Goal: Communication & Community: Answer question/provide support

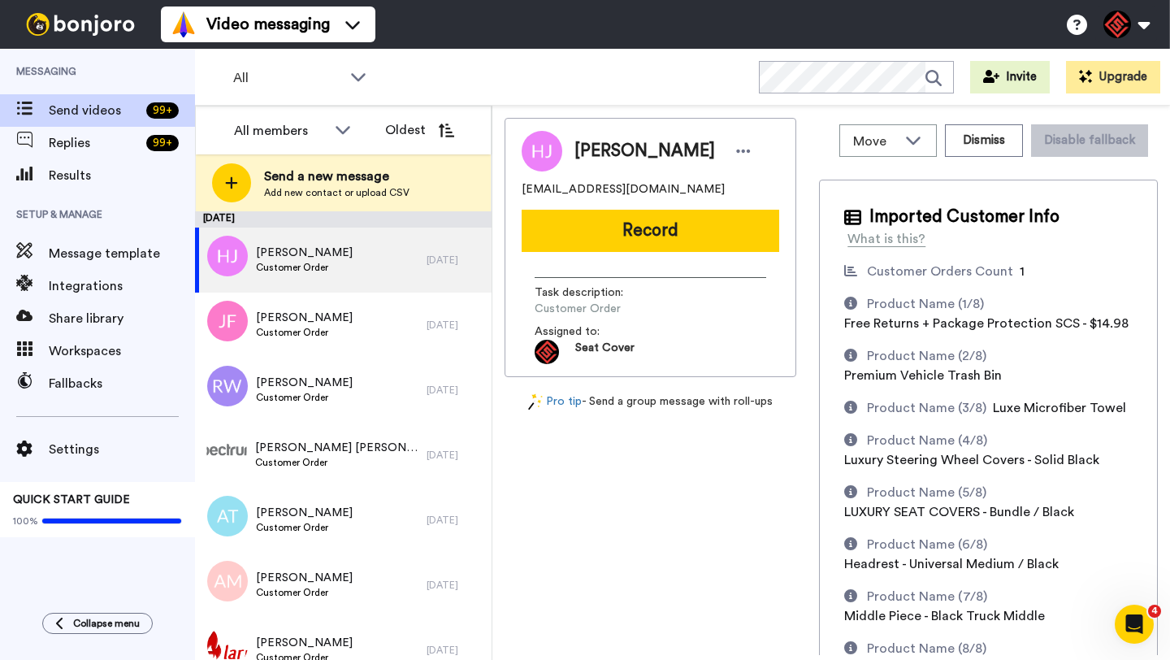
click at [608, 154] on span "[PERSON_NAME]" at bounding box center [645, 151] width 141 height 24
copy span "Heather"
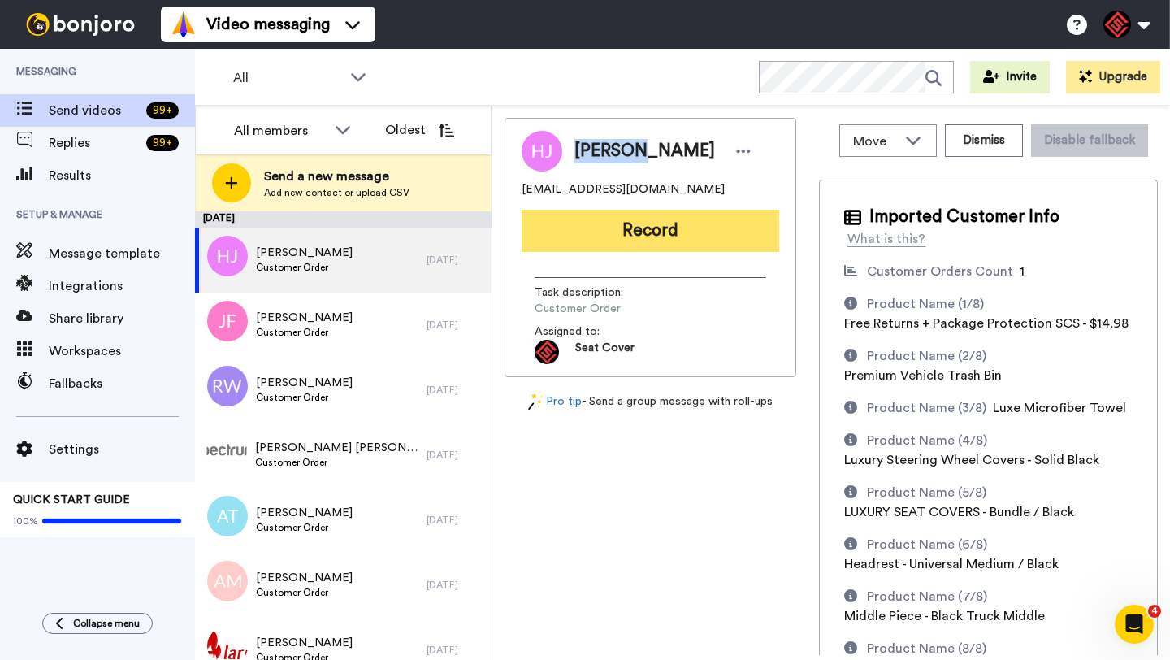
click at [617, 230] on button "Record" at bounding box center [651, 231] width 258 height 42
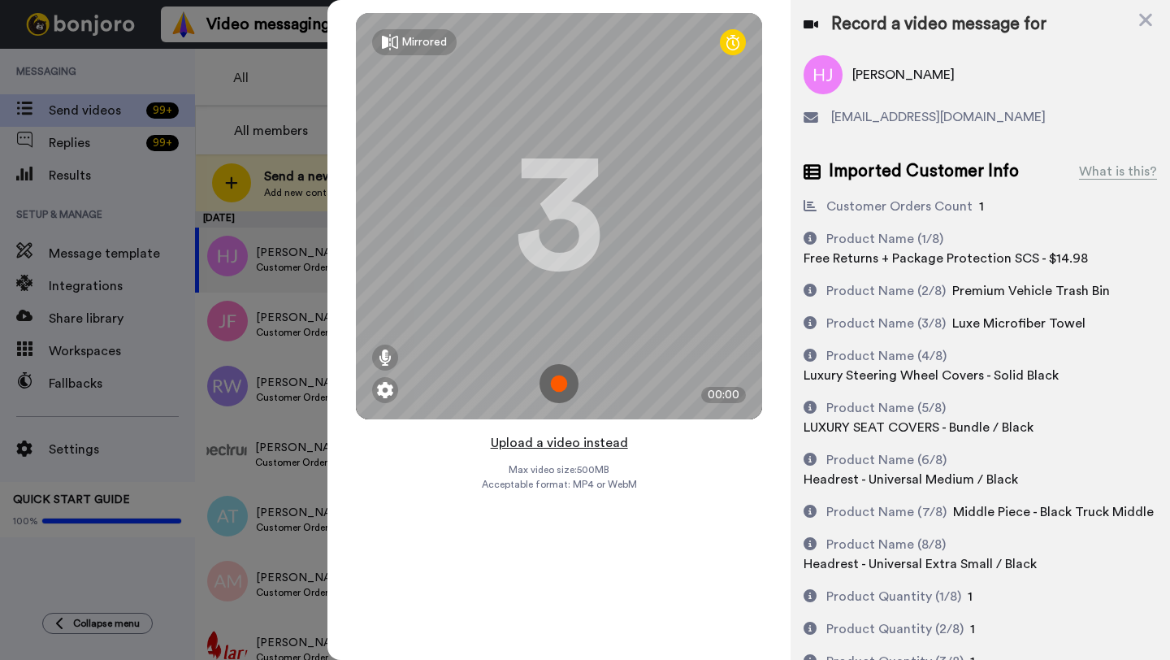
click at [545, 445] on button "Upload a video instead" at bounding box center [559, 442] width 147 height 21
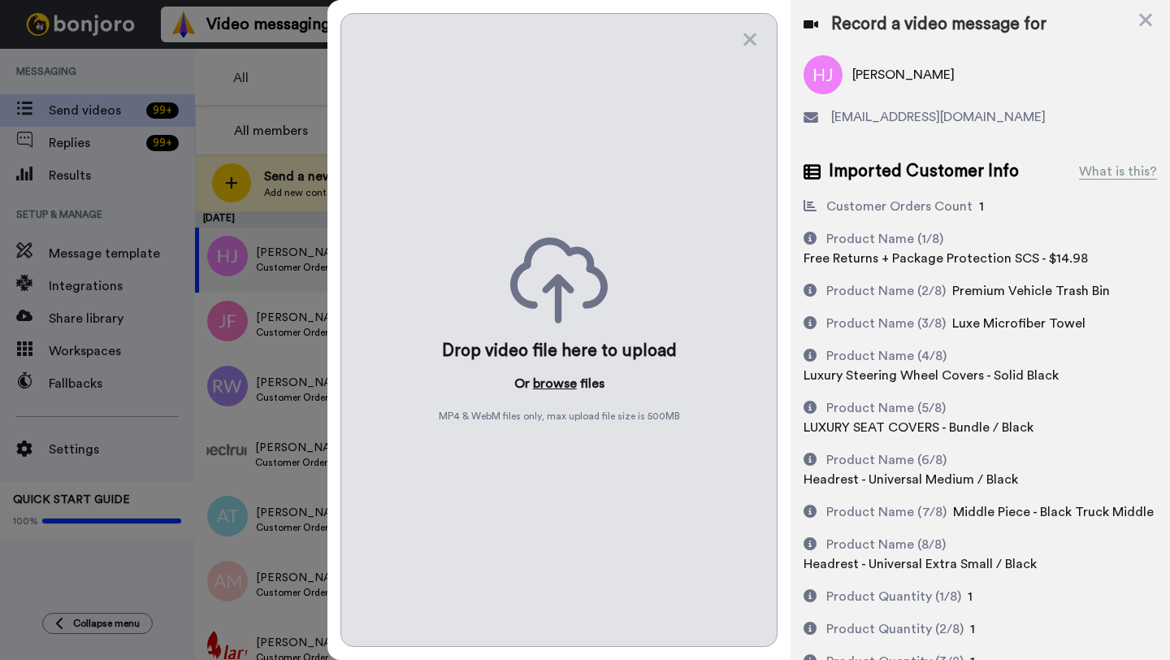
click at [551, 387] on button "browse" at bounding box center [555, 384] width 44 height 20
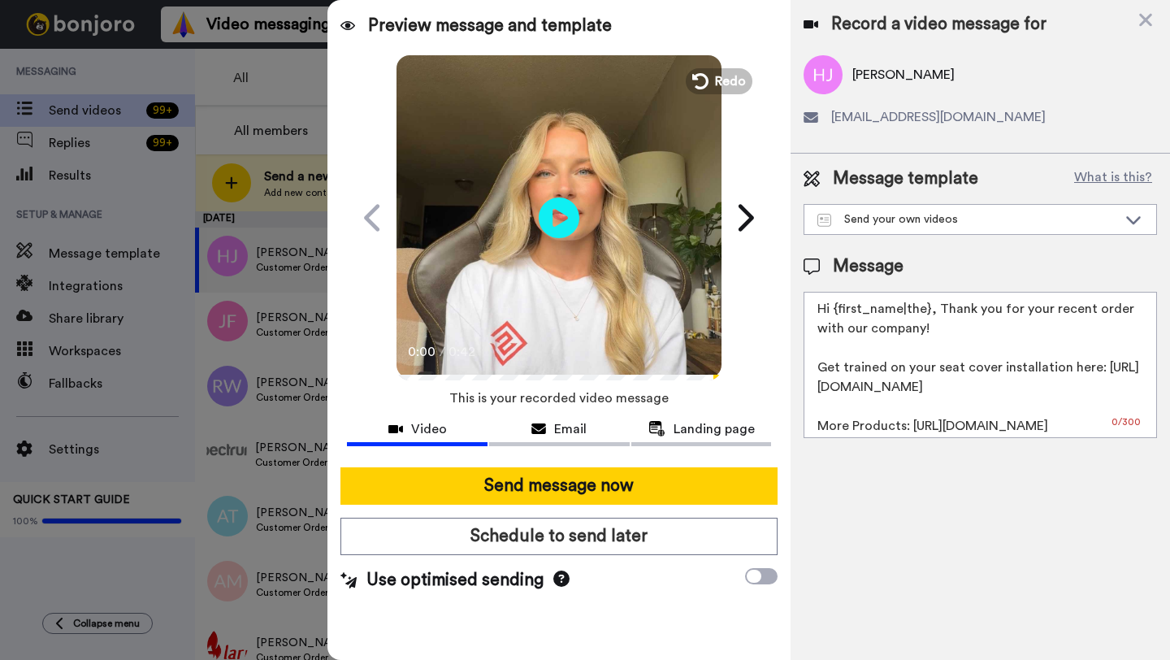
drag, startPoint x: 928, startPoint y: 314, endPoint x: 835, endPoint y: 315, distance: 93.5
click at [835, 315] on textarea "Hi {first_name|the}, Thank you for your recent order with our company! Get trai…" at bounding box center [981, 365] width 354 height 146
paste textarea "Heather"
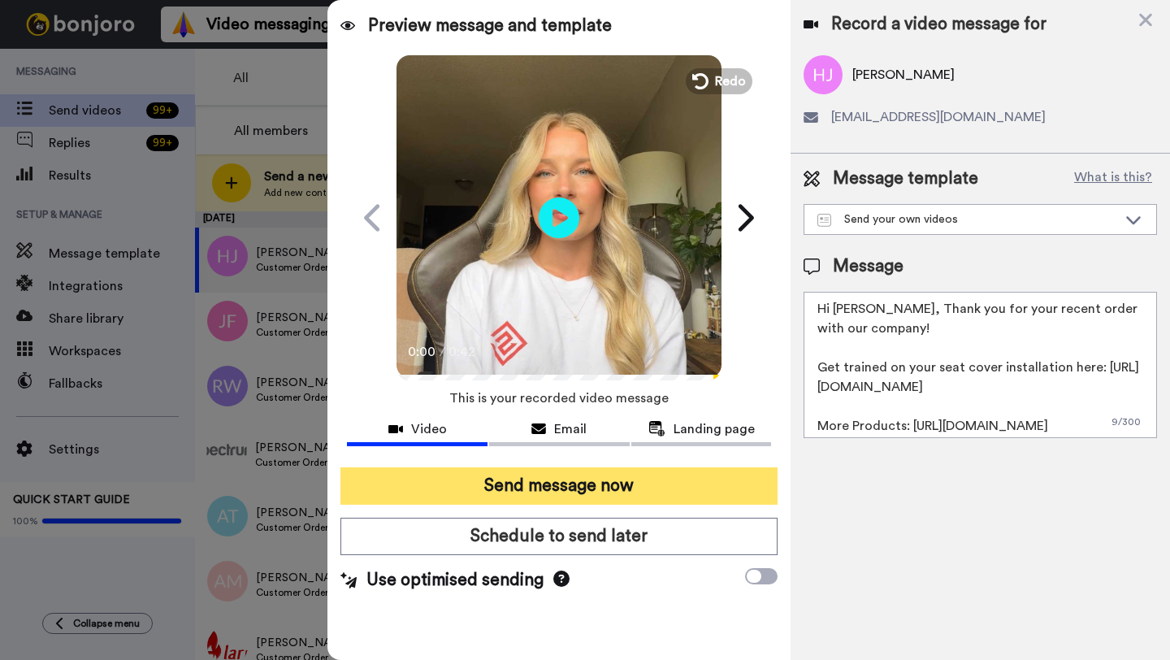
type textarea "Hi Heather, Thank you for your recent order with our company! Get trained on yo…"
click at [611, 486] on button "Send message now" at bounding box center [559, 485] width 437 height 37
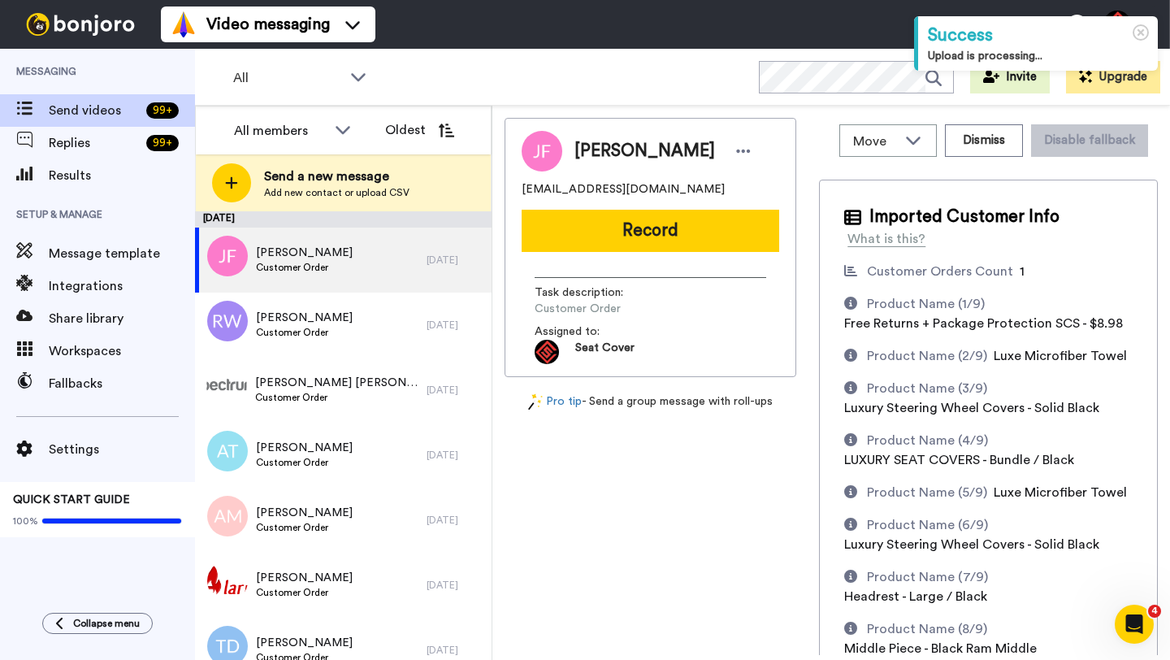
click at [594, 160] on span "[PERSON_NAME]" at bounding box center [645, 151] width 141 height 24
copy span "Joseph"
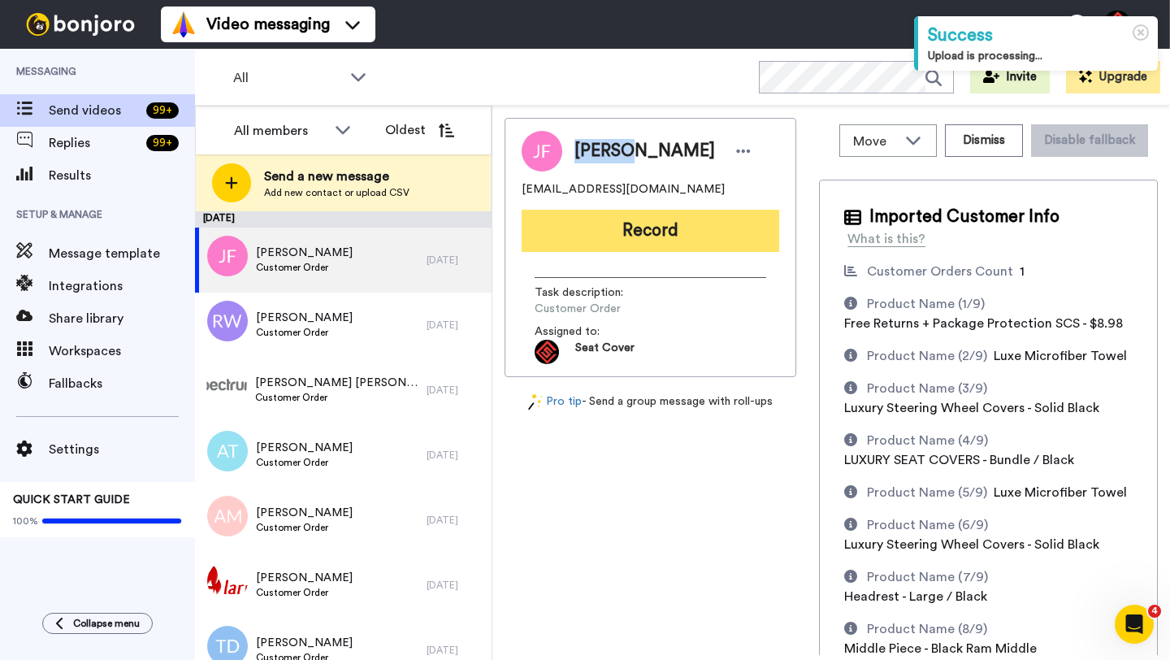
click at [647, 243] on button "Record" at bounding box center [651, 231] width 258 height 42
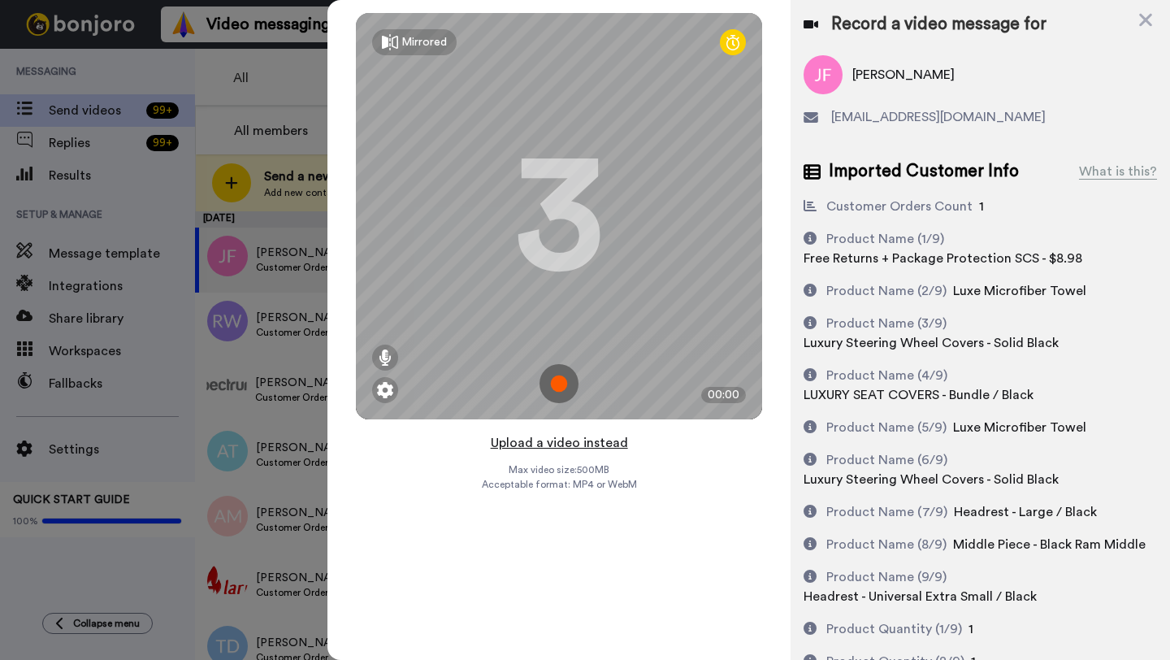
click at [560, 443] on button "Upload a video instead" at bounding box center [559, 442] width 147 height 21
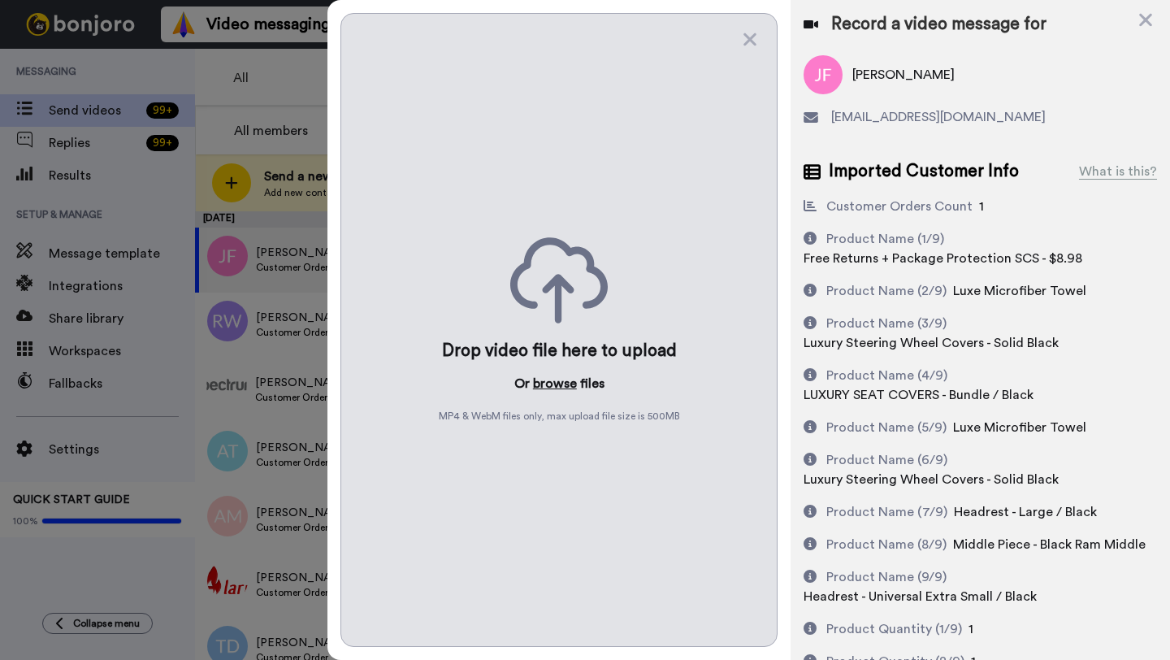
click at [552, 384] on button "browse" at bounding box center [555, 384] width 44 height 20
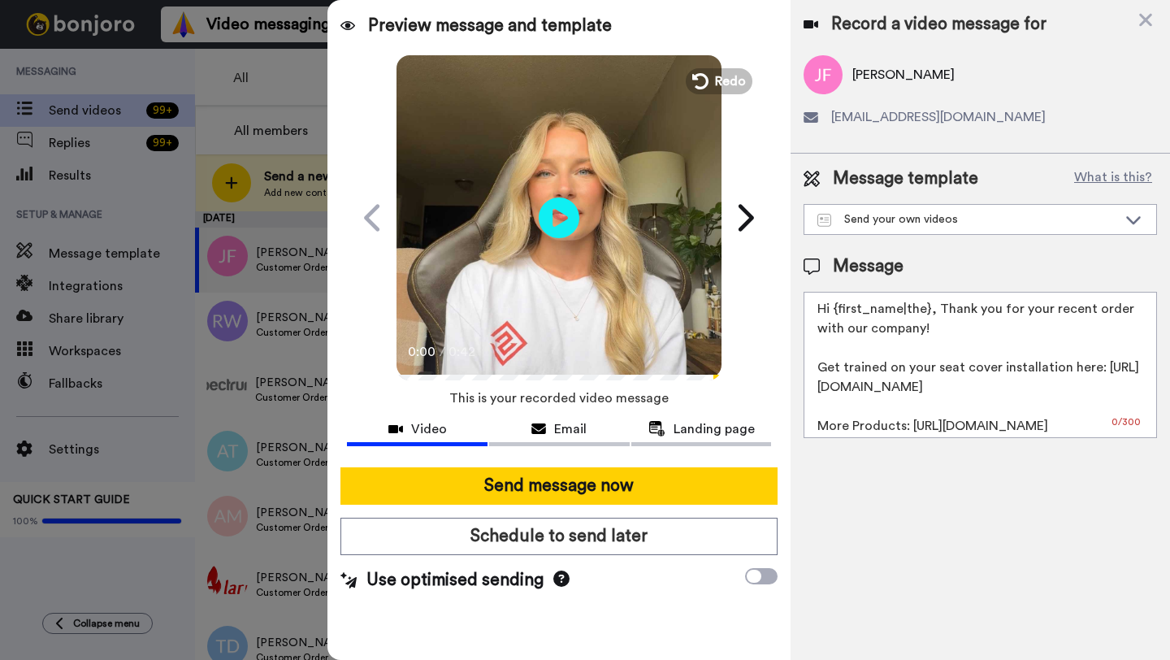
drag, startPoint x: 928, startPoint y: 313, endPoint x: 842, endPoint y: 312, distance: 86.2
click at [842, 312] on textarea "Hi {first_name|the}, Thank you for your recent order with our company! Get trai…" at bounding box center [981, 365] width 354 height 146
paste textarea "Joseph"
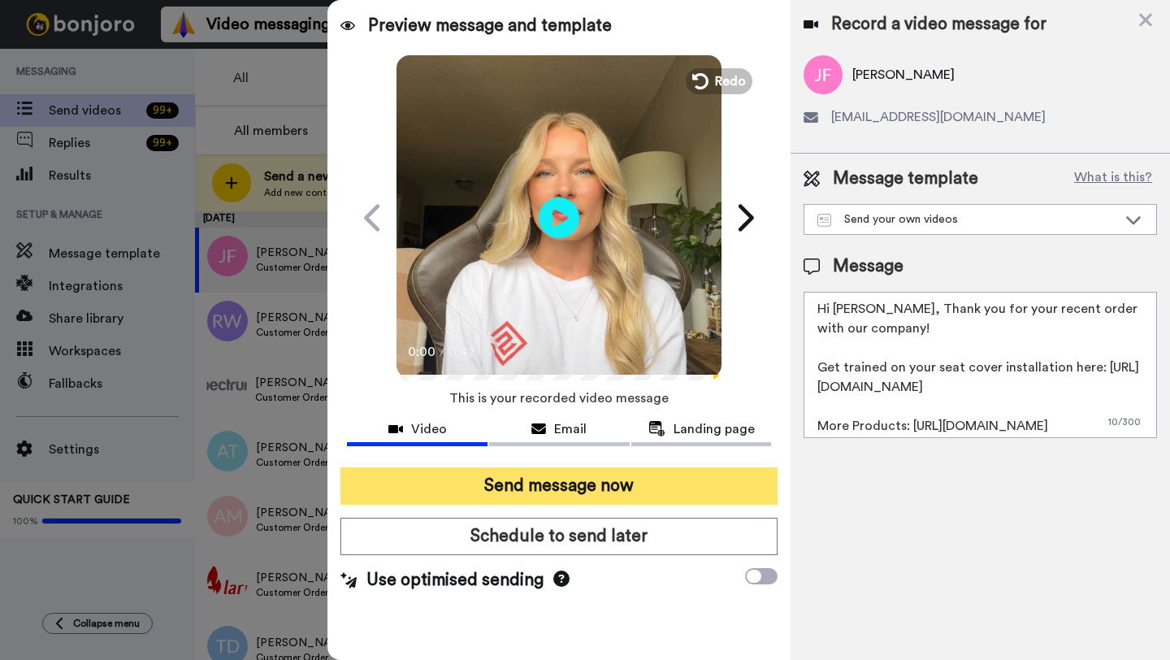
type textarea "Hi Joseph, Thank you for your recent order with our company! Get trained on you…"
click at [675, 497] on button "Send message now" at bounding box center [559, 485] width 437 height 37
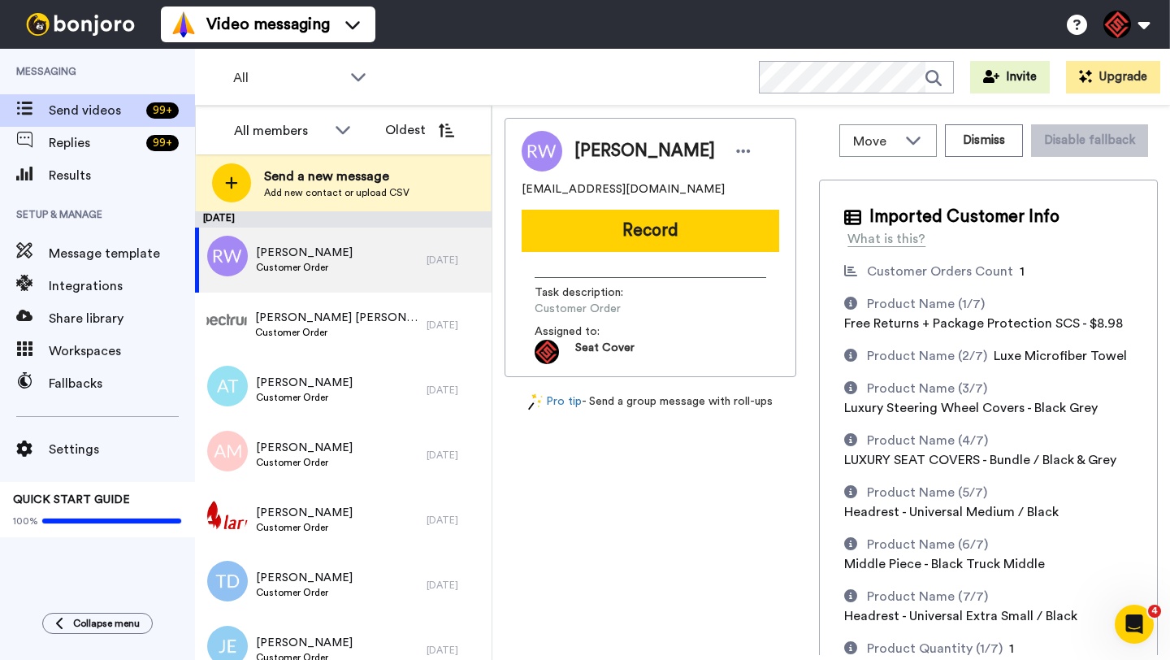
click at [597, 150] on span "[PERSON_NAME]" at bounding box center [645, 151] width 141 height 24
copy span "Rodney"
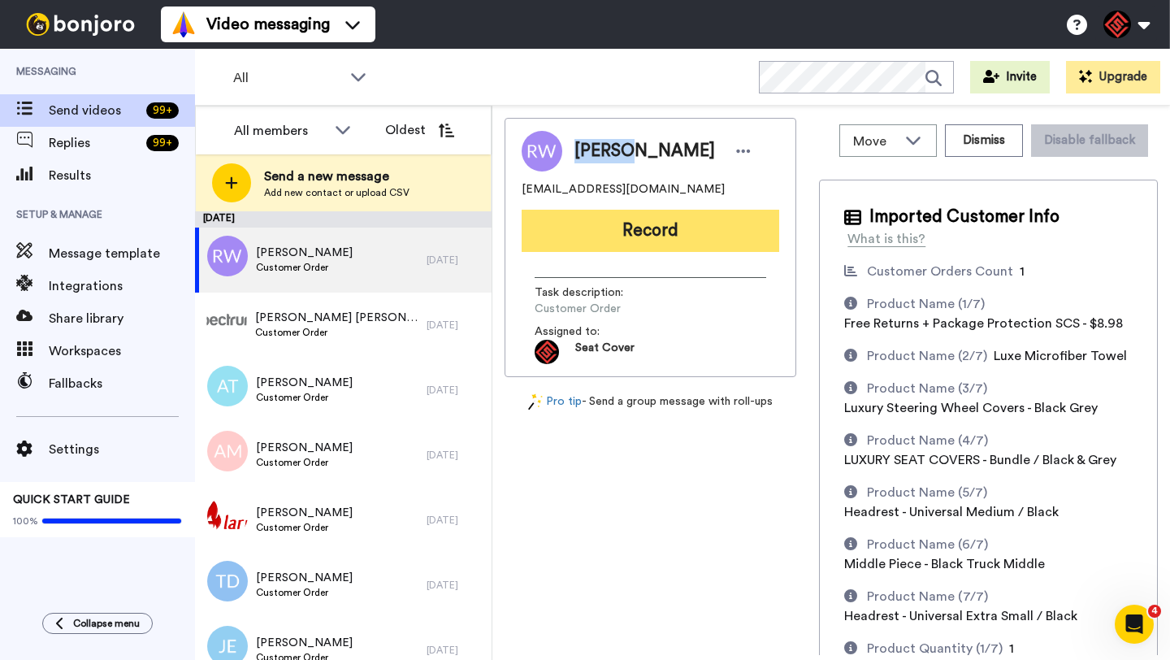
click at [634, 242] on button "Record" at bounding box center [651, 231] width 258 height 42
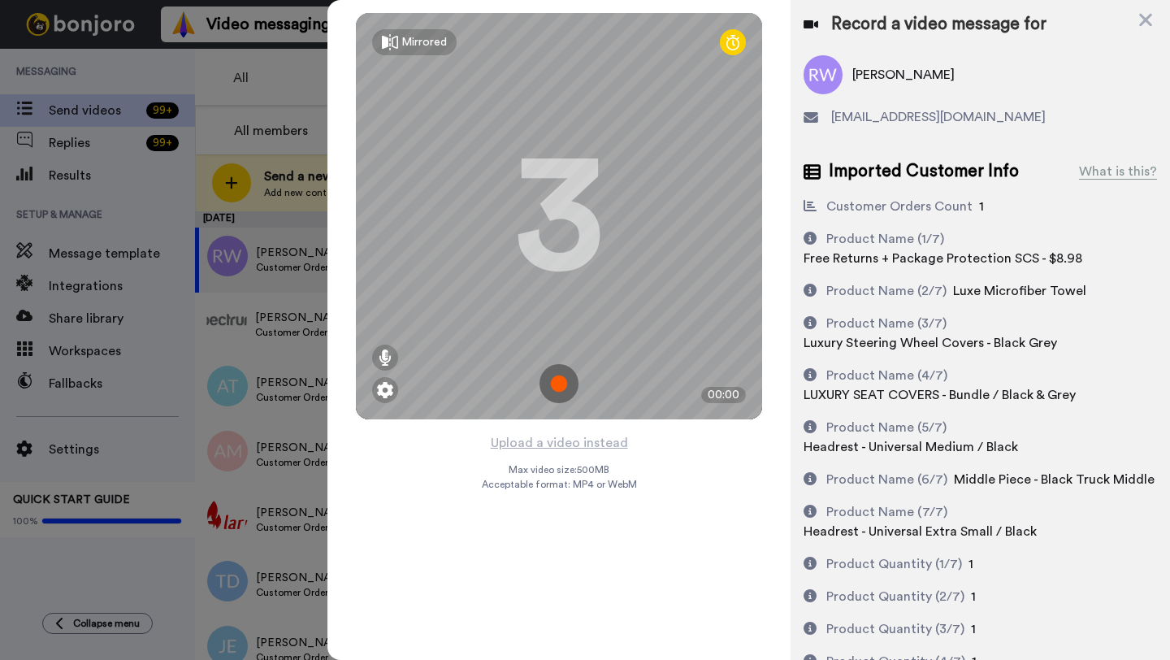
click at [566, 454] on div "Upload a video instead Max video size: 500 MB Acceptable format: MP4 or WebM" at bounding box center [559, 536] width 155 height 208
click at [562, 440] on button "Upload a video instead" at bounding box center [559, 442] width 147 height 21
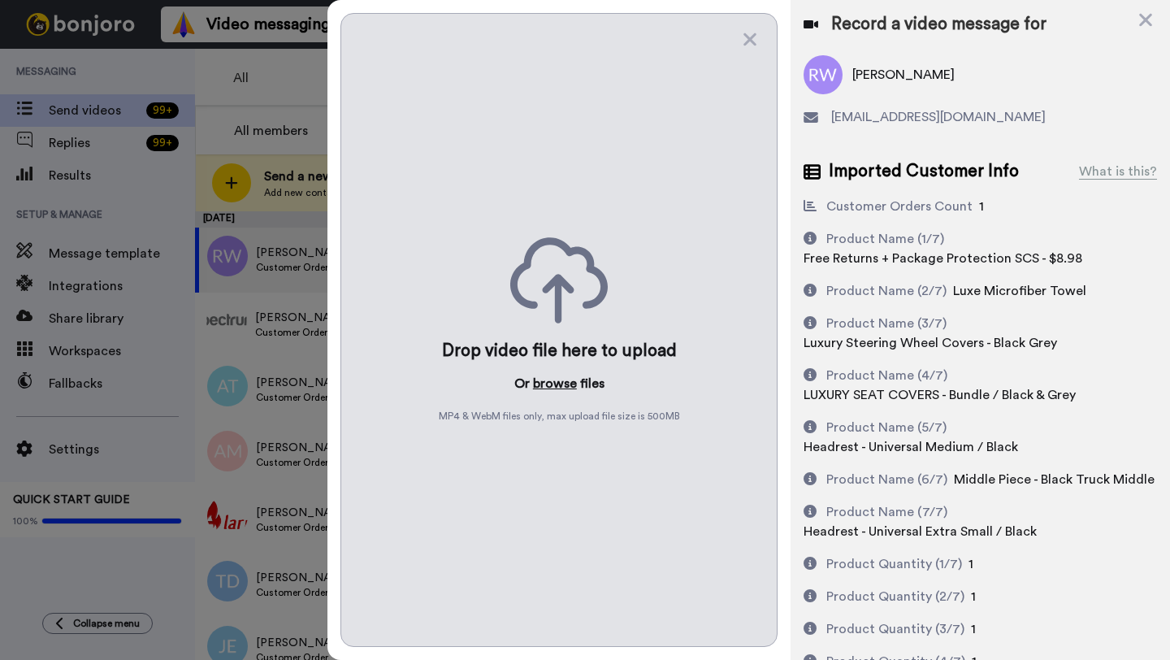
click at [553, 389] on button "browse" at bounding box center [555, 384] width 44 height 20
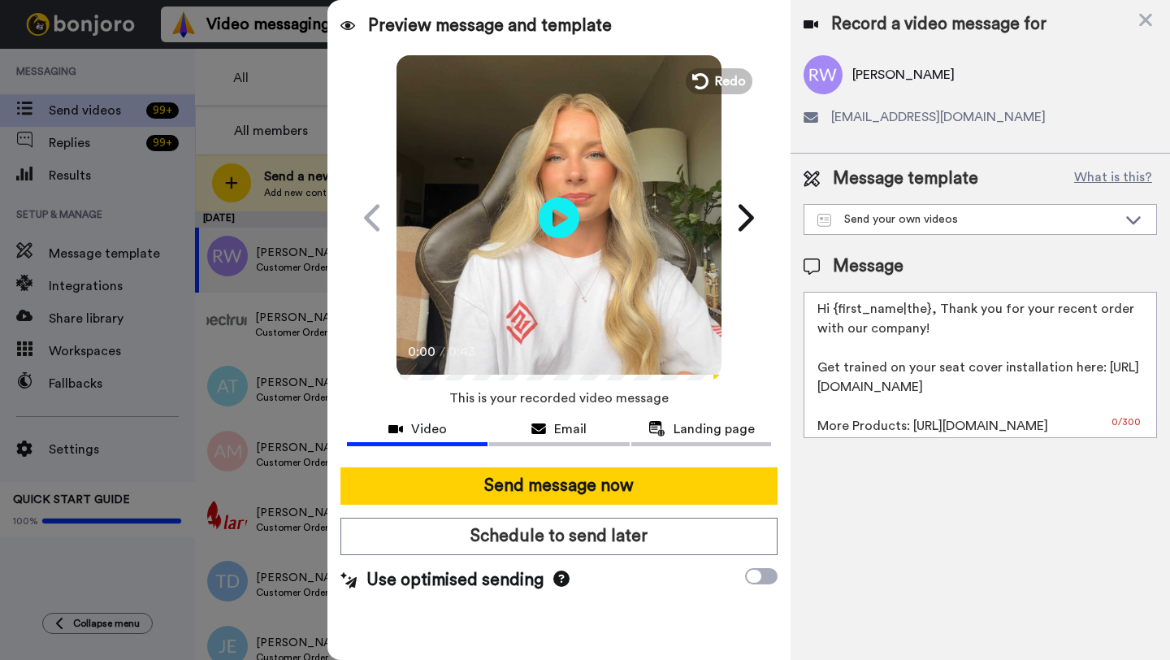
drag, startPoint x: 927, startPoint y: 315, endPoint x: 832, endPoint y: 315, distance: 95.1
click at [832, 315] on textarea "Hi {first_name|the}, Thank you for your recent order with our company! Get trai…" at bounding box center [981, 365] width 354 height 146
paste textarea "Rodney"
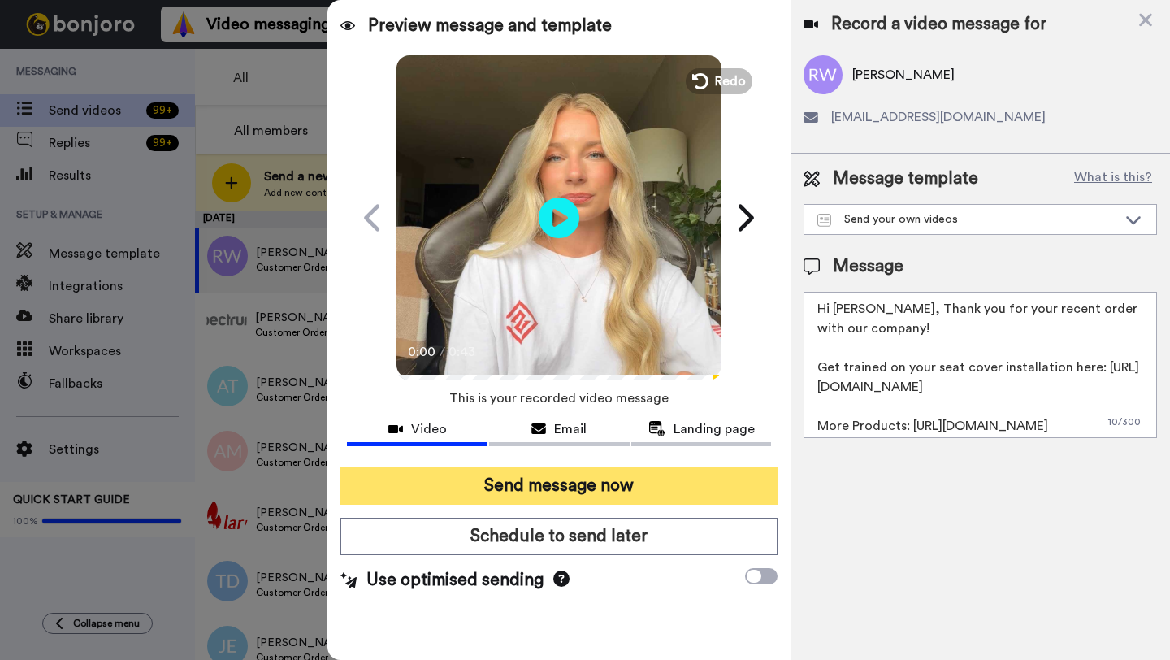
type textarea "Hi Rodney, Thank you for your recent order with our company! Get trained on you…"
click at [658, 473] on button "Send message now" at bounding box center [559, 485] width 437 height 37
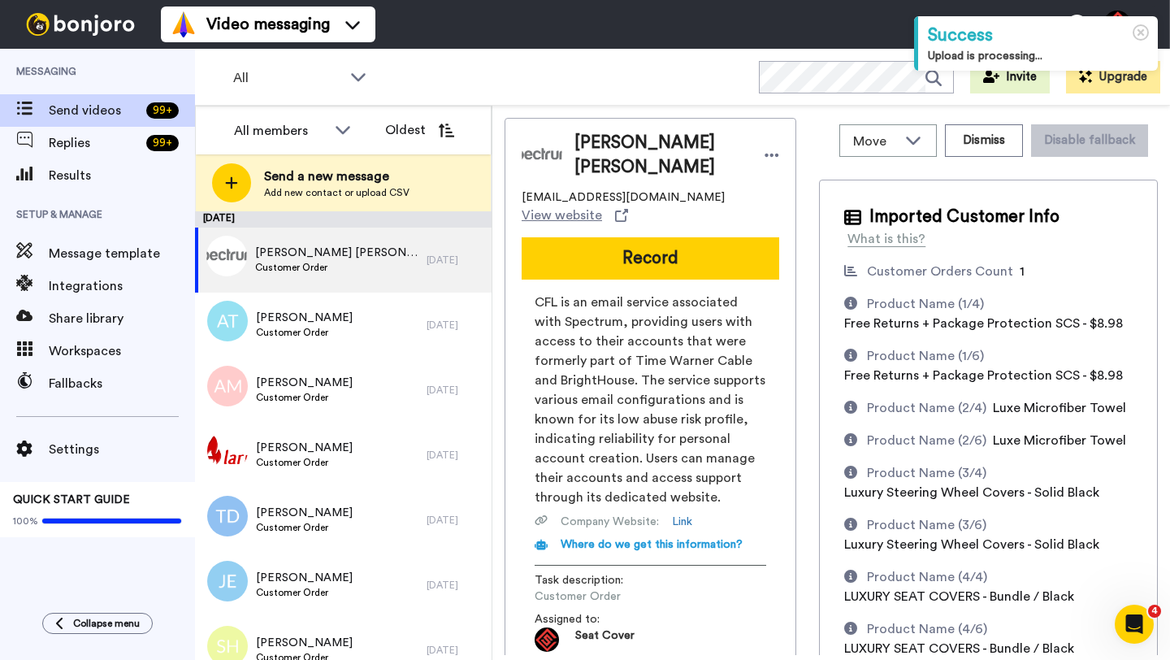
click at [602, 154] on span "[PERSON_NAME] [PERSON_NAME]" at bounding box center [662, 155] width 174 height 49
copy span "[PERSON_NAME]"
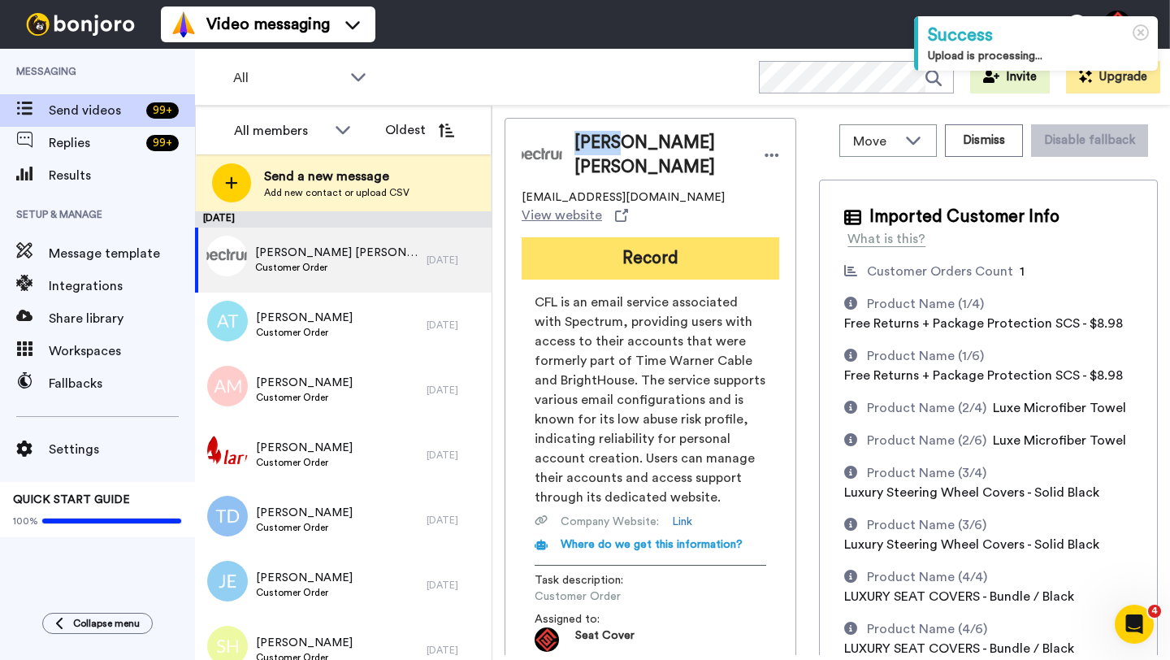
click at [602, 237] on button "Record" at bounding box center [651, 258] width 258 height 42
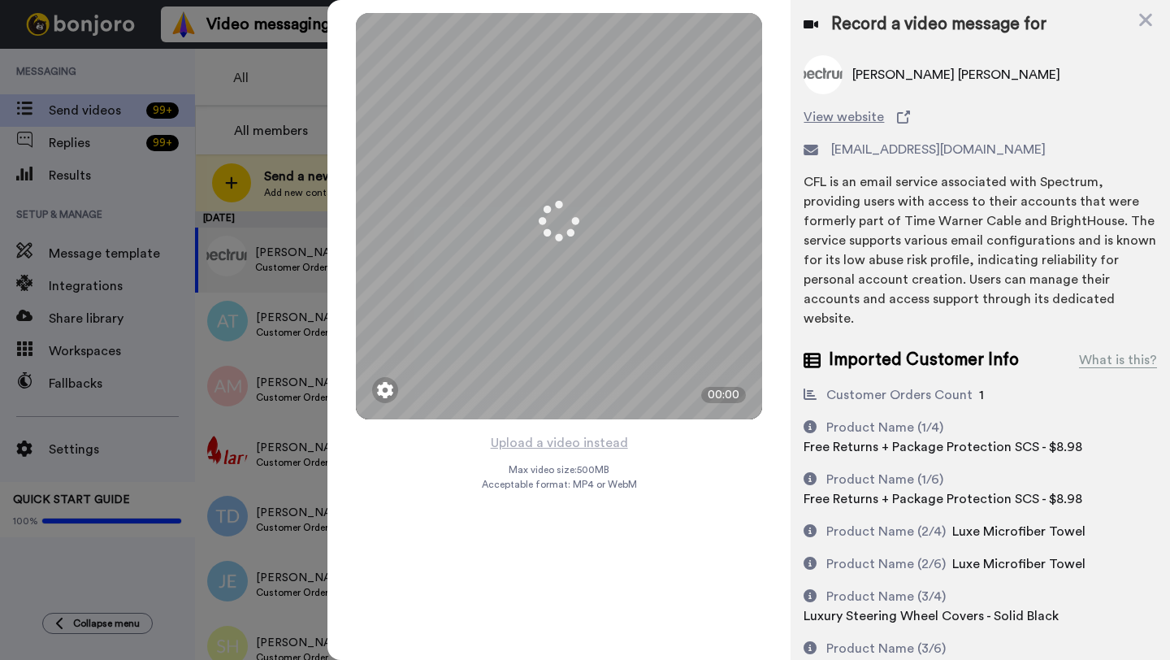
click at [561, 445] on button "Upload a video instead" at bounding box center [559, 442] width 147 height 21
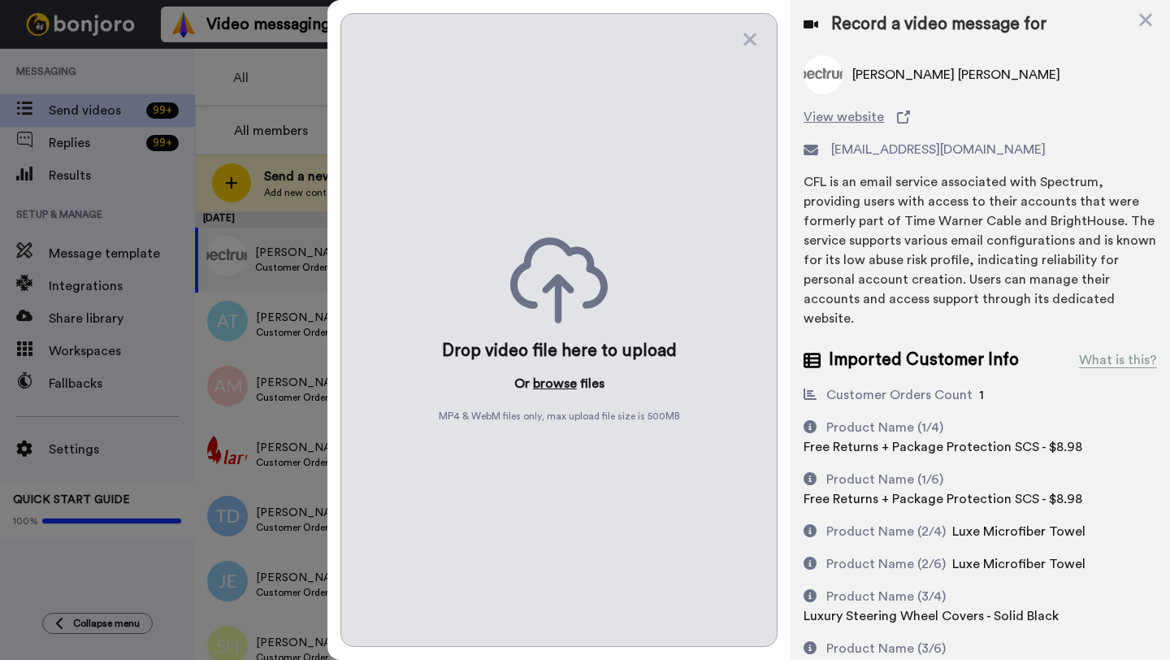
click at [546, 382] on button "browse" at bounding box center [555, 384] width 44 height 20
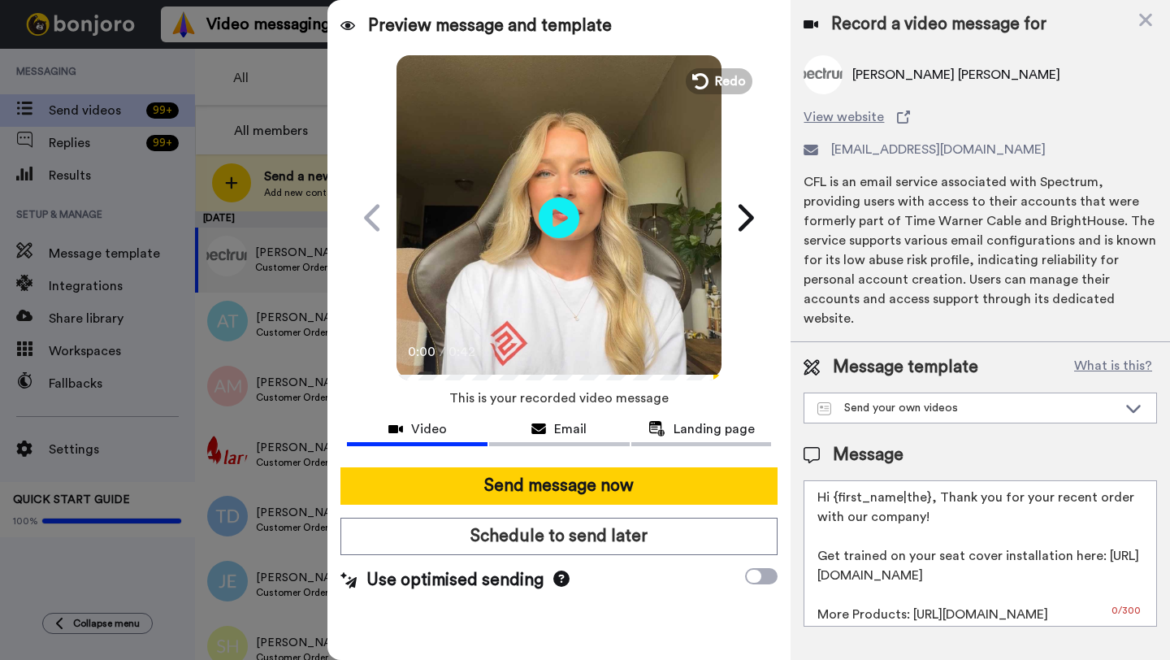
drag, startPoint x: 929, startPoint y: 483, endPoint x: 838, endPoint y: 482, distance: 91.0
click at [838, 482] on textarea "Hi {first_name|the}, Thank you for your recent order with our company! Get trai…" at bounding box center [981, 553] width 354 height 146
paste textarea "Braun"
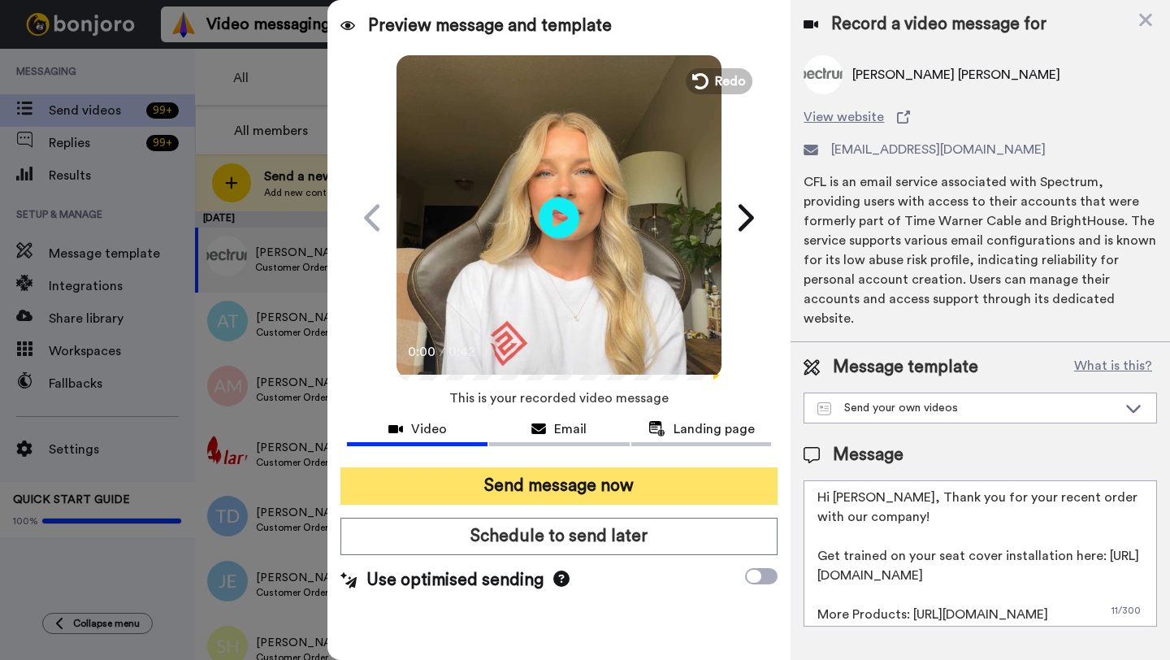
type textarea "Hi Braun, Thank you for your recent order with our company! Get trained on your…"
click at [668, 489] on button "Send message now" at bounding box center [559, 485] width 437 height 37
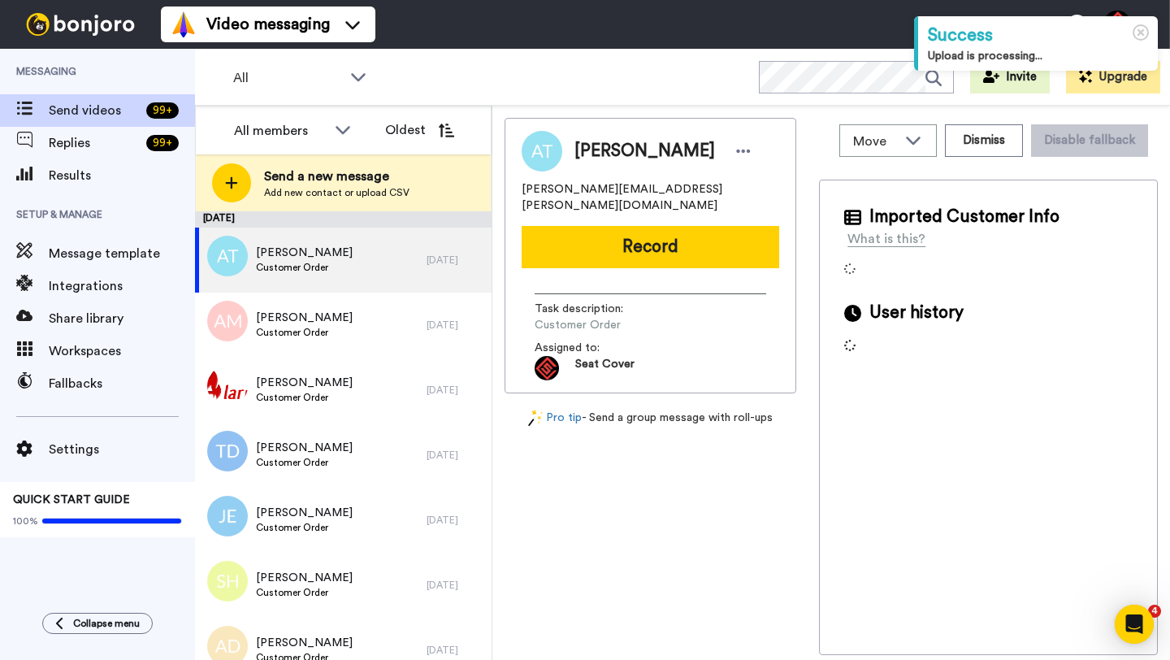
click at [593, 147] on span "Andrew Tropp" at bounding box center [645, 151] width 141 height 24
copy span "Andrew"
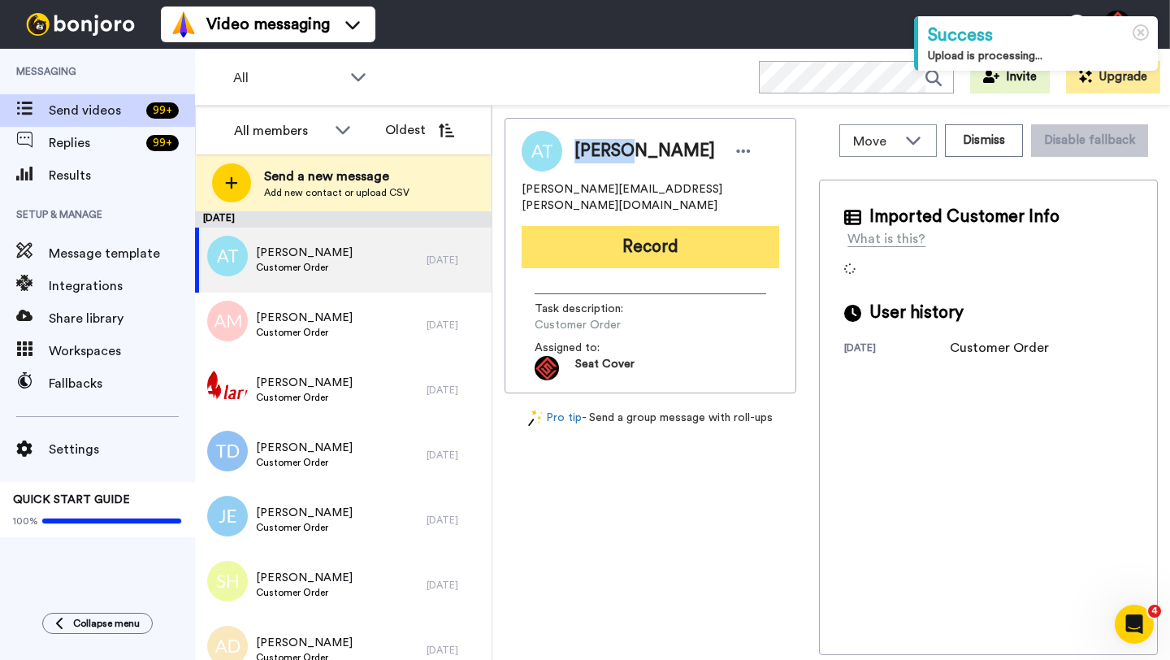
click at [624, 226] on button "Record" at bounding box center [651, 247] width 258 height 42
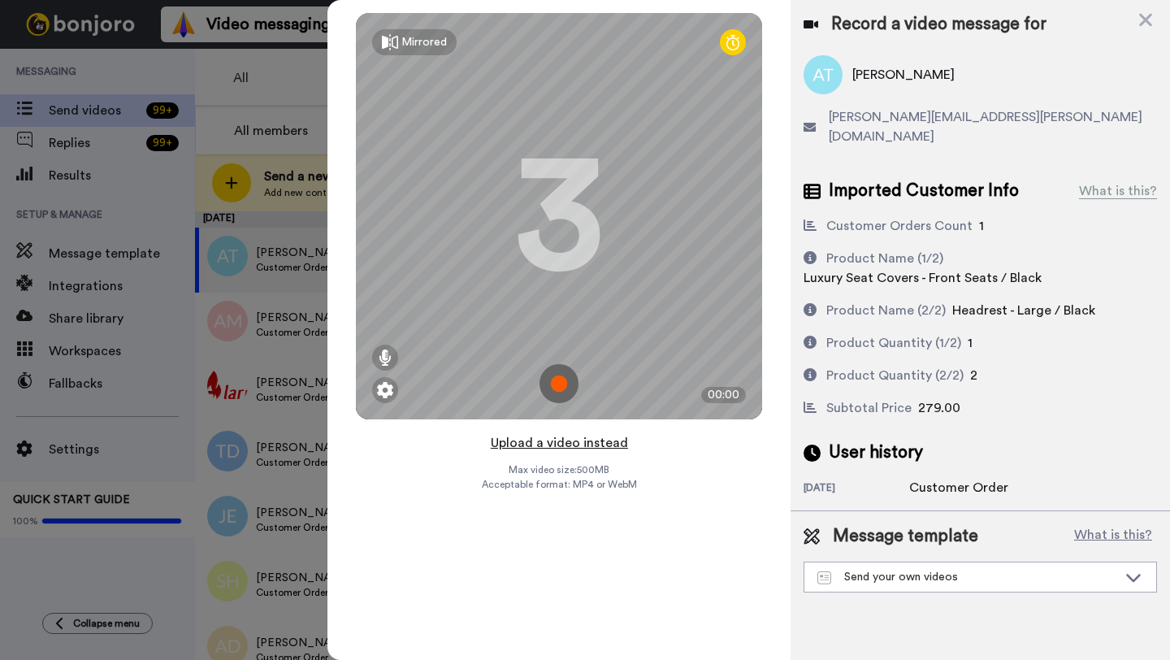
click at [545, 441] on button "Upload a video instead" at bounding box center [559, 442] width 147 height 21
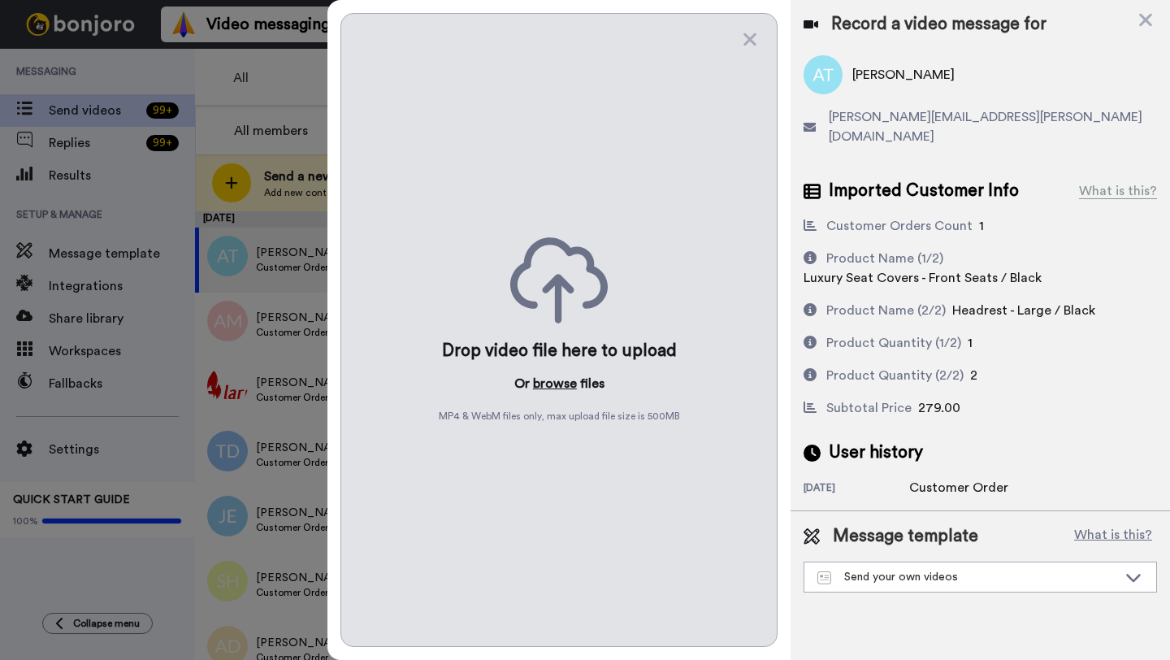
click at [549, 381] on button "browse" at bounding box center [555, 384] width 44 height 20
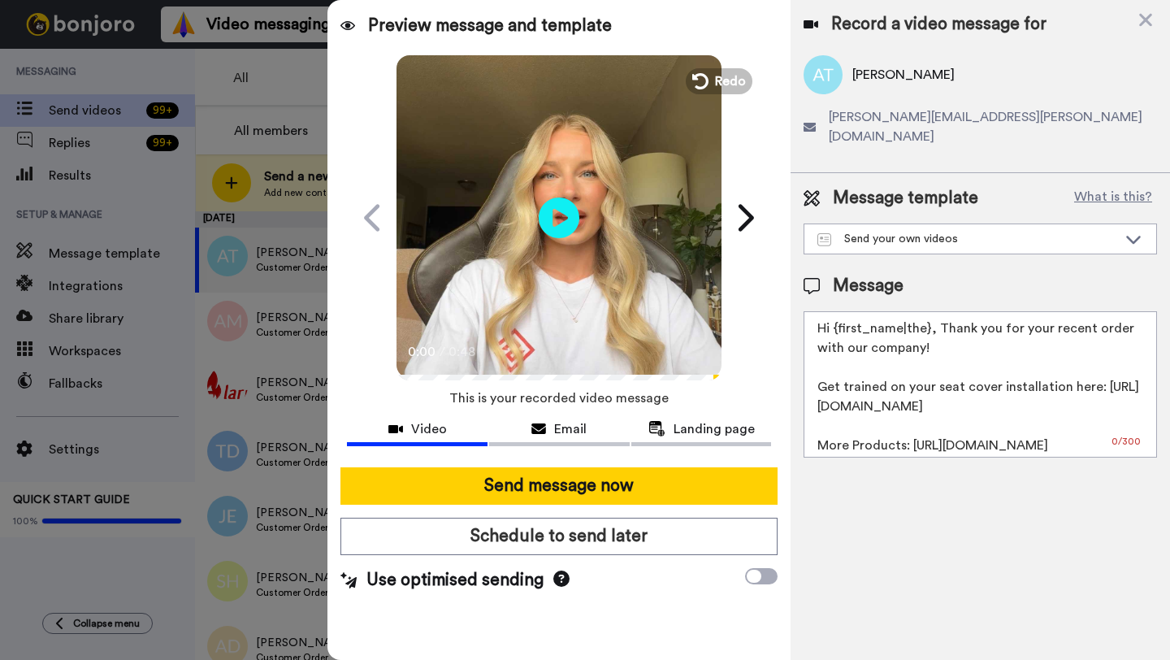
drag, startPoint x: 927, startPoint y: 311, endPoint x: 833, endPoint y: 313, distance: 93.5
click at [833, 313] on textarea "Hi {first_name|the}, Thank you for your recent order with our company! Get trai…" at bounding box center [981, 384] width 354 height 146
paste textarea "Andrew"
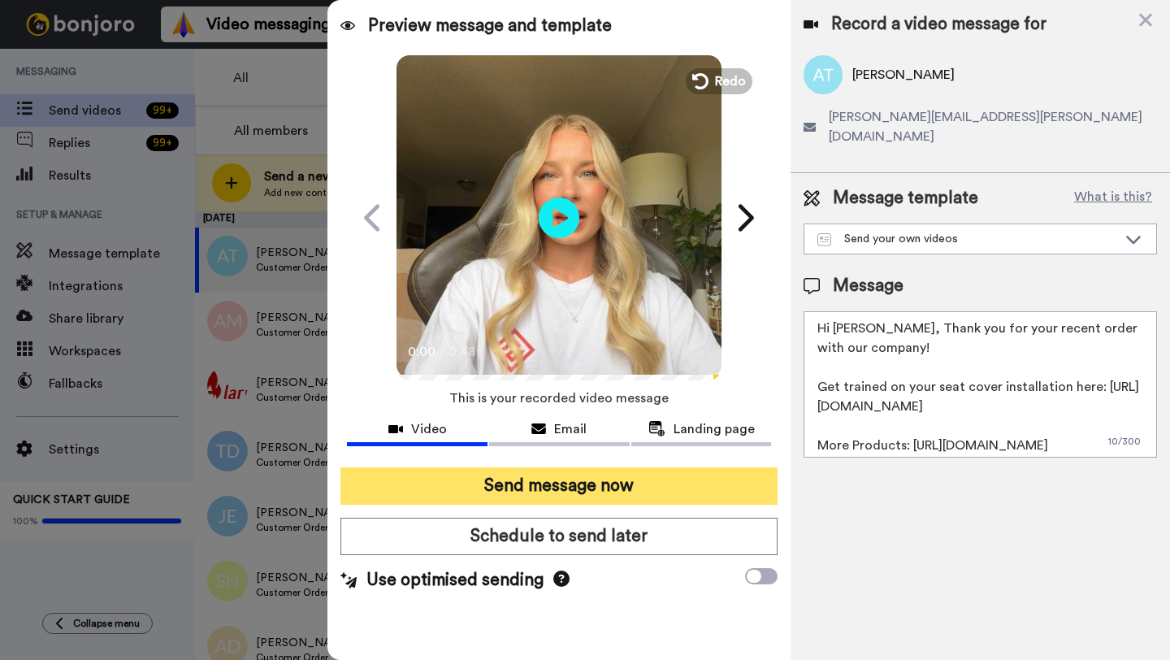
type textarea "Hi Andrew, Thank you for your recent order with our company! Get trained on you…"
click at [633, 484] on button "Send message now" at bounding box center [559, 485] width 437 height 37
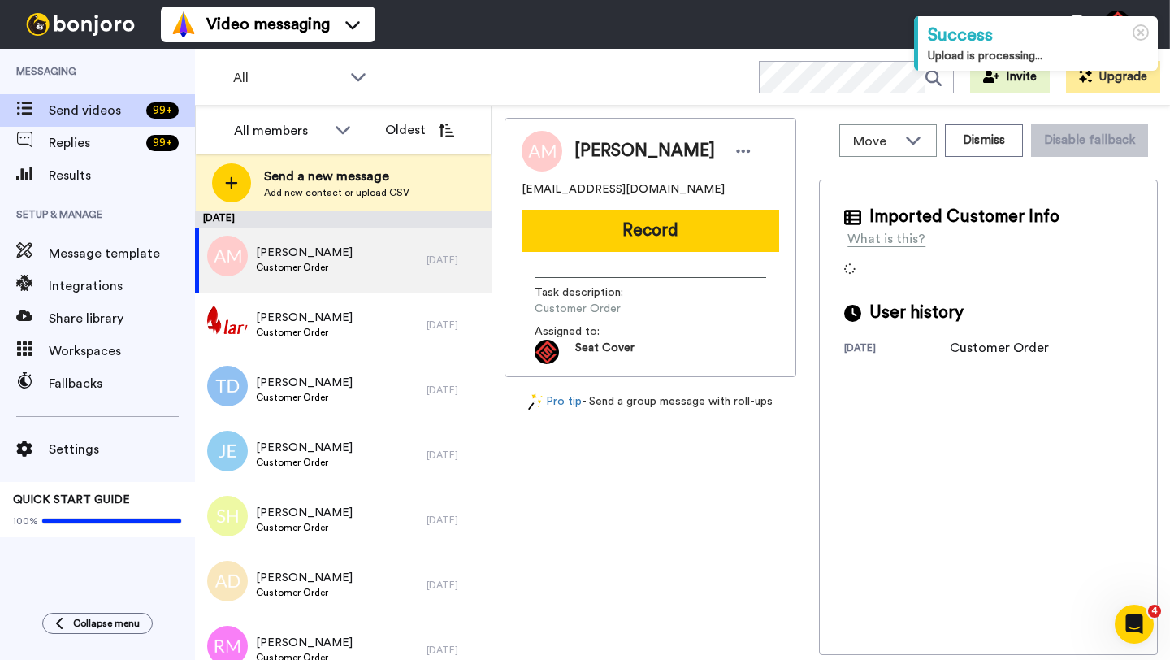
click at [591, 154] on span "Antonio Martinez" at bounding box center [645, 151] width 141 height 24
copy span "Antonio"
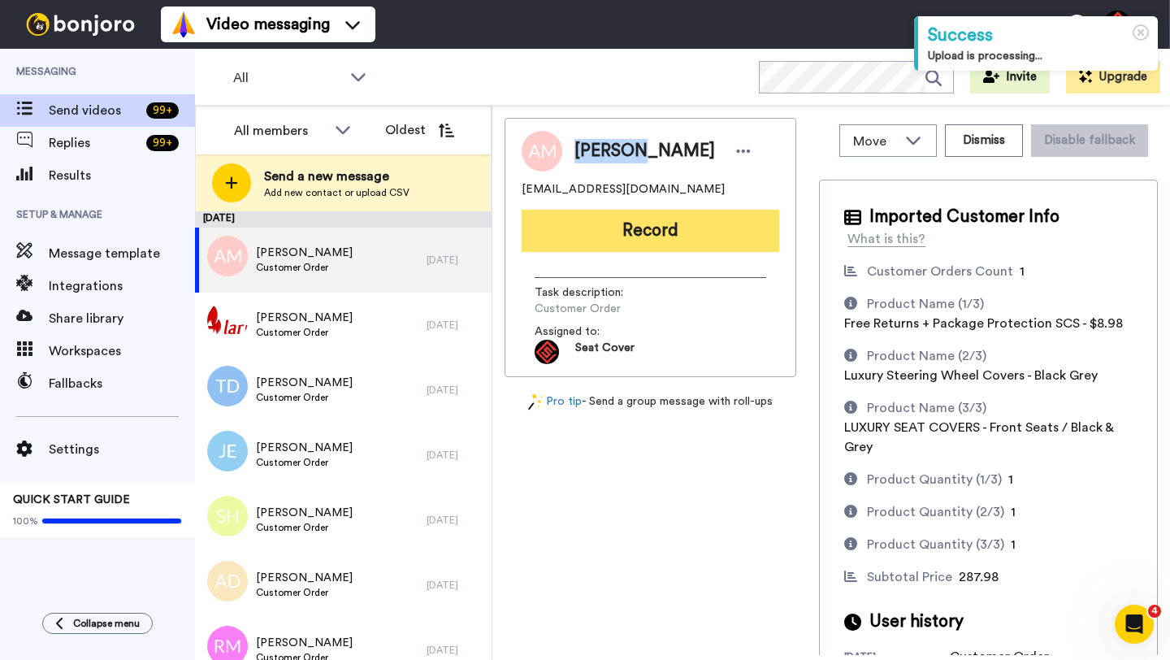
click at [619, 221] on button "Record" at bounding box center [651, 231] width 258 height 42
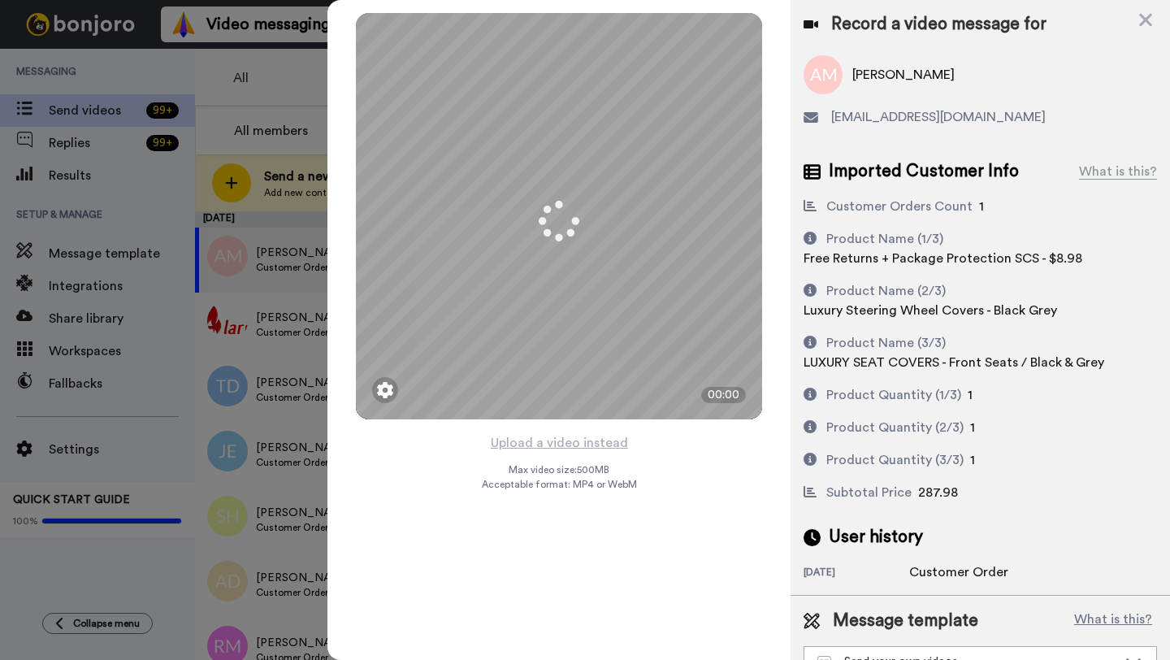
click at [550, 437] on button "Upload a video instead" at bounding box center [559, 442] width 147 height 21
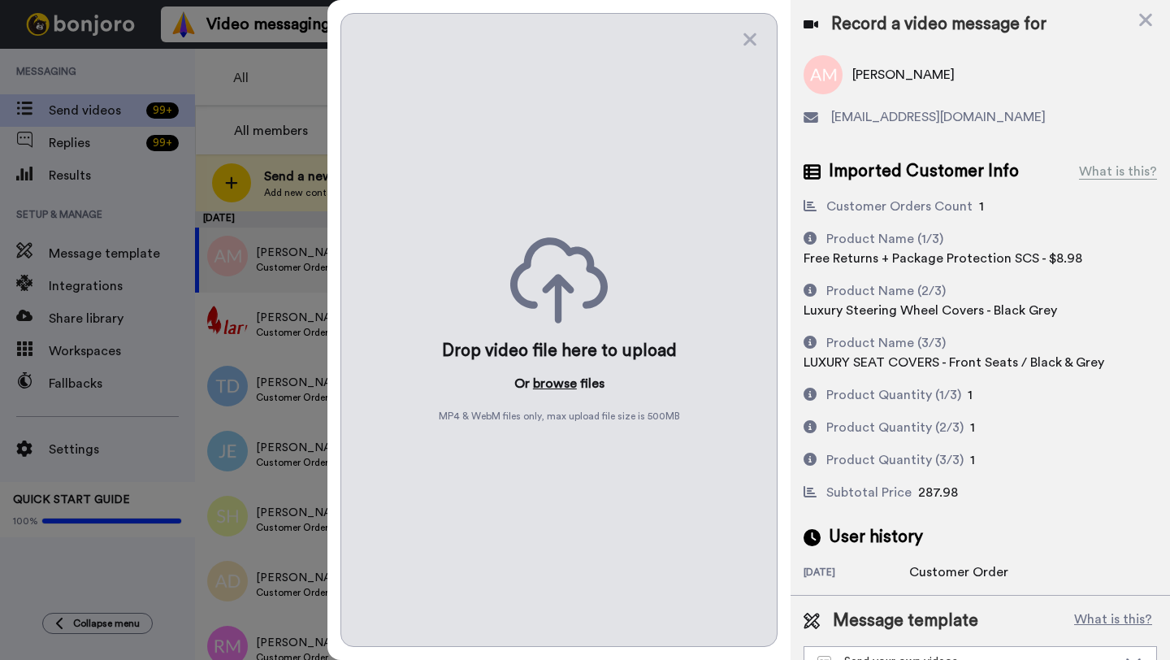
click at [551, 384] on button "browse" at bounding box center [555, 384] width 44 height 20
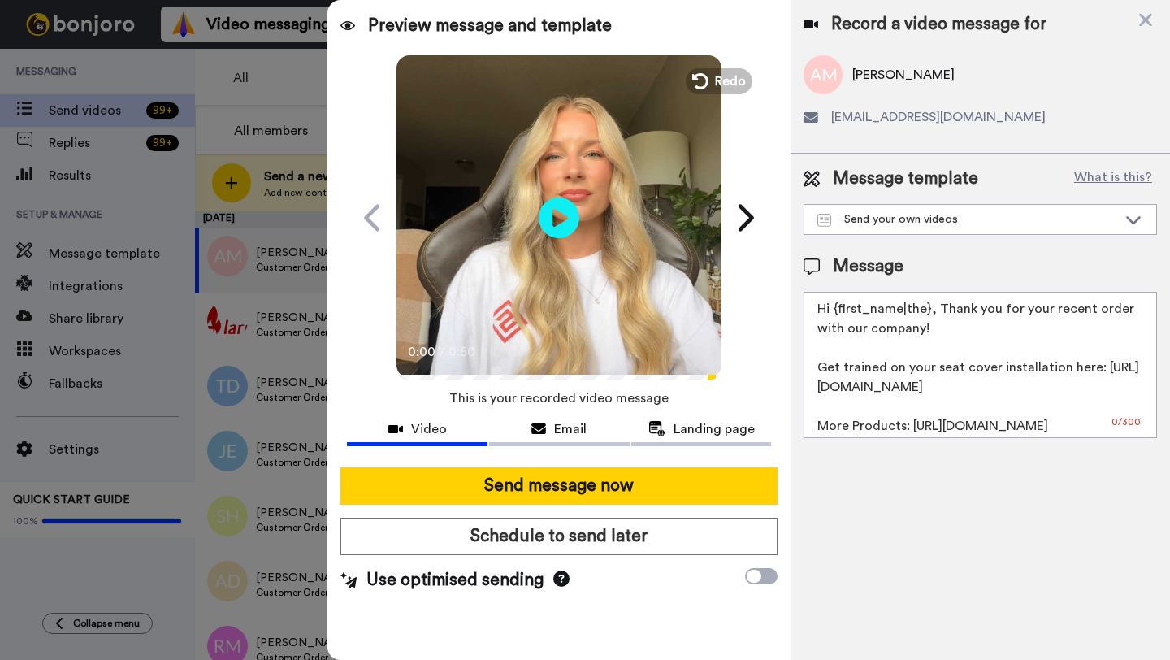
drag, startPoint x: 927, startPoint y: 313, endPoint x: 834, endPoint y: 314, distance: 93.5
click at [834, 314] on textarea "Hi {first_name|the}, Thank you for your recent order with our company! Get trai…" at bounding box center [981, 365] width 354 height 146
paste textarea "Antonio"
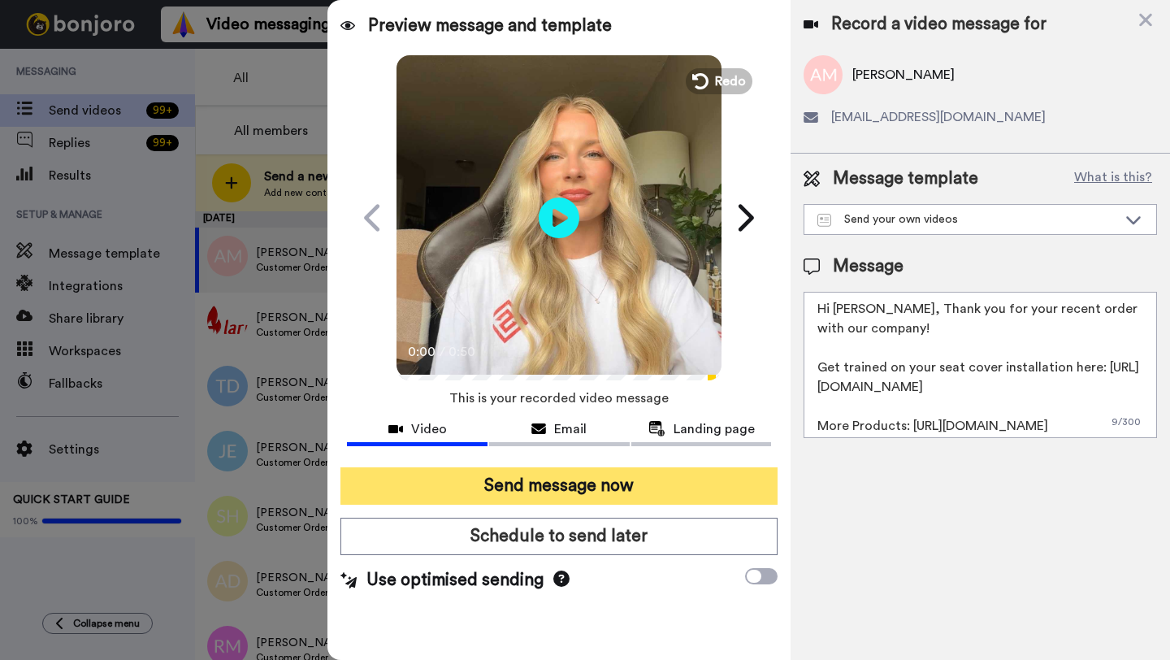
type textarea "Hi Antonio, Thank you for your recent order with our company! Get trained on yo…"
click at [628, 484] on button "Send message now" at bounding box center [559, 485] width 437 height 37
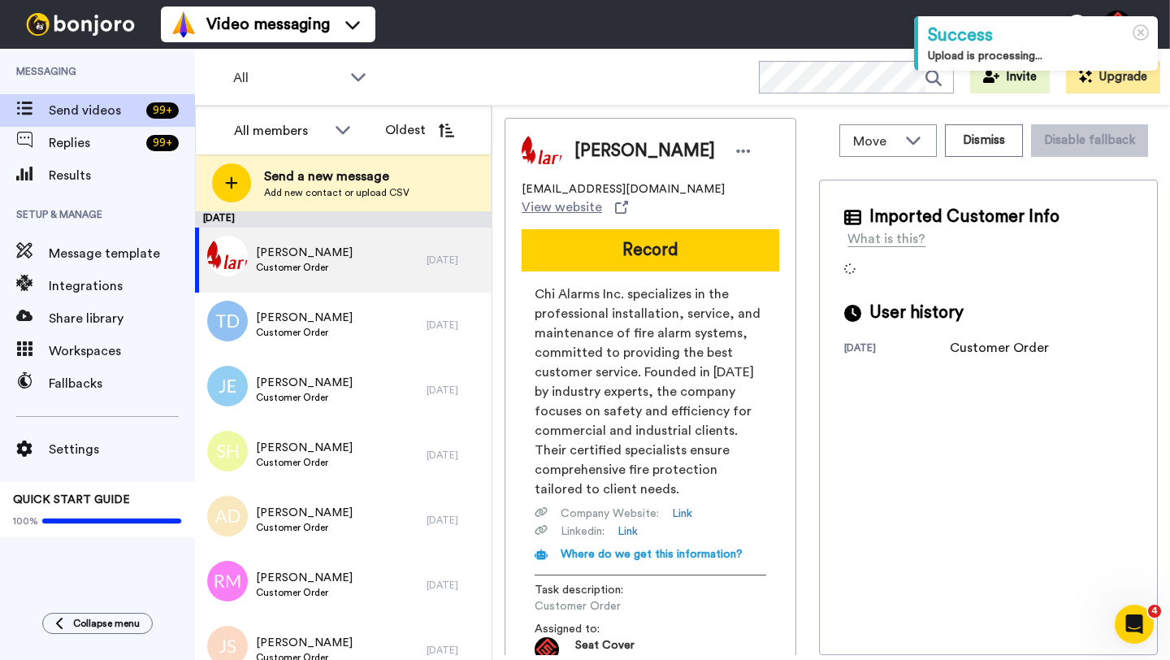
click at [597, 154] on span "[PERSON_NAME]" at bounding box center [645, 151] width 141 height 24
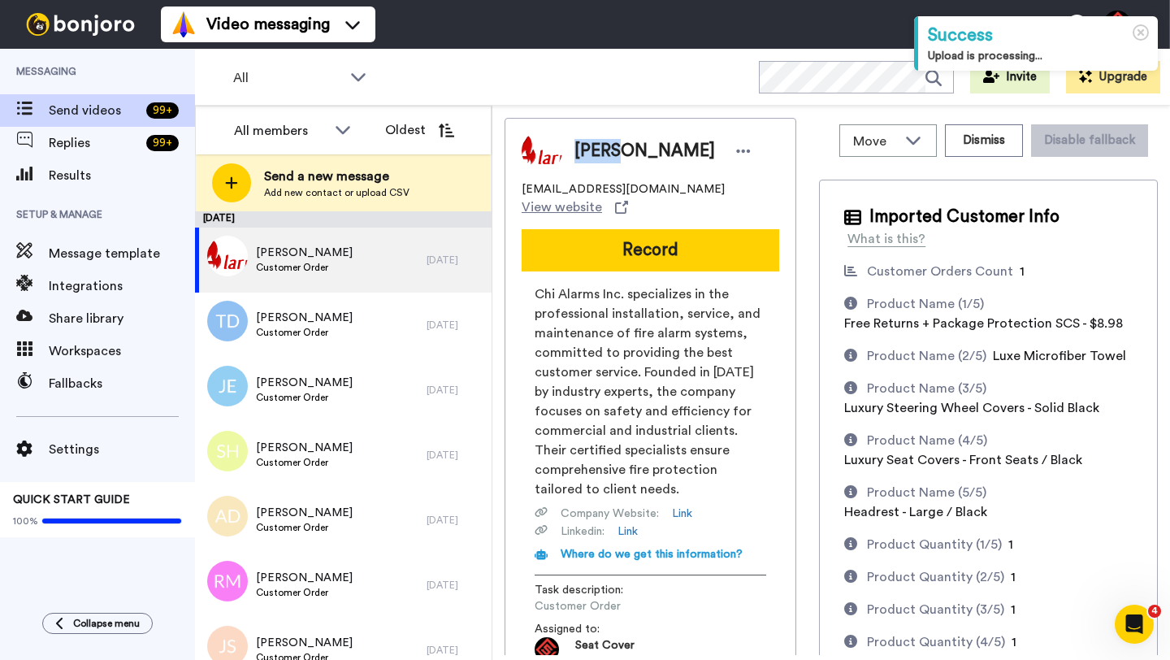
copy span "[PERSON_NAME]"
click at [644, 258] on div "[PERSON_NAME] [EMAIL_ADDRESS][DOMAIN_NAME] View website Record Chi Alarms Inc. …" at bounding box center [651, 396] width 292 height 557
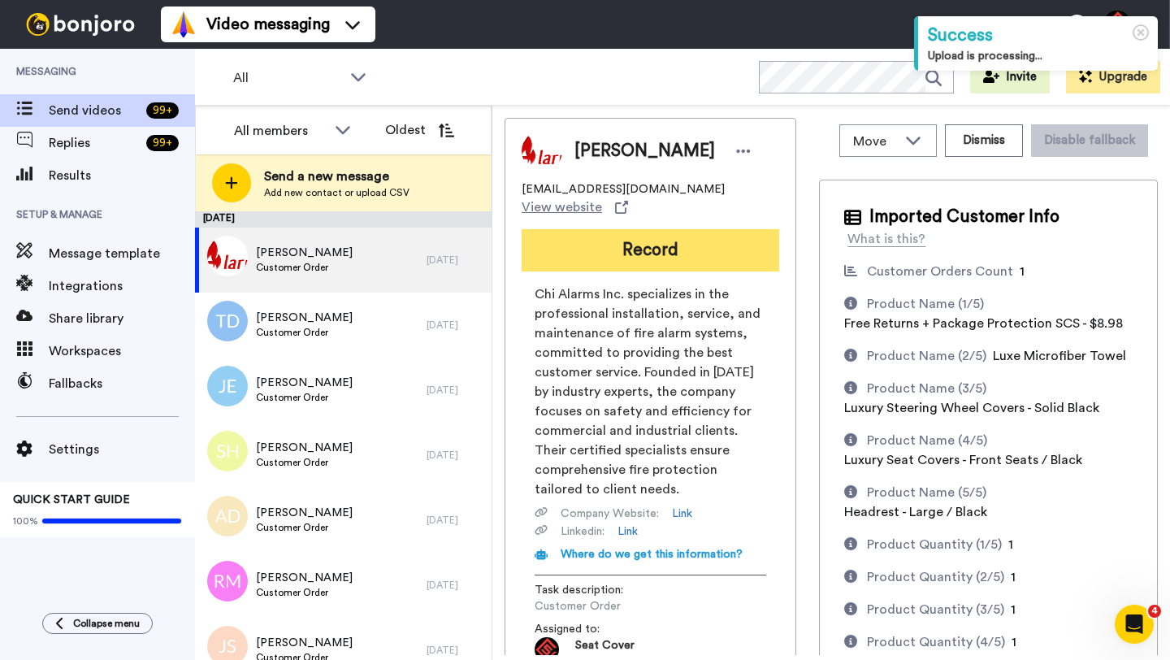
click at [644, 245] on button "Record" at bounding box center [651, 250] width 258 height 42
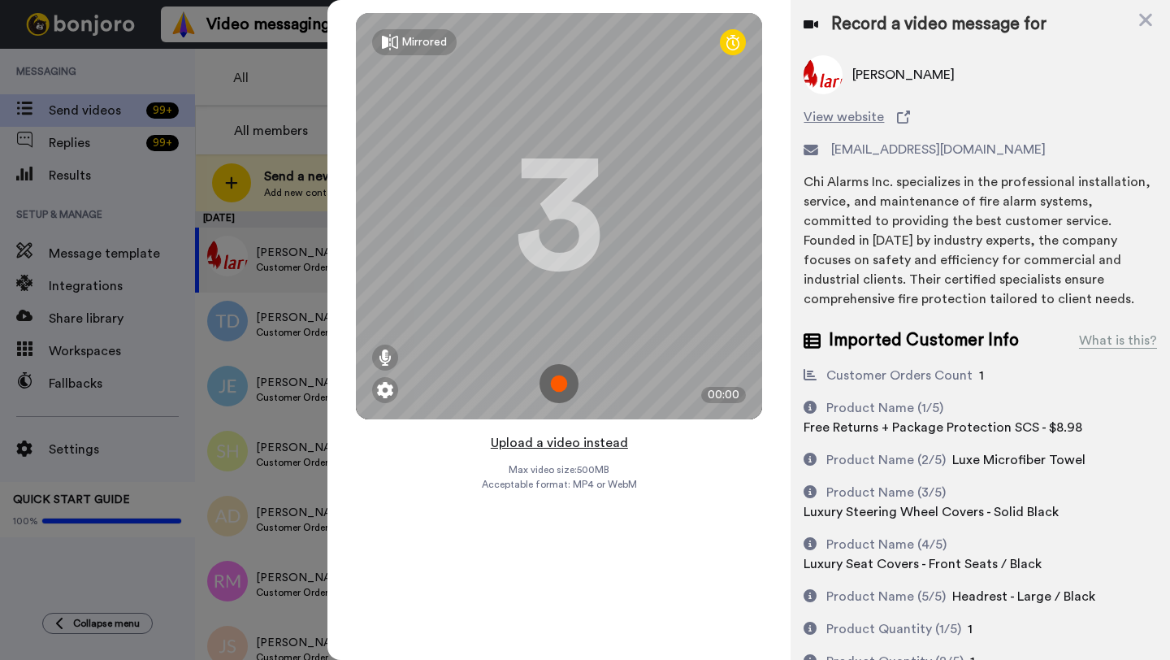
click at [554, 442] on button "Upload a video instead" at bounding box center [559, 442] width 147 height 21
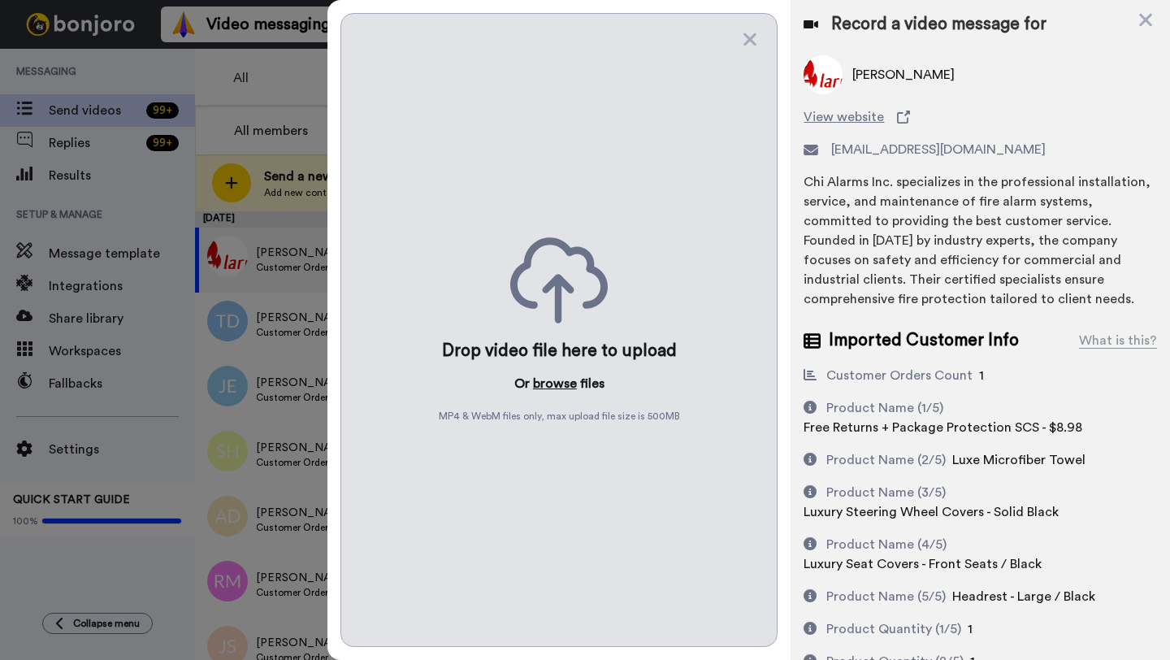
click at [550, 384] on button "browse" at bounding box center [555, 384] width 44 height 20
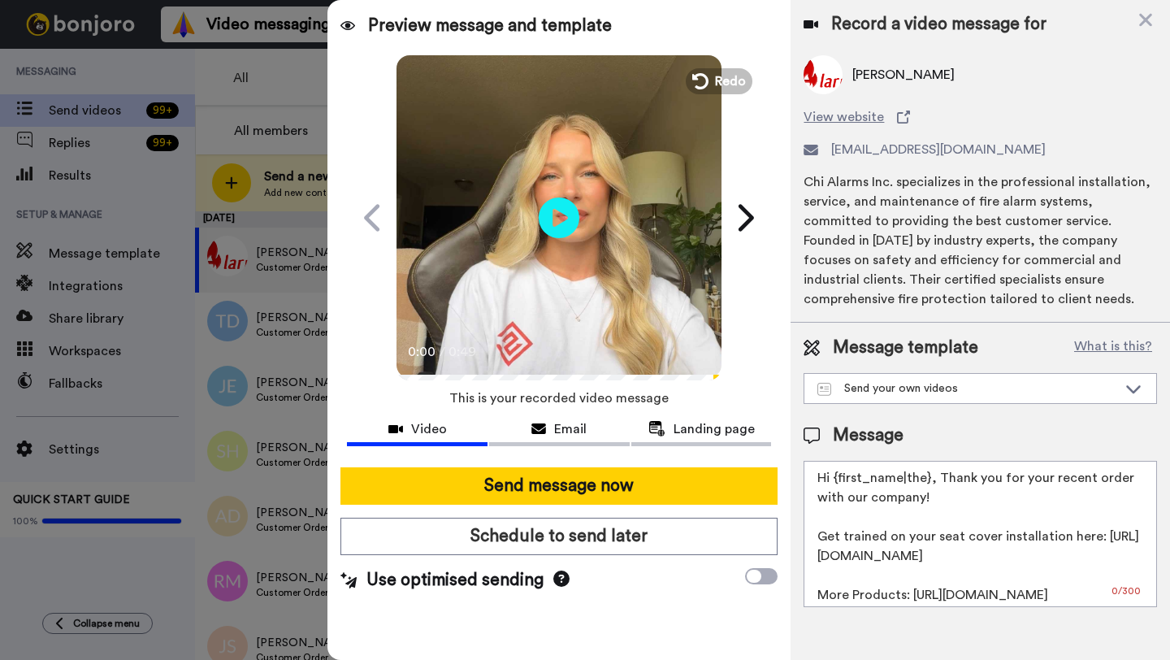
drag, startPoint x: 929, startPoint y: 481, endPoint x: 836, endPoint y: 481, distance: 92.7
click at [836, 481] on textarea "Hi {first_name|the}, Thank you for your recent order with our company! Get trai…" at bounding box center [981, 534] width 354 height 146
paste textarea "Bruce"
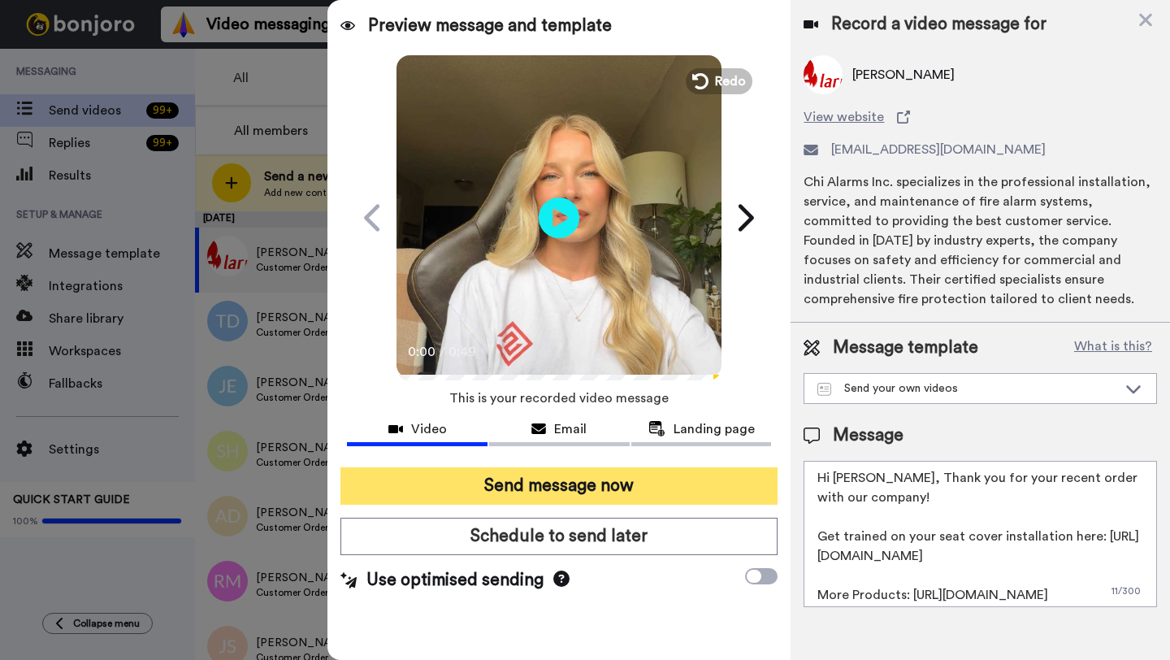
type textarea "Hi Bruce, Thank you for your recent order with our company! Get trained on your…"
click at [654, 480] on button "Send message now" at bounding box center [559, 485] width 437 height 37
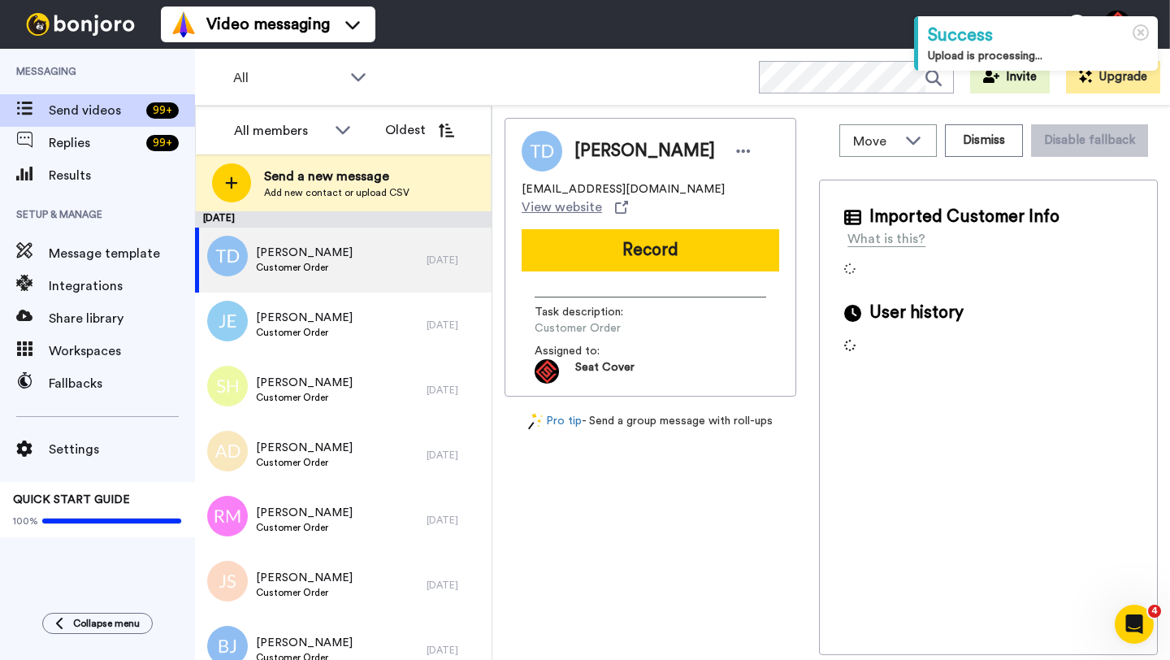
click at [598, 151] on span "[PERSON_NAME]" at bounding box center [645, 151] width 141 height 24
click at [598, 151] on span "Terrance Davidson" at bounding box center [645, 151] width 141 height 24
copy span "Terrance"
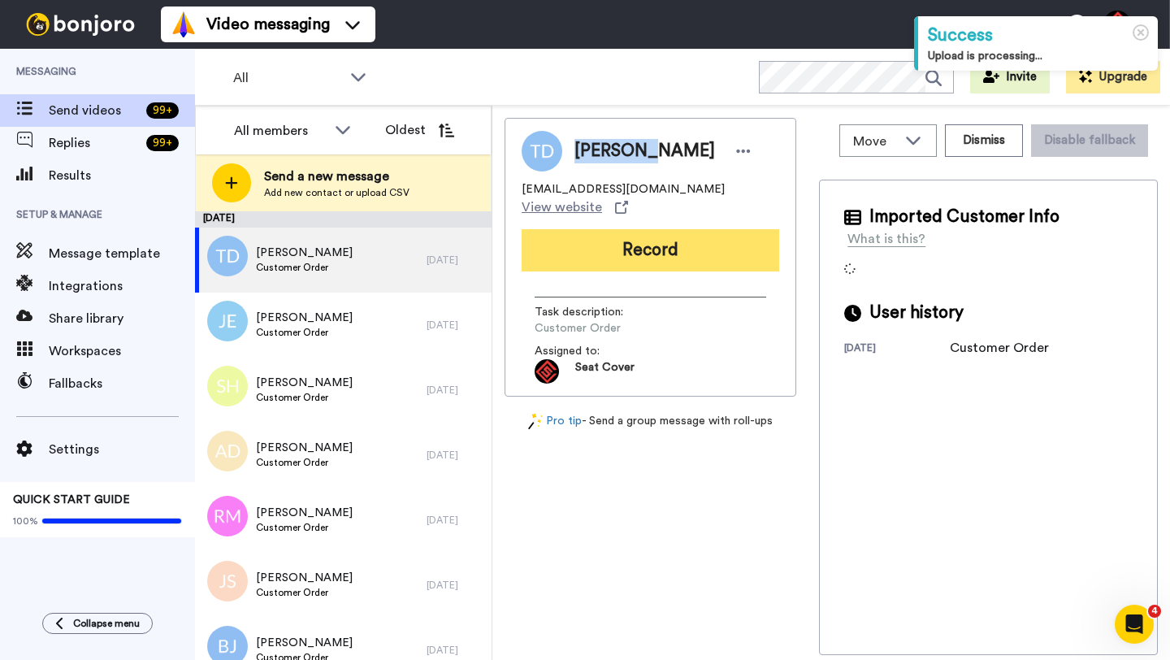
click at [628, 229] on button "Record" at bounding box center [651, 250] width 258 height 42
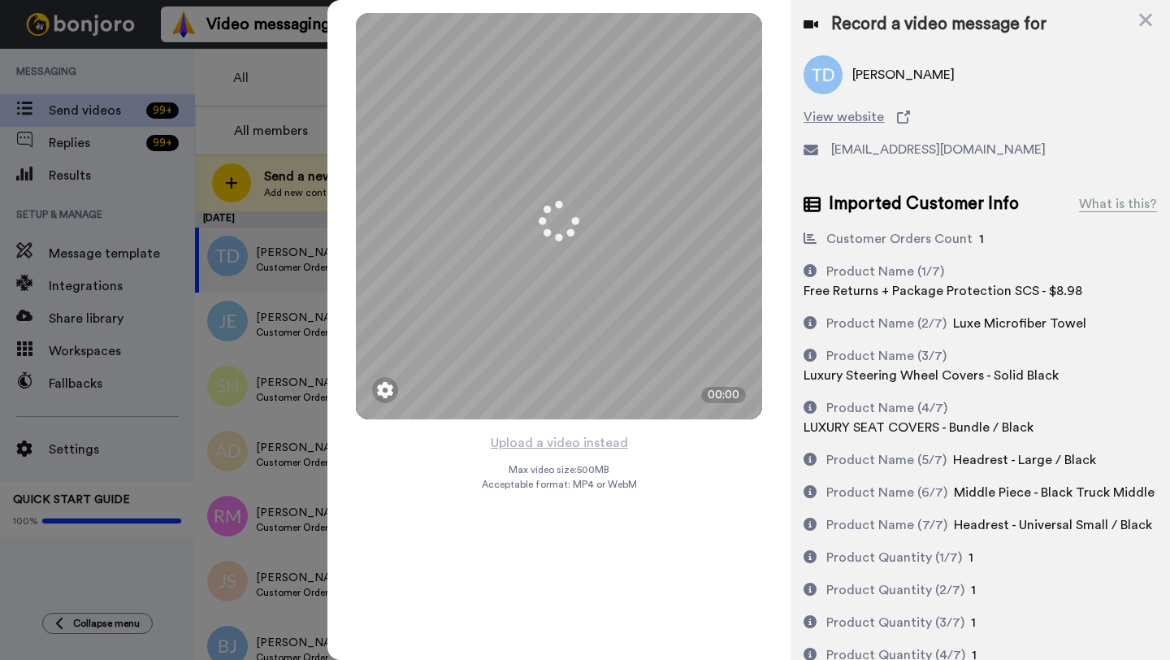
click at [567, 443] on button "Upload a video instead" at bounding box center [559, 442] width 147 height 21
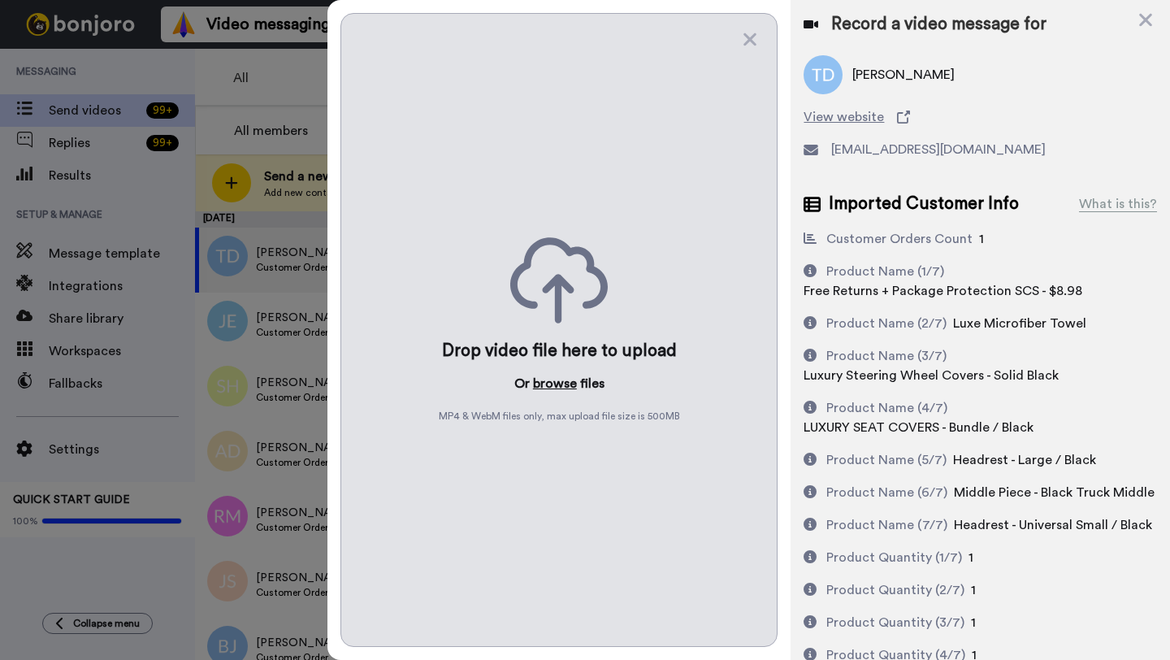
click at [551, 380] on button "browse" at bounding box center [555, 384] width 44 height 20
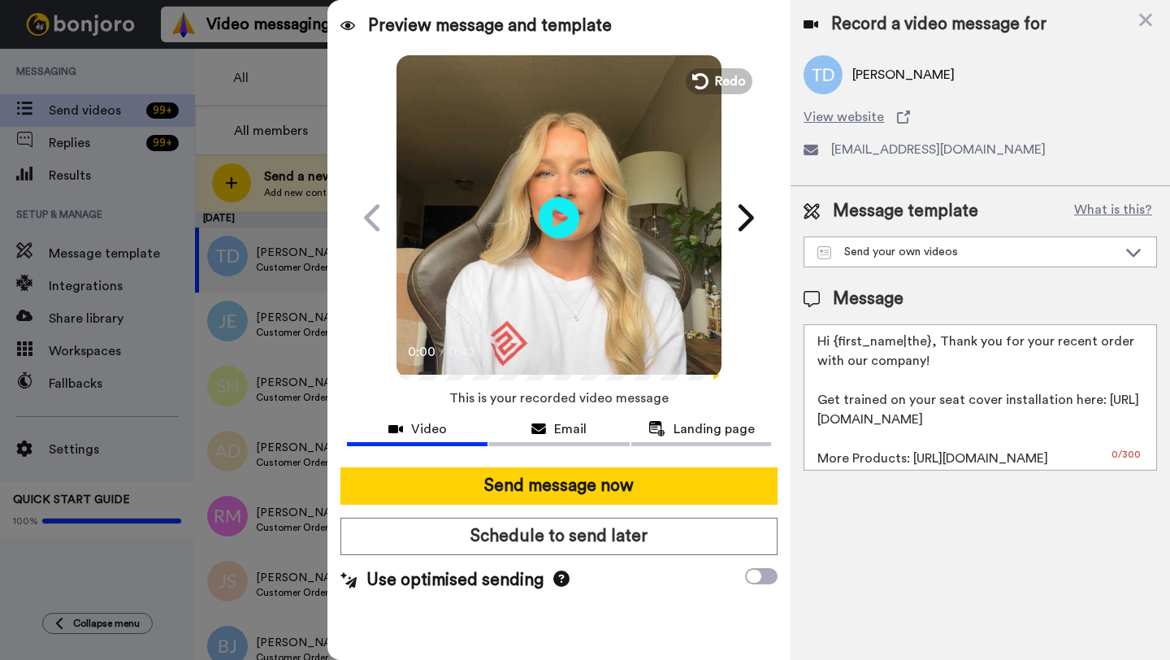
drag, startPoint x: 928, startPoint y: 346, endPoint x: 836, endPoint y: 345, distance: 92.7
click at [836, 345] on textarea "Hi {first_name|the}, Thank you for your recent order with our company! Get trai…" at bounding box center [981, 397] width 354 height 146
paste textarea "Terrance"
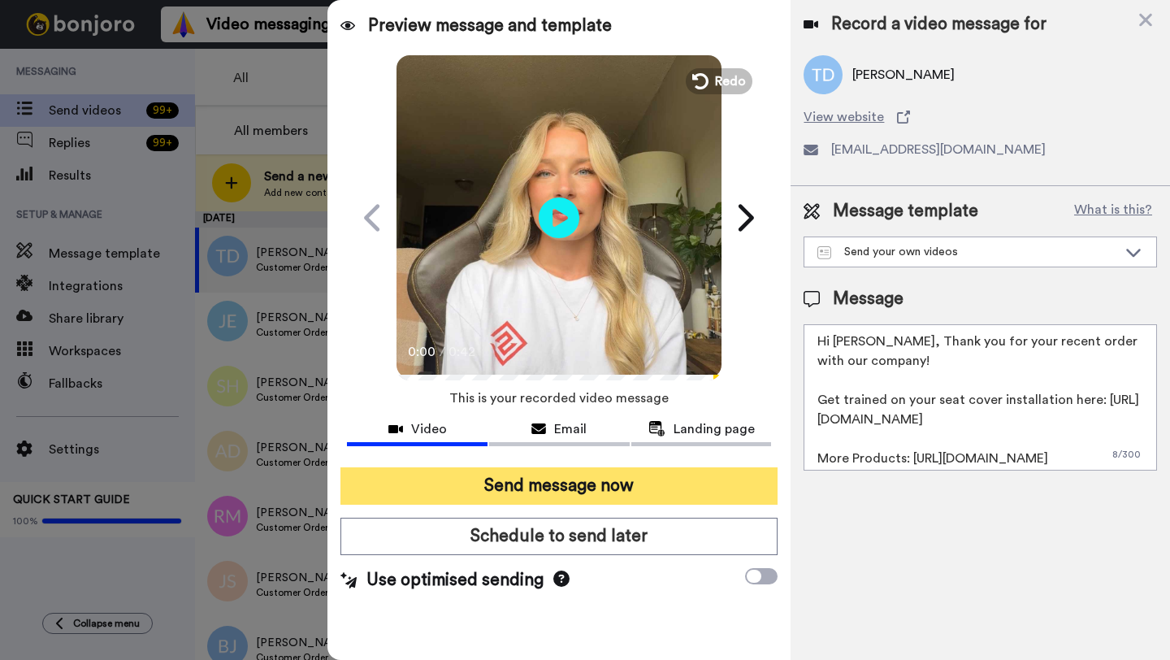
type textarea "Hi Terrance, Thank you for your recent order with our company! Get trained on y…"
click at [595, 488] on button "Send message now" at bounding box center [559, 485] width 437 height 37
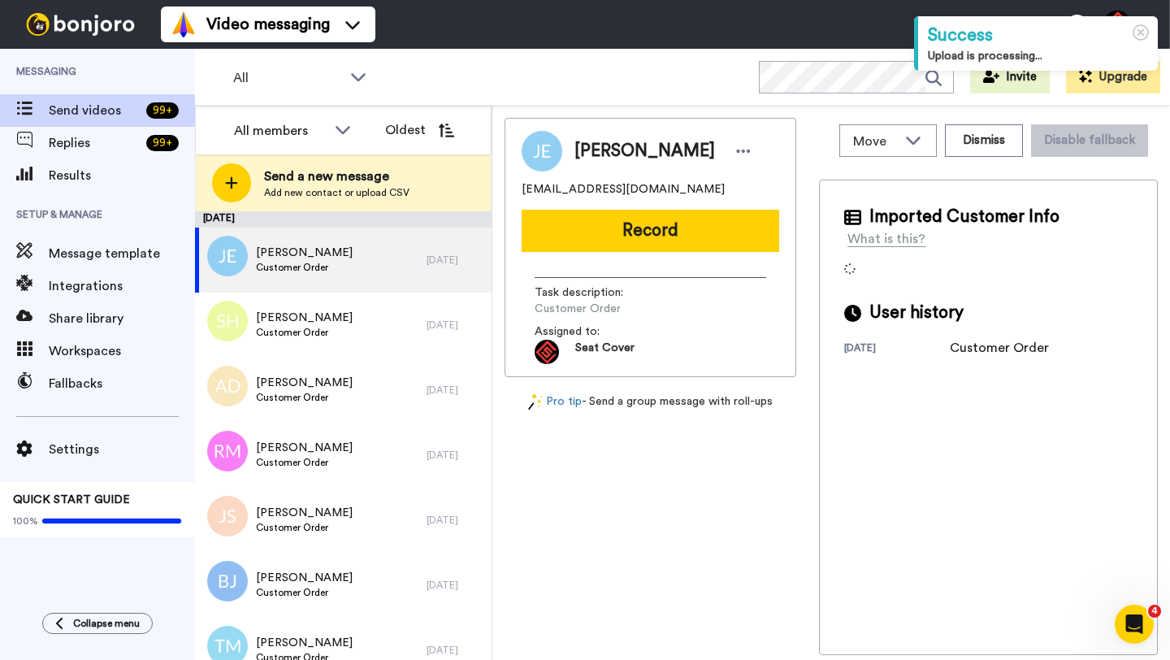
click at [598, 159] on span "Jennifer Eberhardt" at bounding box center [645, 151] width 141 height 24
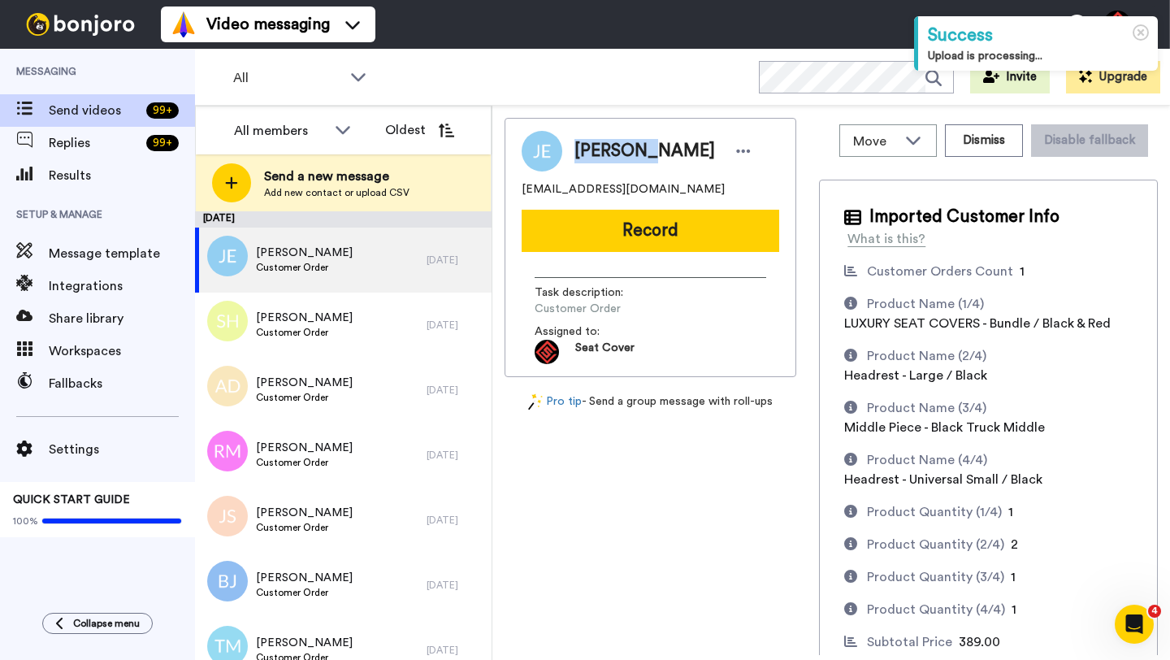
copy span "Jennifer"
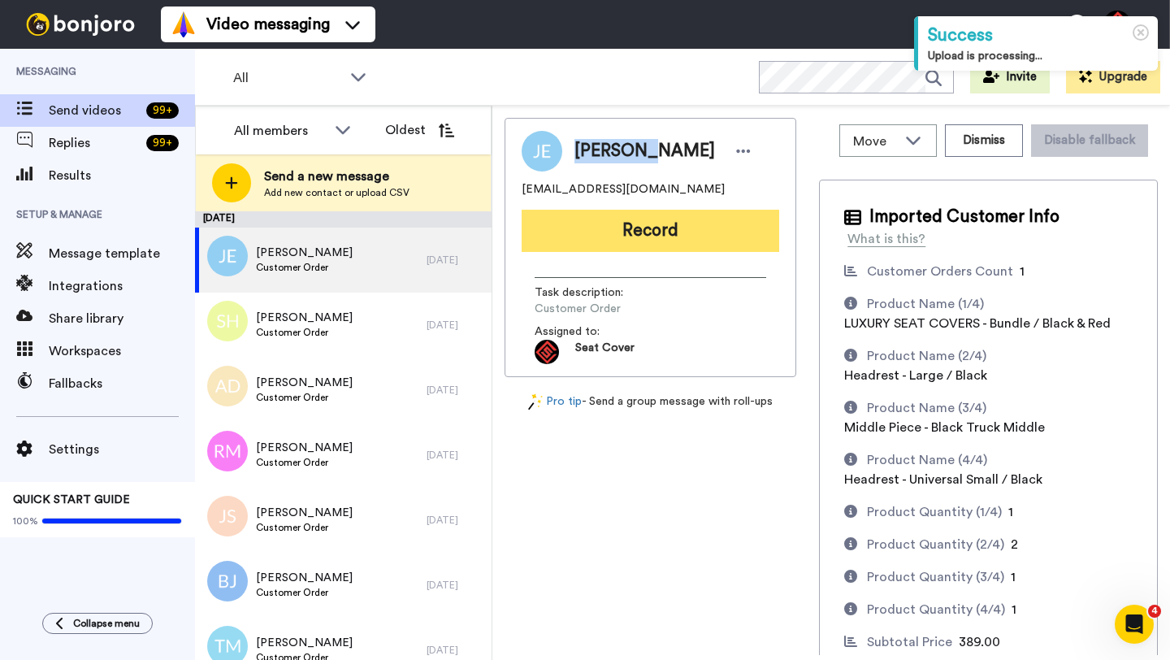
click at [628, 240] on button "Record" at bounding box center [651, 231] width 258 height 42
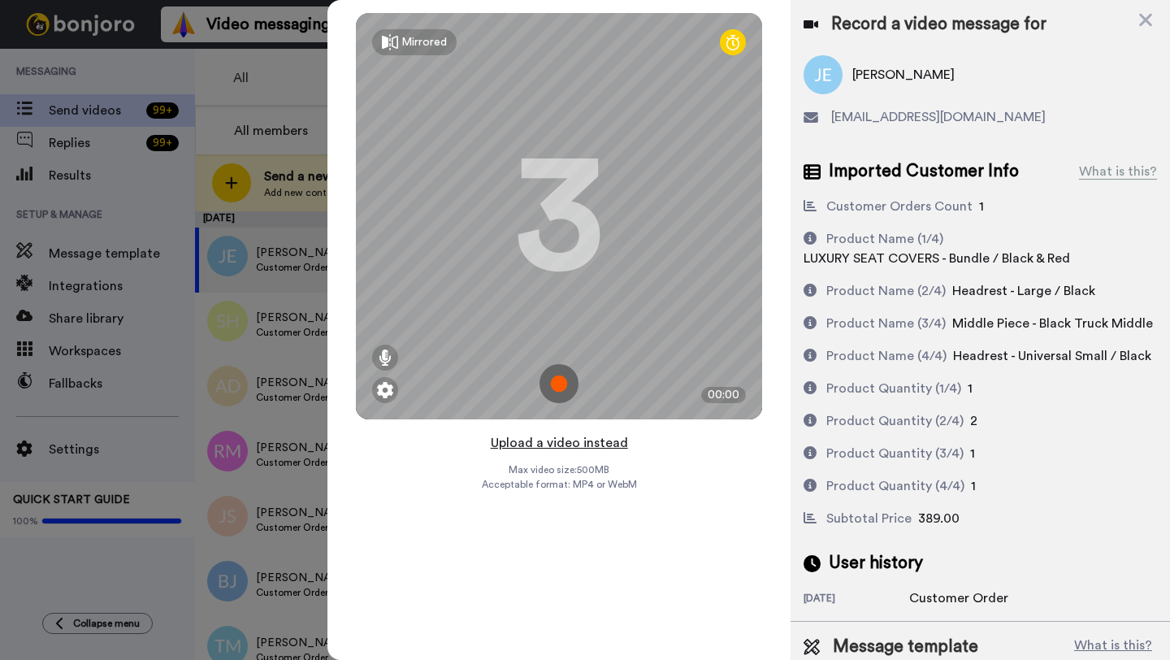
click at [564, 437] on button "Upload a video instead" at bounding box center [559, 442] width 147 height 21
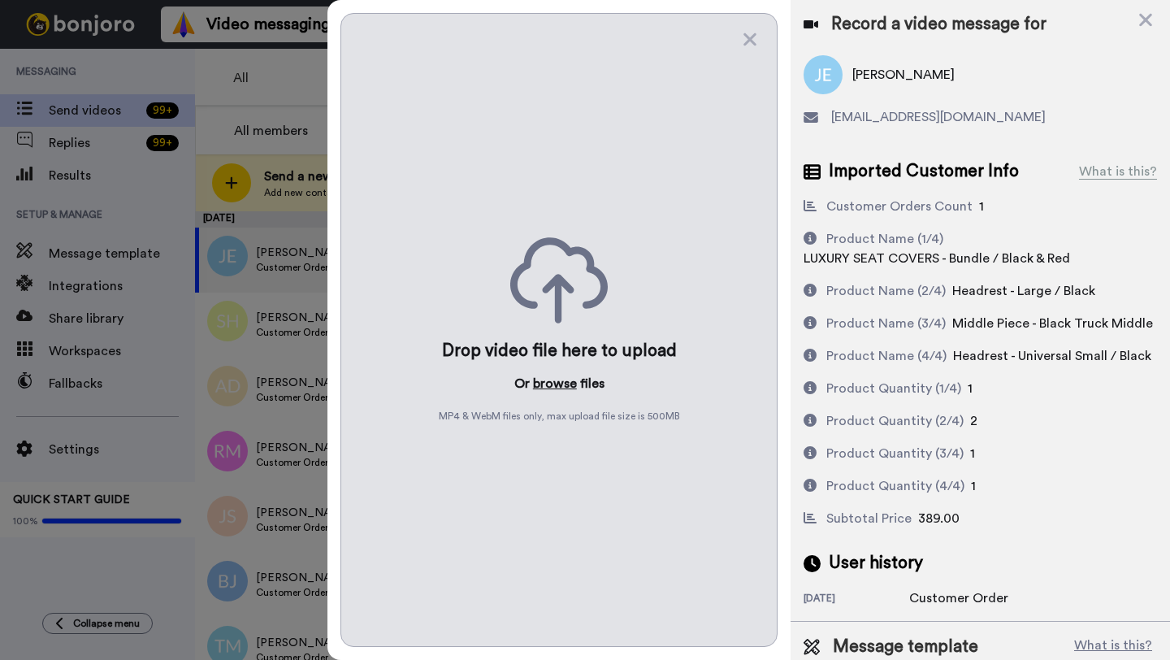
click at [554, 383] on button "browse" at bounding box center [555, 384] width 44 height 20
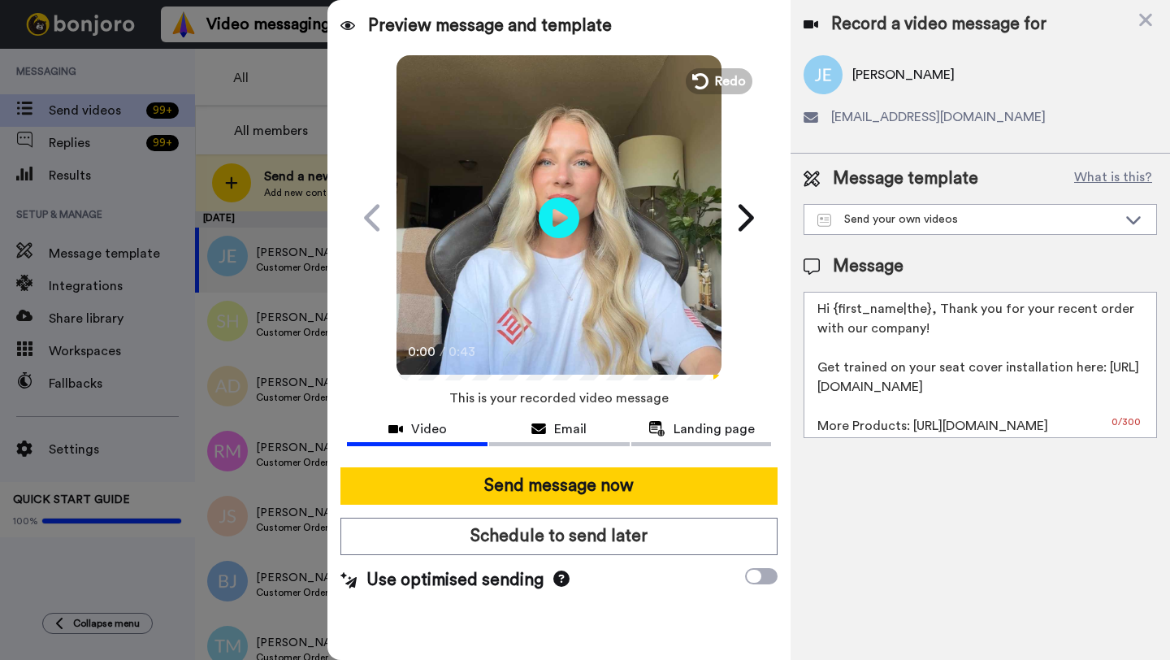
drag, startPoint x: 928, startPoint y: 315, endPoint x: 834, endPoint y: 315, distance: 94.3
click at [834, 315] on textarea "Hi {first_name|the}, Thank you for your recent order with our company! Get trai…" at bounding box center [981, 365] width 354 height 146
paste textarea "Jennifer"
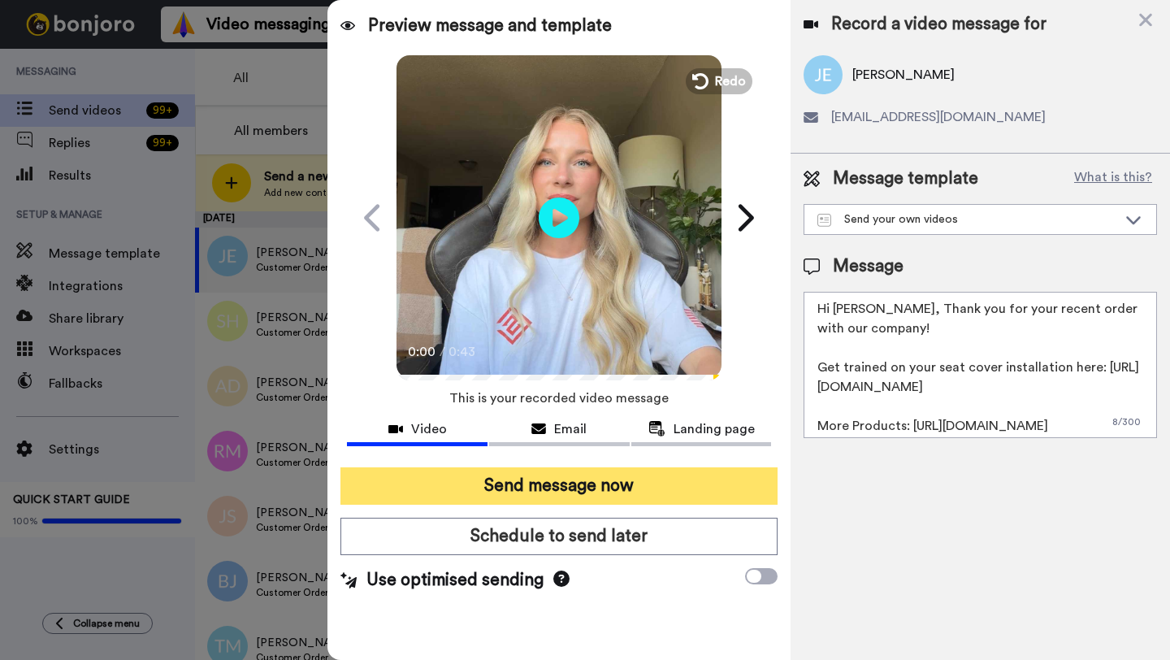
type textarea "Hi Jennifer, Thank you for your recent order with our company! Get trained on y…"
click at [624, 481] on button "Send message now" at bounding box center [559, 485] width 437 height 37
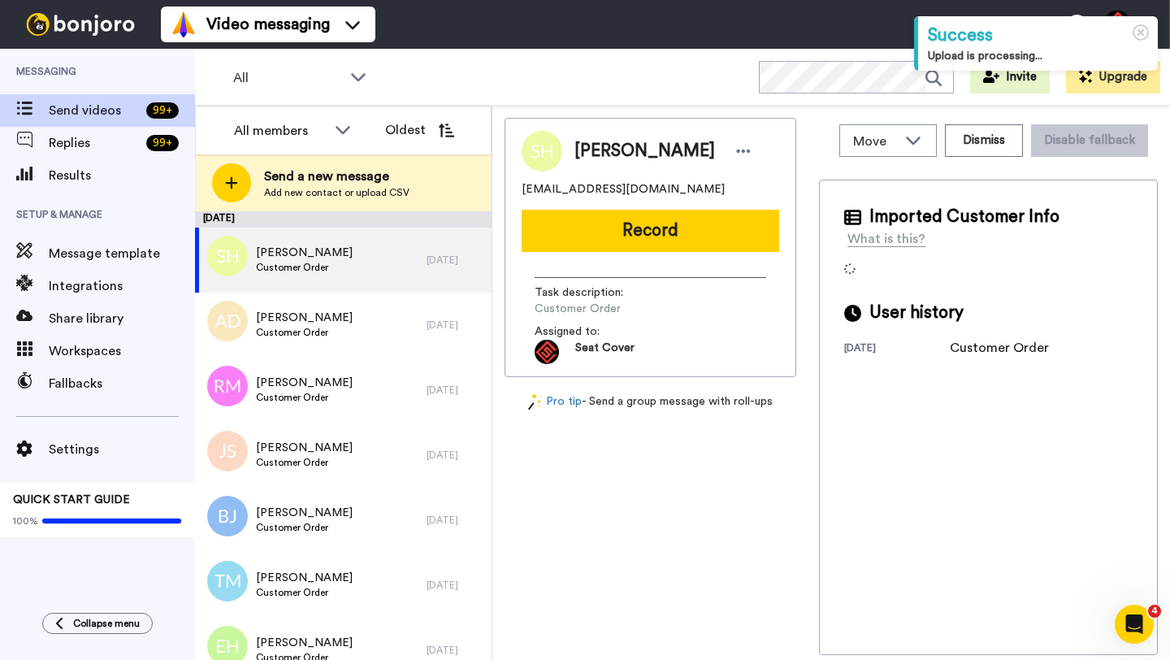
click at [599, 144] on span "Shane Houzenga" at bounding box center [645, 151] width 141 height 24
copy span "Shane"
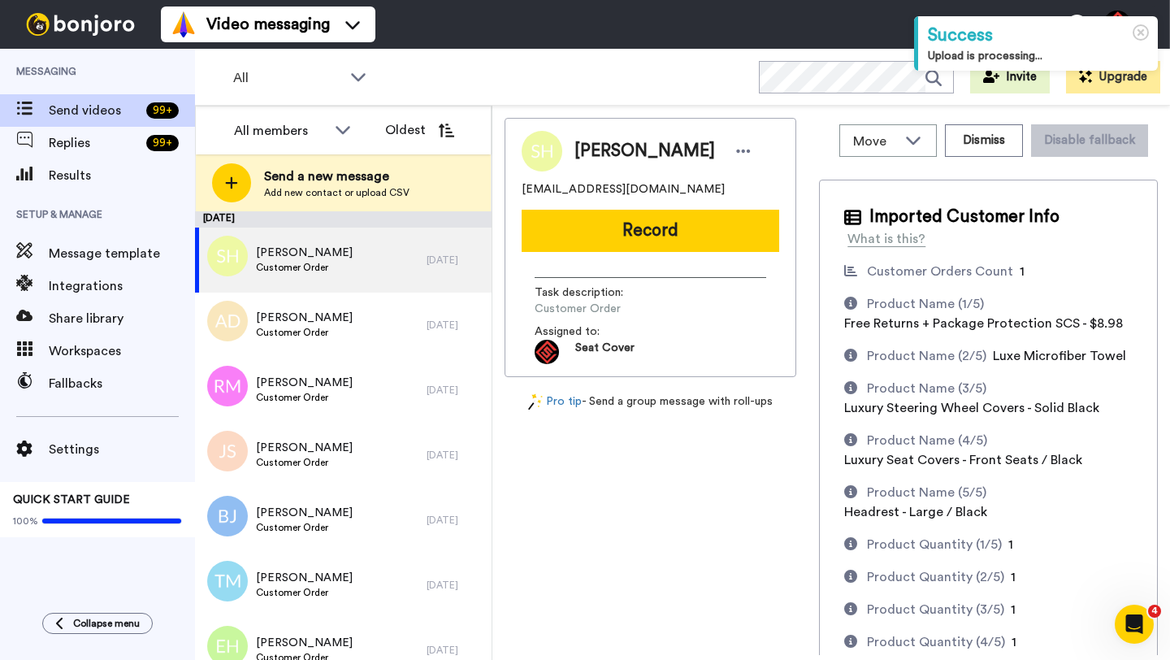
click at [614, 206] on div "Shane Houzenga arterihouz@yahoo.com Record Task description : Customer Order As…" at bounding box center [651, 247] width 292 height 259
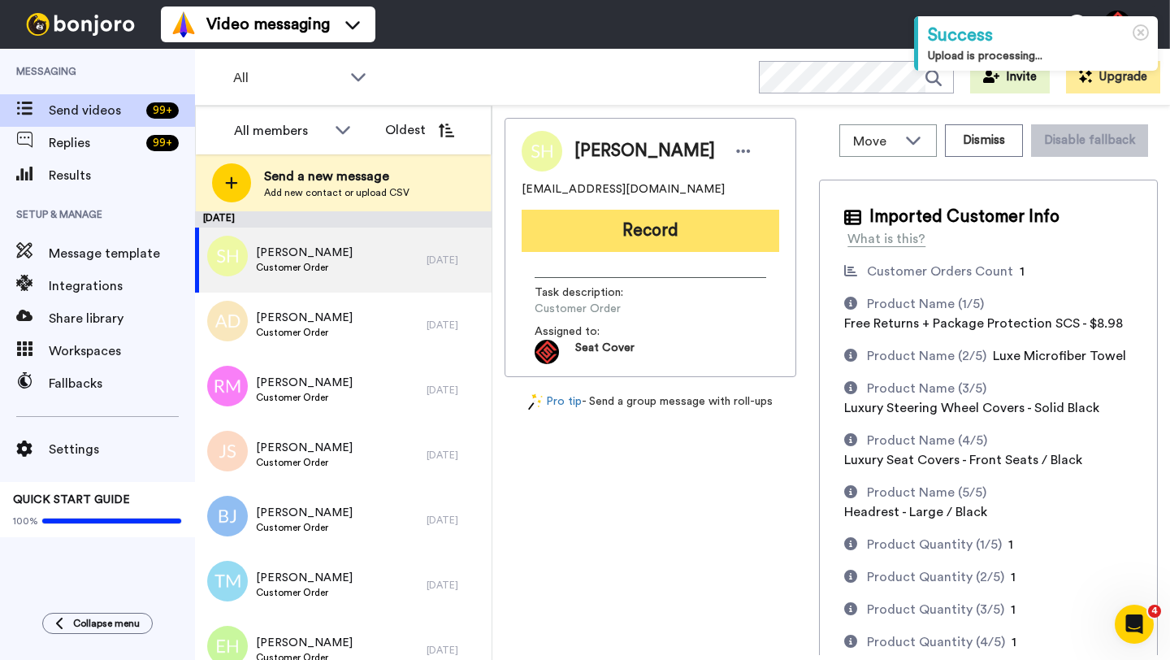
click at [615, 234] on button "Record" at bounding box center [651, 231] width 258 height 42
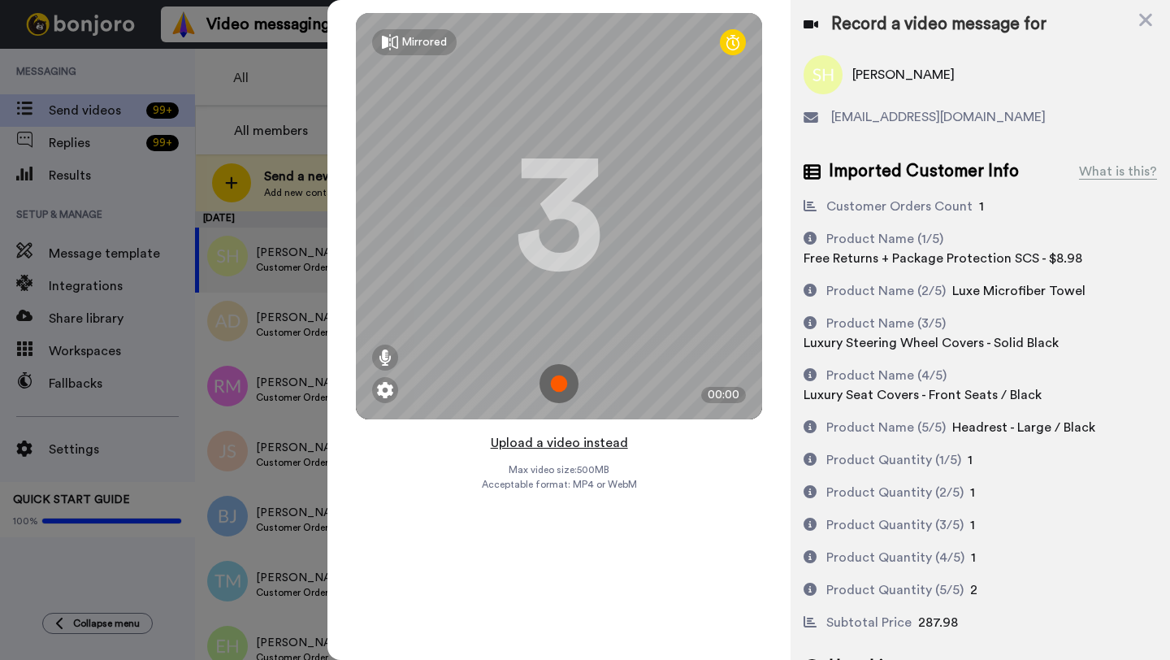
click at [551, 445] on button "Upload a video instead" at bounding box center [559, 442] width 147 height 21
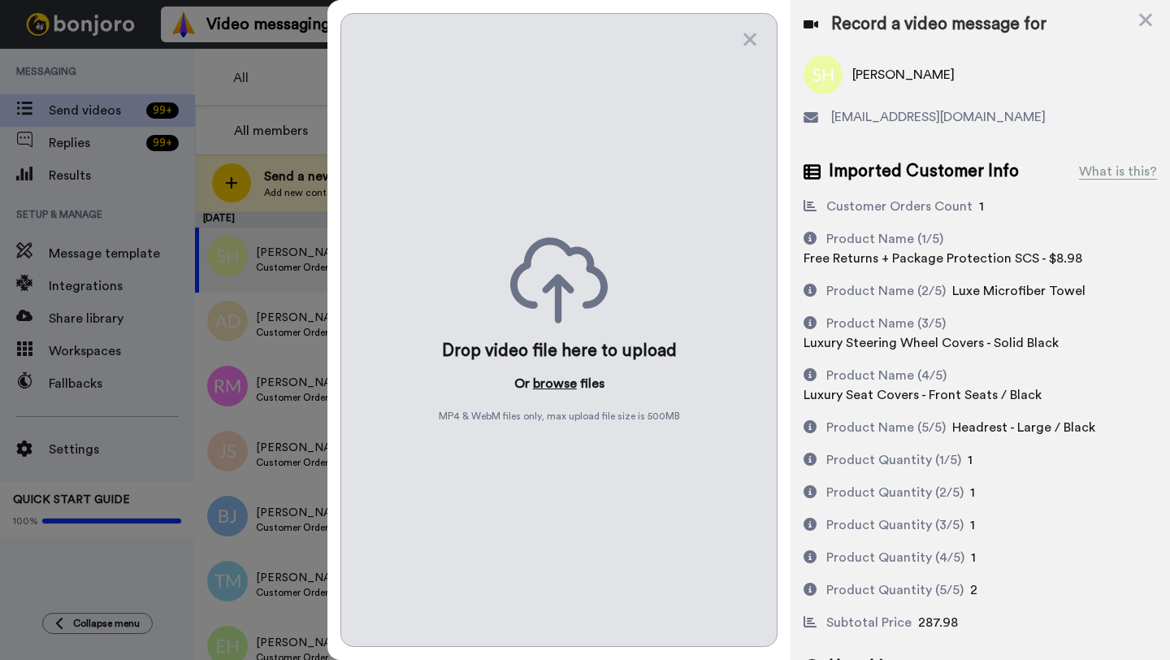
click at [551, 377] on button "browse" at bounding box center [555, 384] width 44 height 20
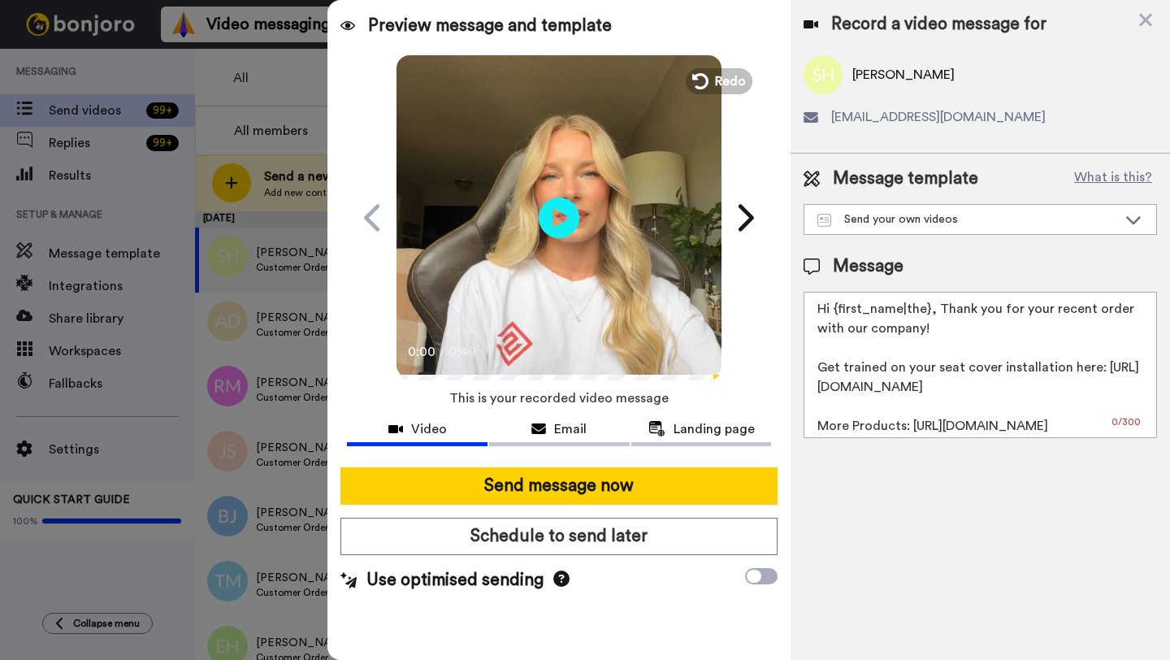
drag, startPoint x: 930, startPoint y: 316, endPoint x: 837, endPoint y: 315, distance: 92.7
click at [837, 315] on textarea "Hi {first_name|the}, Thank you for your recent order with our company! Get trai…" at bounding box center [981, 365] width 354 height 146
paste textarea "Shane"
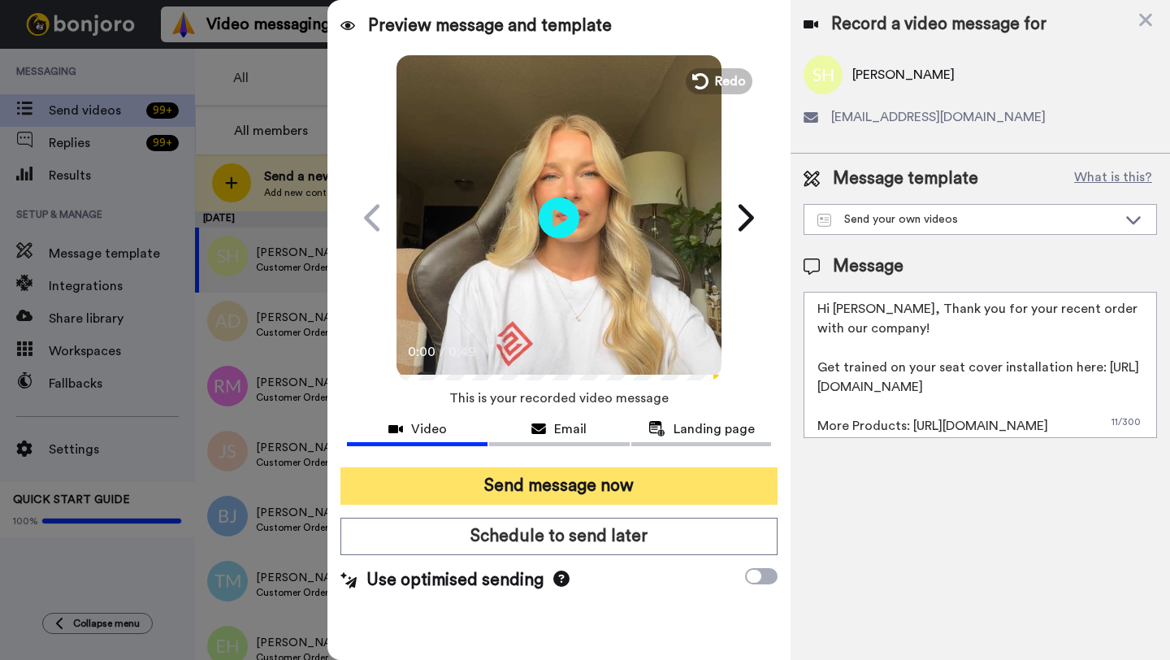
type textarea "Hi Shane, Thank you for your recent order with our company! Get trained on your…"
click at [651, 478] on button "Send message now" at bounding box center [559, 485] width 437 height 37
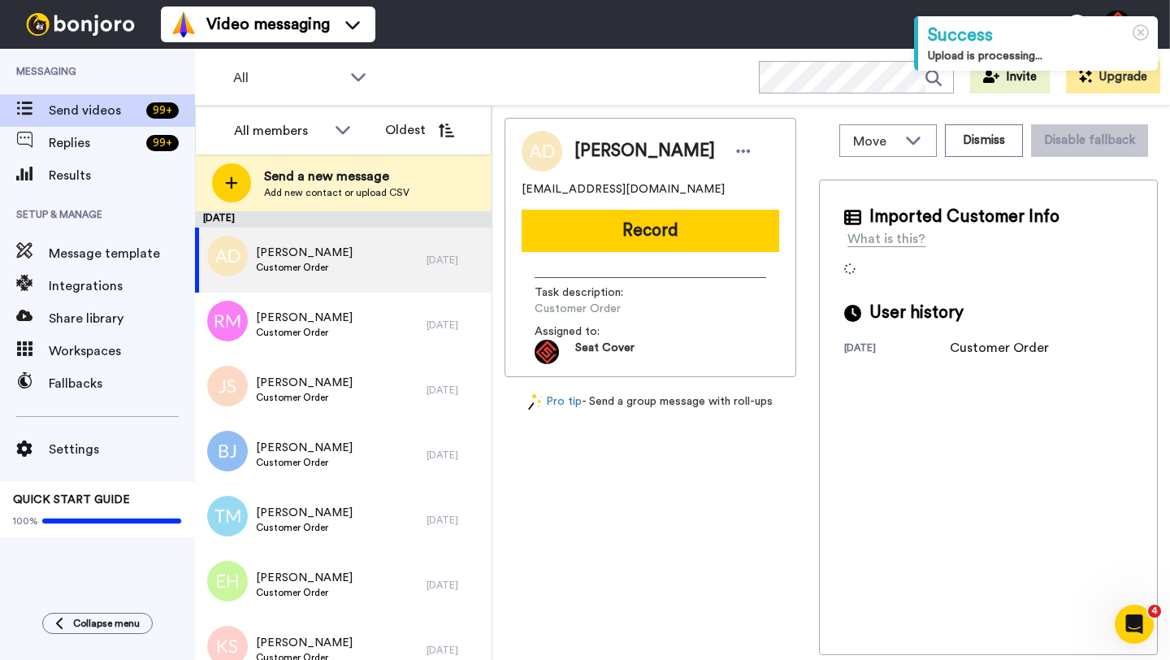
click at [597, 150] on span "[PERSON_NAME]" at bounding box center [645, 151] width 141 height 24
copy span "[PERSON_NAME]"
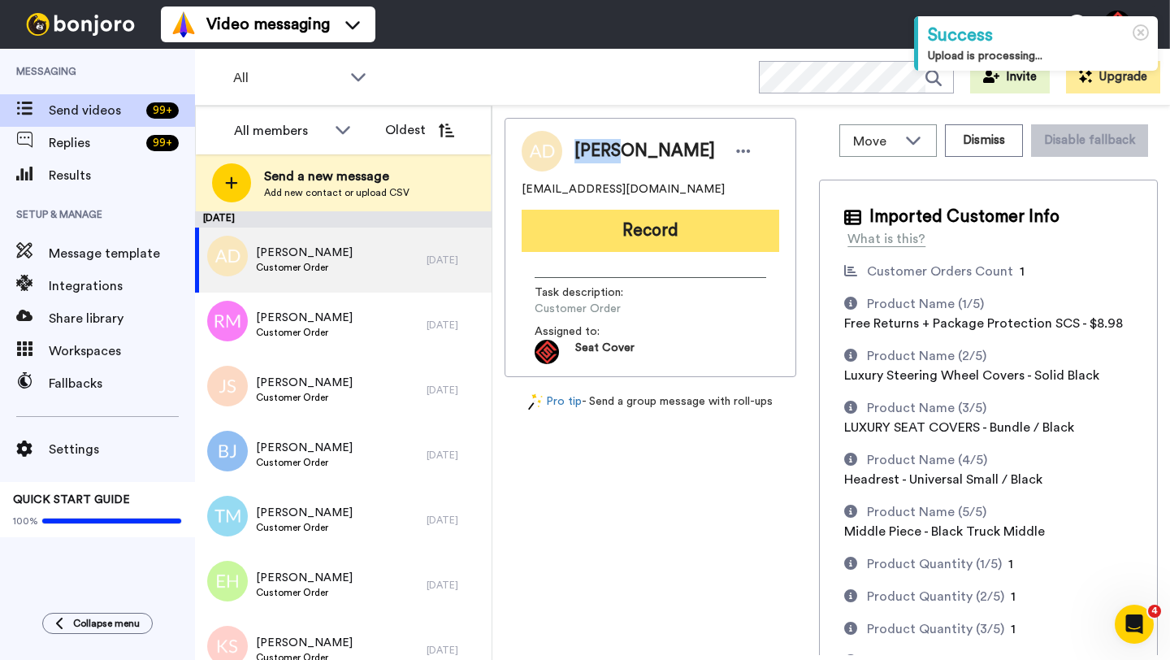
click at [628, 219] on button "Record" at bounding box center [651, 231] width 258 height 42
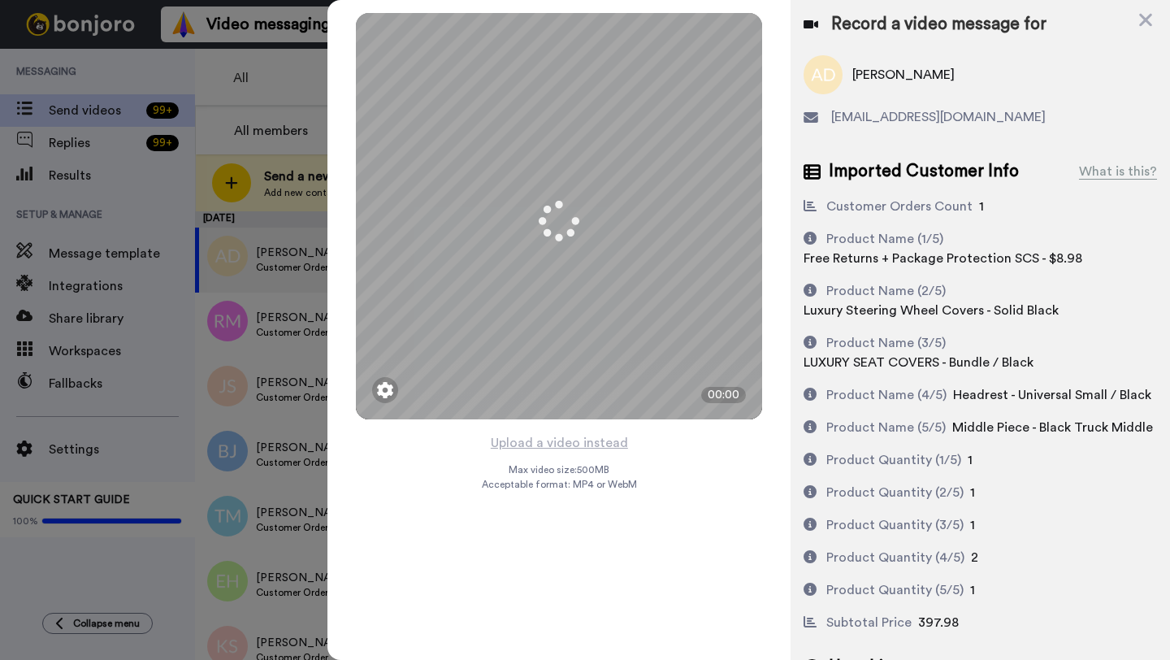
click at [548, 443] on button "Upload a video instead" at bounding box center [559, 442] width 147 height 21
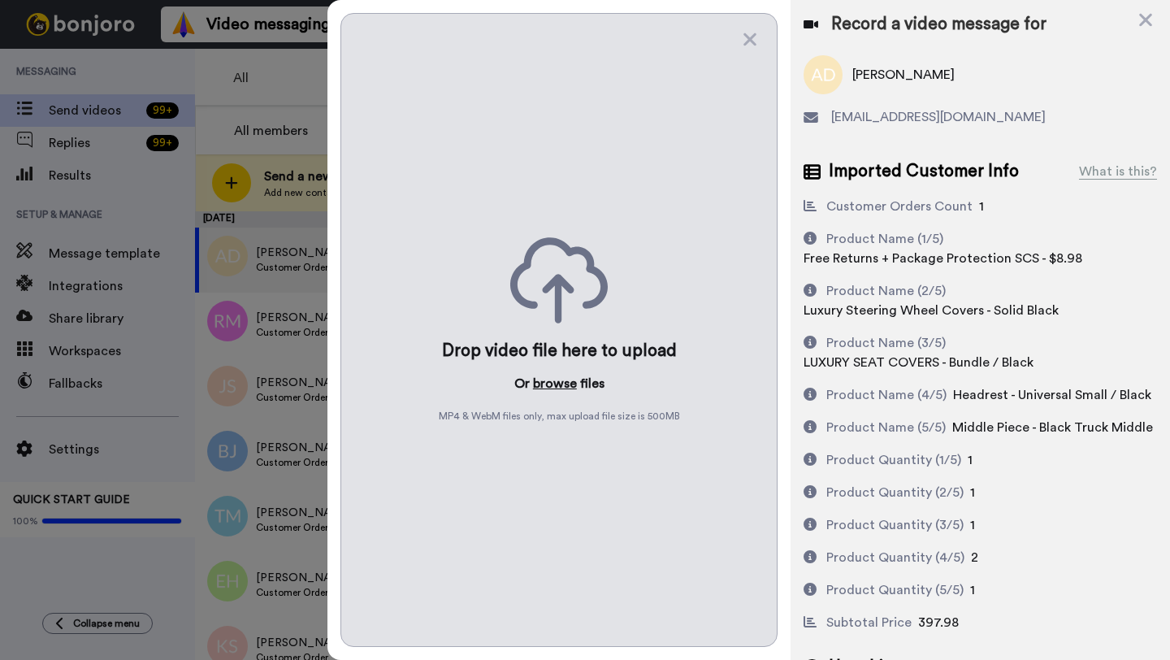
click at [555, 378] on button "browse" at bounding box center [555, 384] width 44 height 20
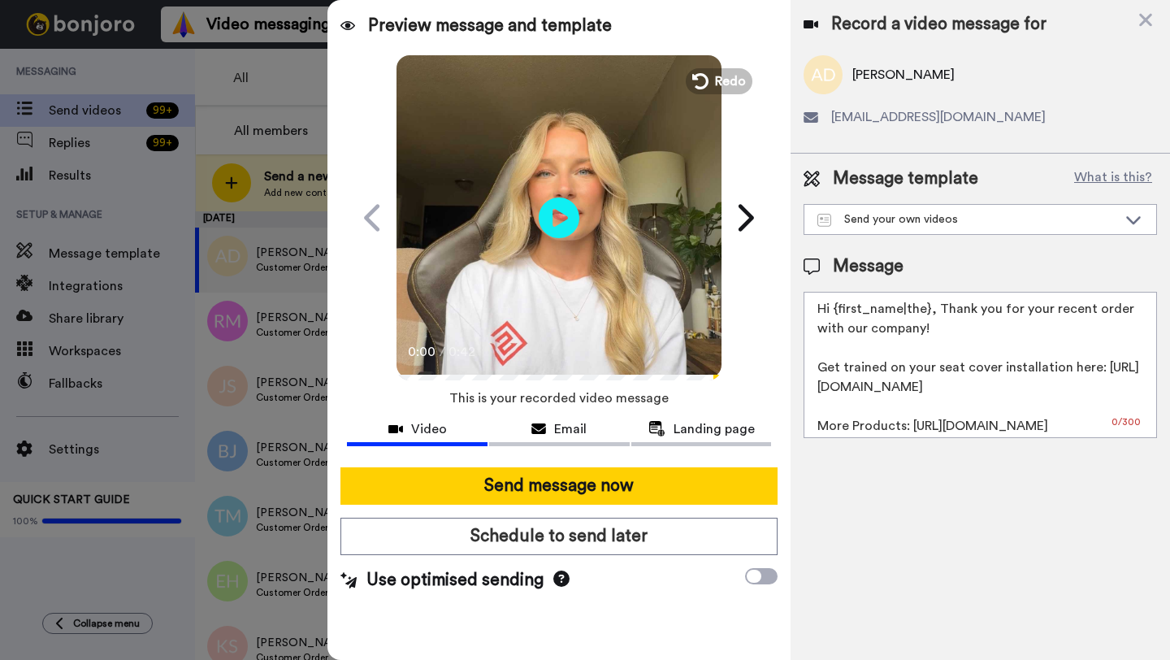
drag, startPoint x: 928, startPoint y: 311, endPoint x: 836, endPoint y: 311, distance: 92.7
click at [836, 311] on textarea "Hi {first_name|the}, Thank you for your recent order with our company! Get trai…" at bounding box center [981, 365] width 354 height 146
paste textarea "[PERSON_NAME]"
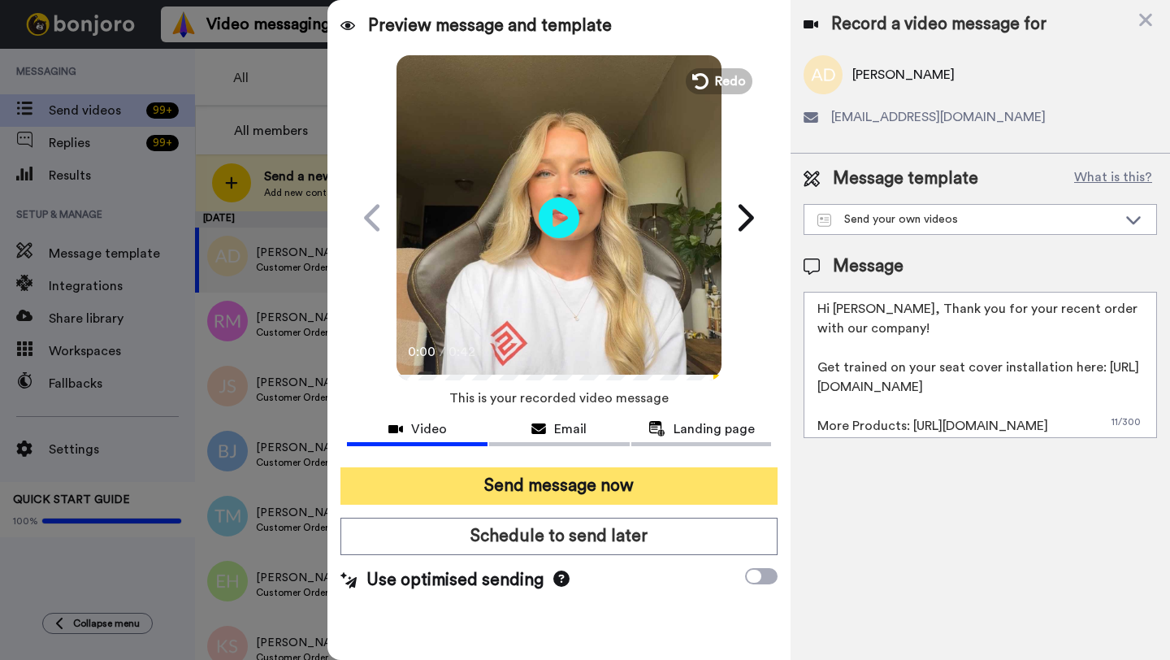
type textarea "Hi [PERSON_NAME], Thank you for your recent order with our company! Get trained…"
click at [619, 491] on button "Send message now" at bounding box center [559, 485] width 437 height 37
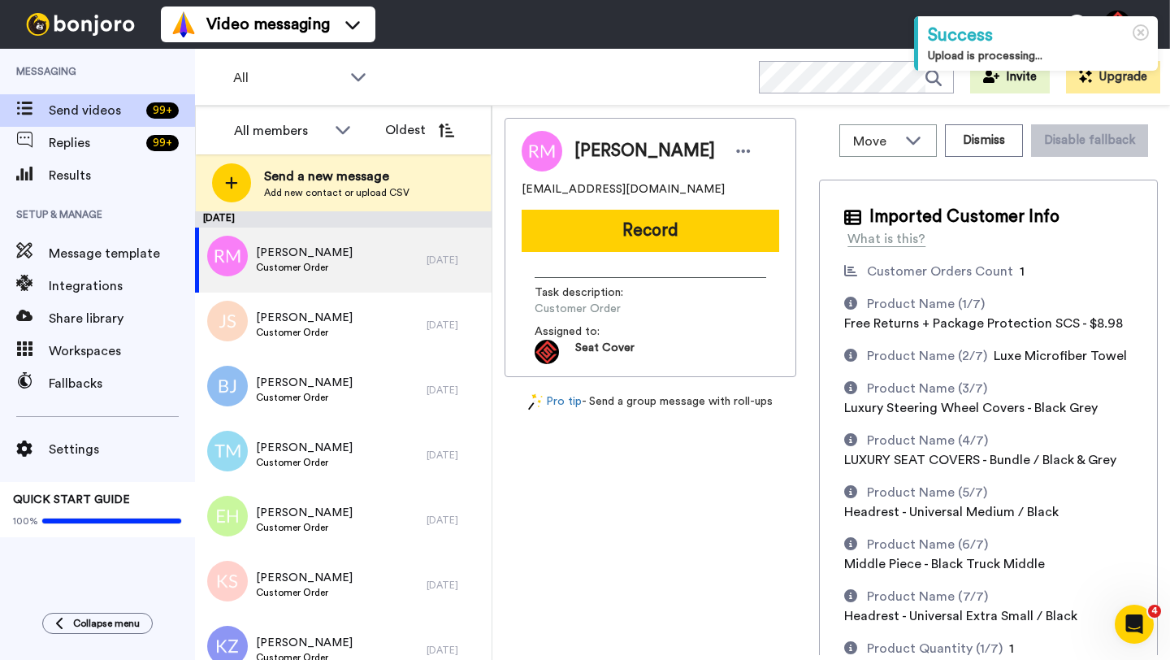
click at [591, 143] on span "Ryan Mckuhen" at bounding box center [645, 151] width 141 height 24
copy span "Ryan"
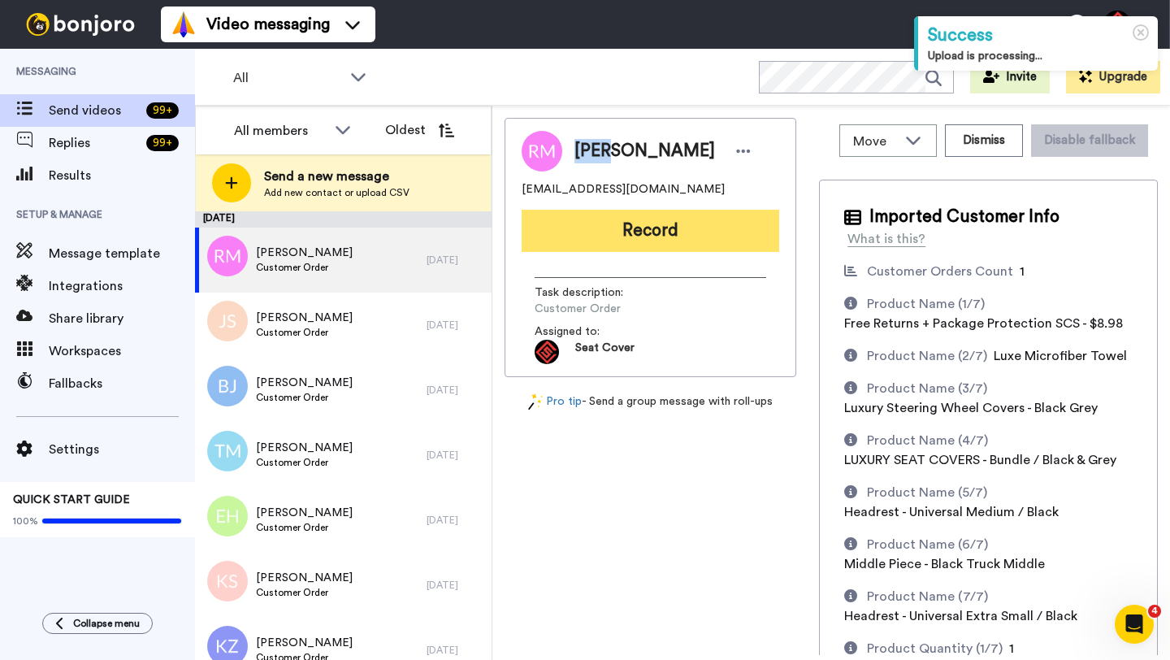
click at [645, 234] on button "Record" at bounding box center [651, 231] width 258 height 42
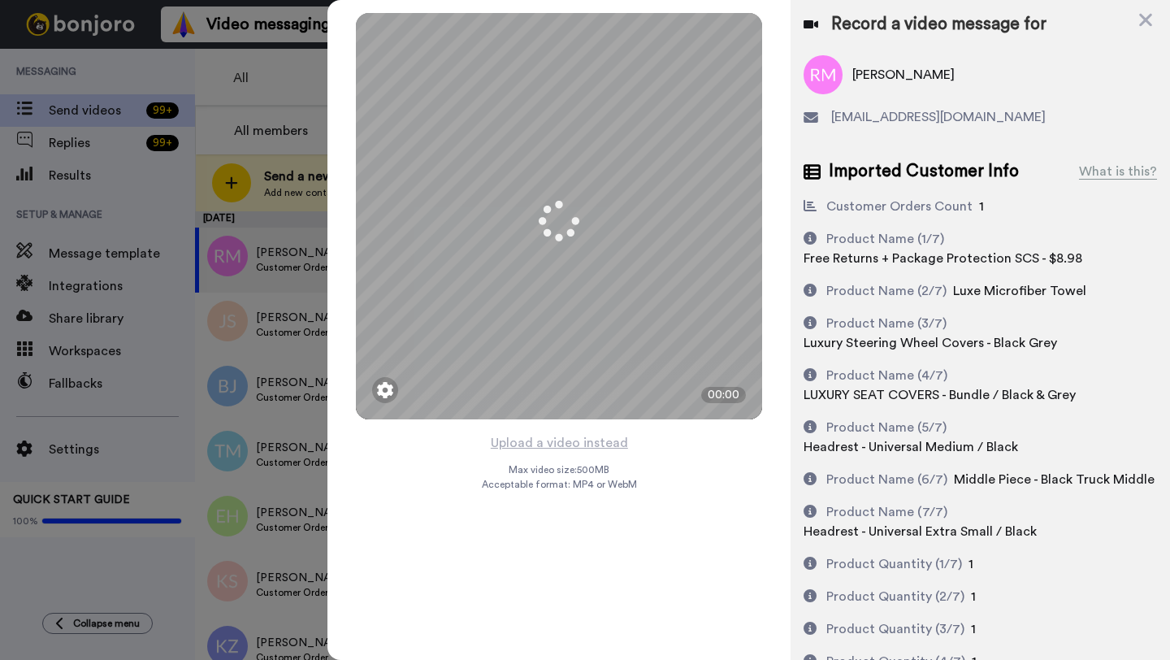
click at [548, 445] on button "Upload a video instead" at bounding box center [559, 442] width 147 height 21
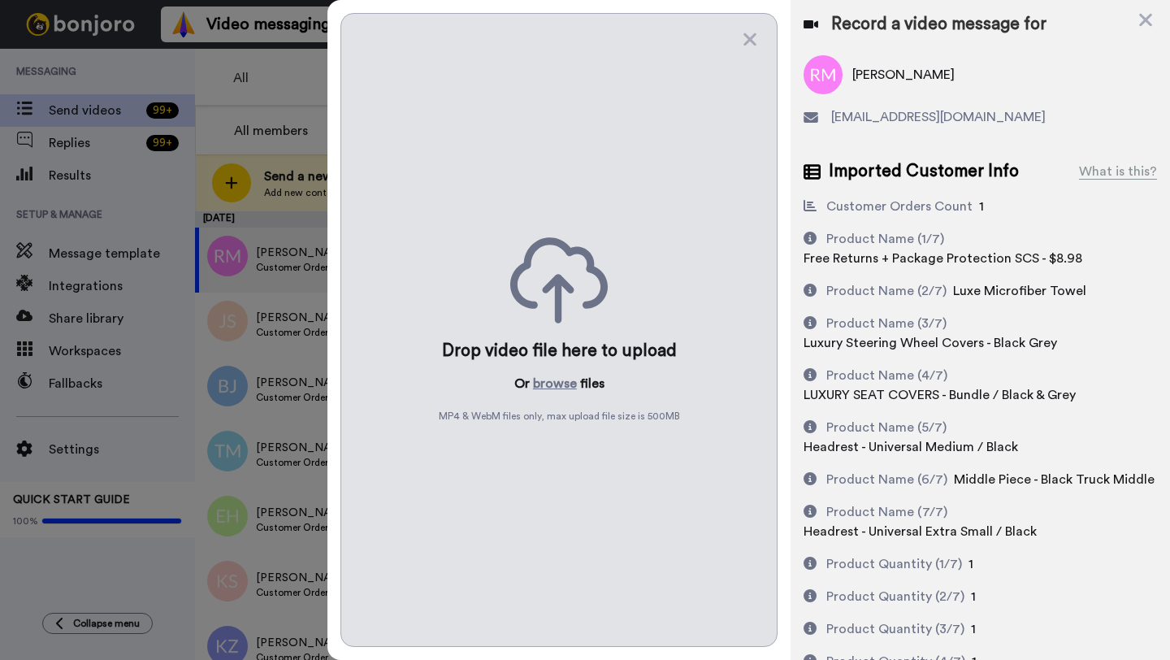
click at [552, 372] on div "Drop video file here to upload Or browse files MP4 & WebM files only, max uploa…" at bounding box center [559, 330] width 437 height 634
click at [554, 384] on button "browse" at bounding box center [555, 384] width 44 height 20
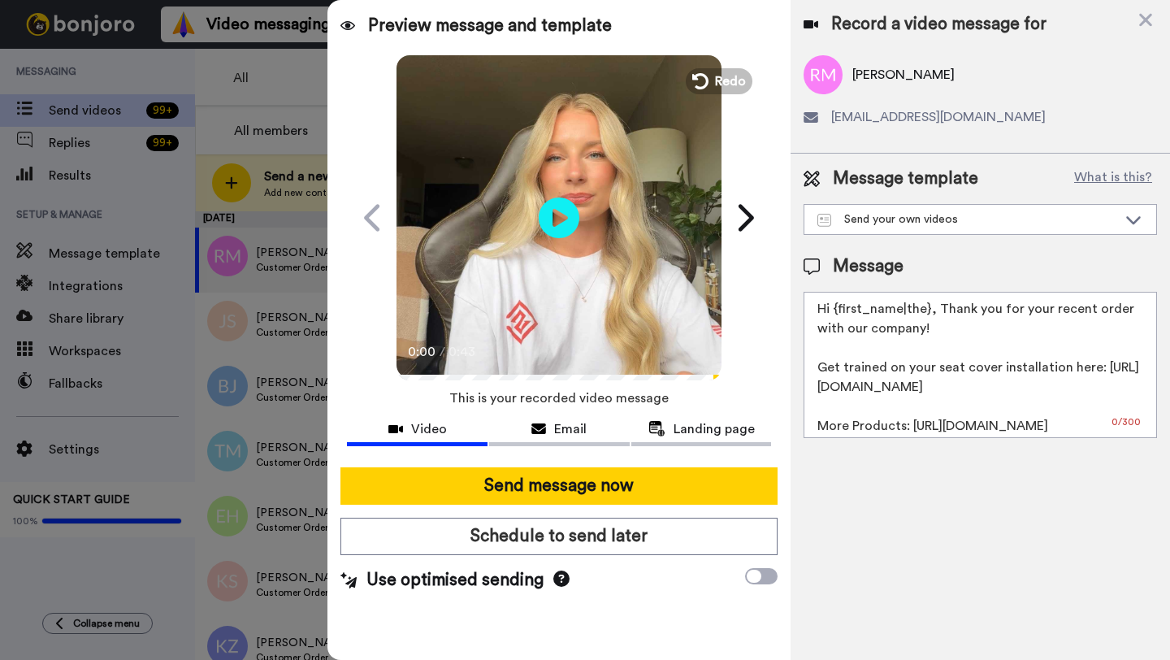
drag, startPoint x: 928, startPoint y: 316, endPoint x: 835, endPoint y: 315, distance: 93.5
click at [835, 315] on textarea "Hi {first_name|the}, Thank you for your recent order with our company! Get trai…" at bounding box center [981, 365] width 354 height 146
paste textarea "Ryan"
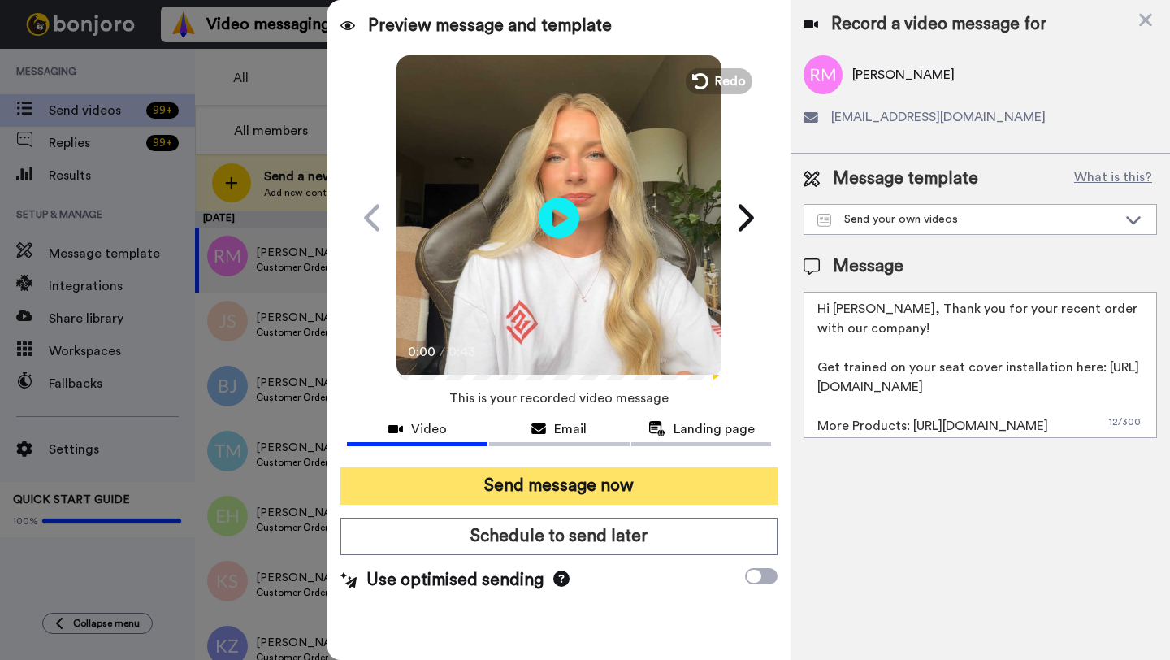
type textarea "Hi Ryan, Thank you for your recent order with our company! Get trained on your …"
click at [624, 493] on button "Send message now" at bounding box center [559, 485] width 437 height 37
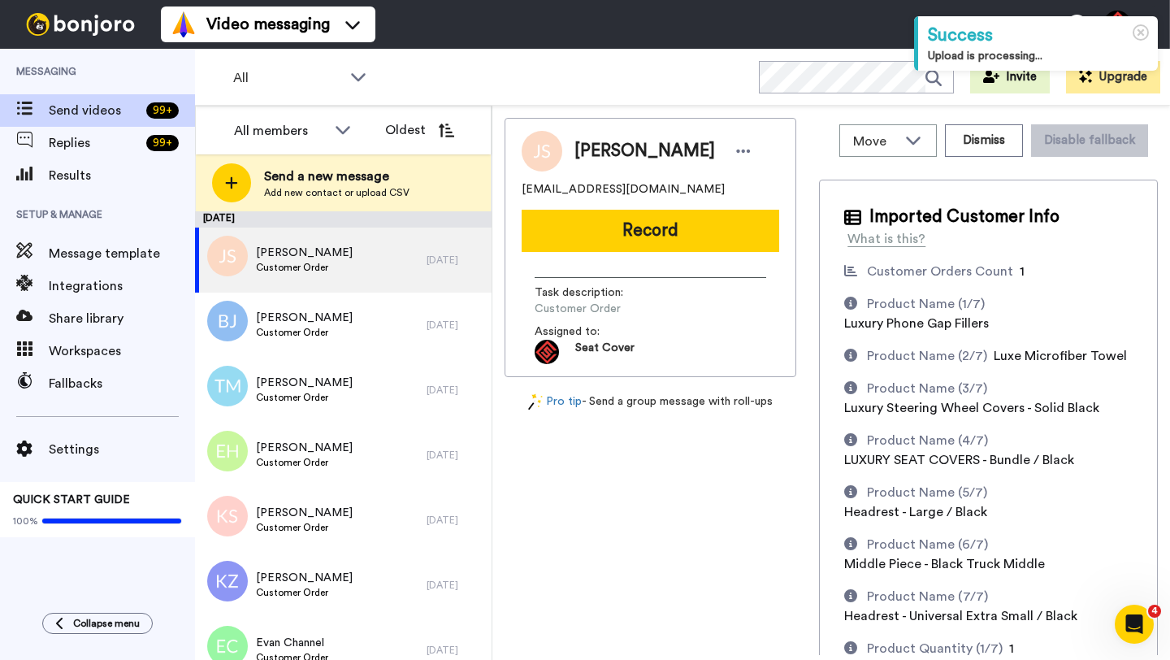
click at [588, 146] on span "Jeff Schmitz" at bounding box center [645, 151] width 141 height 24
copy span "Jeff"
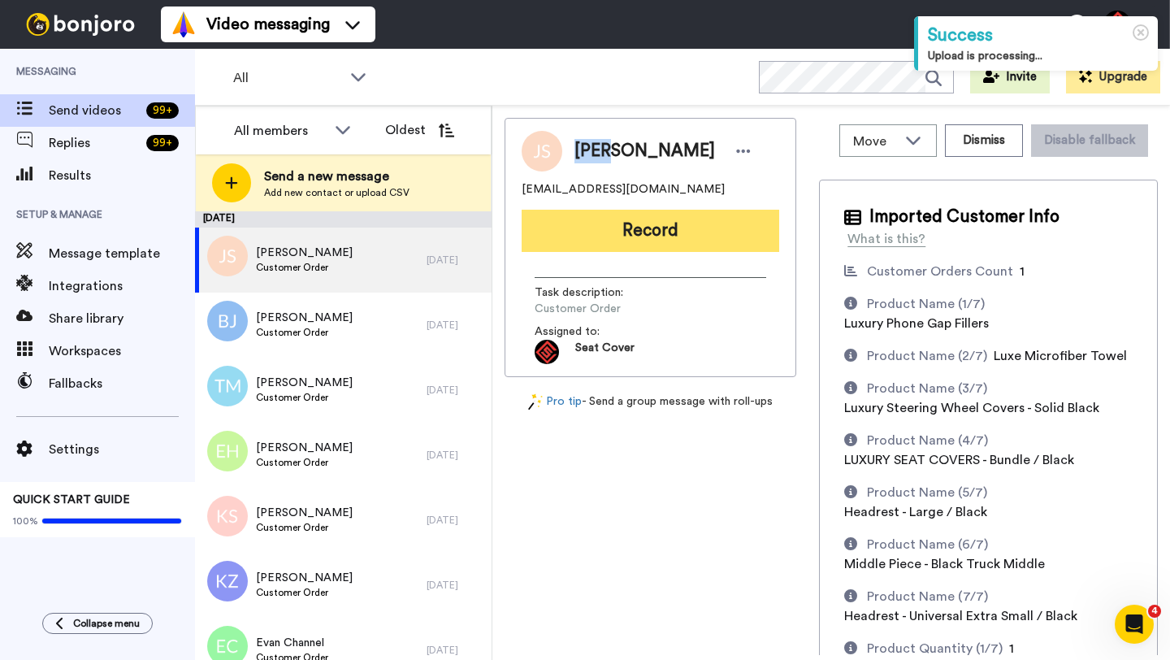
click at [641, 220] on button "Record" at bounding box center [651, 231] width 258 height 42
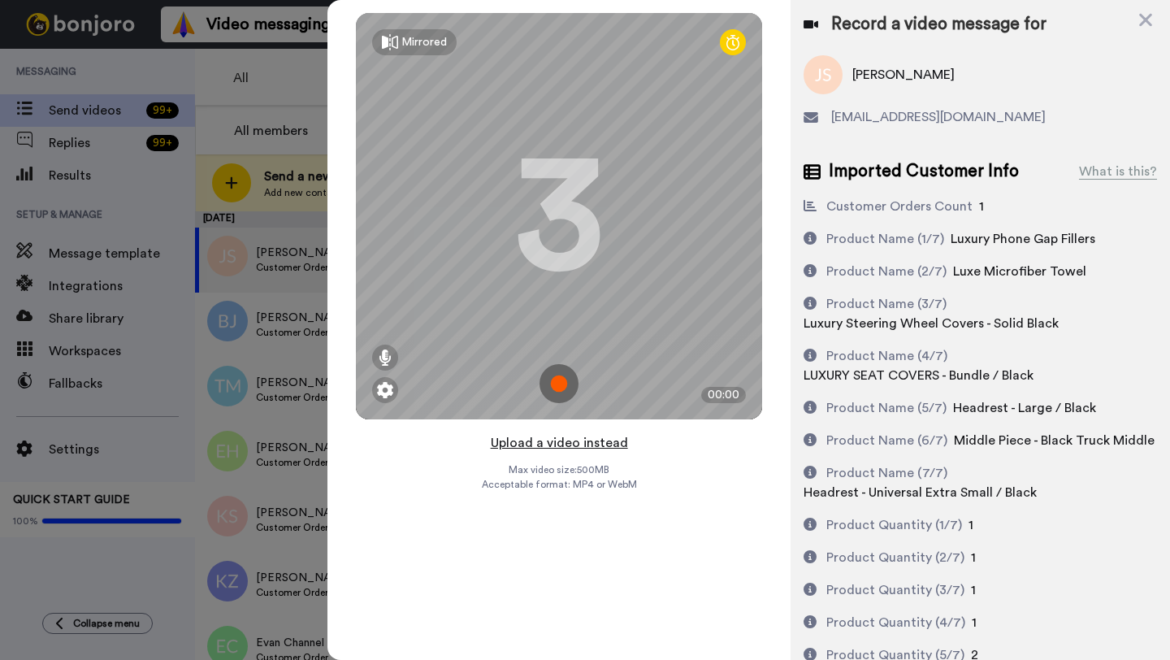
click at [562, 443] on button "Upload a video instead" at bounding box center [559, 442] width 147 height 21
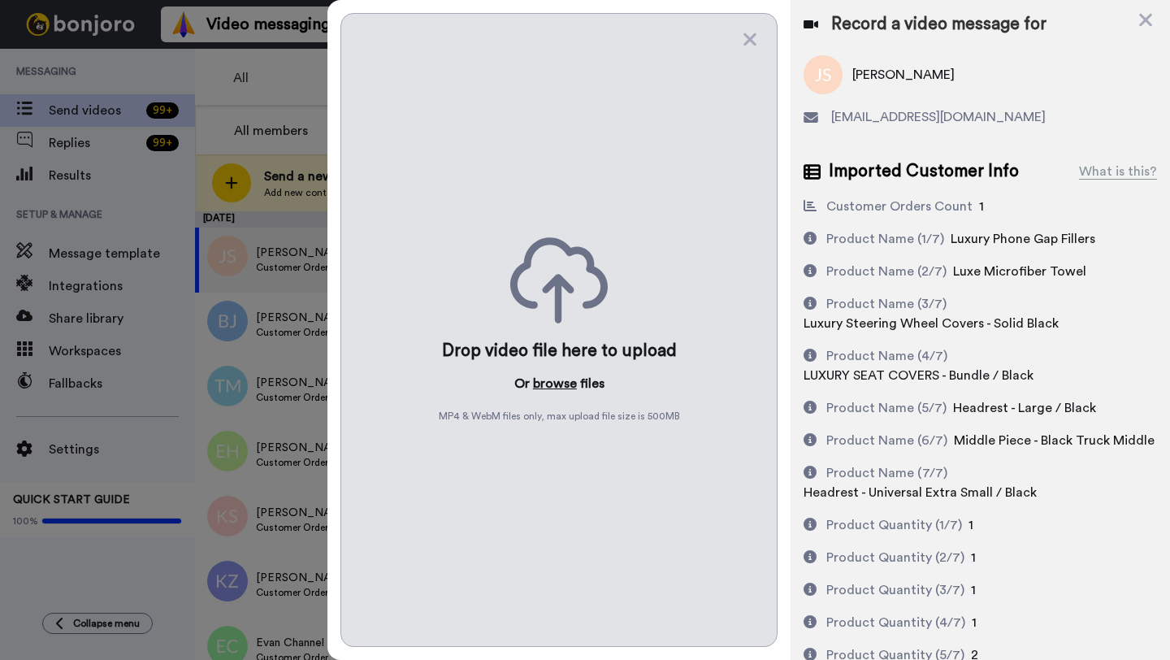
click at [554, 382] on button "browse" at bounding box center [555, 384] width 44 height 20
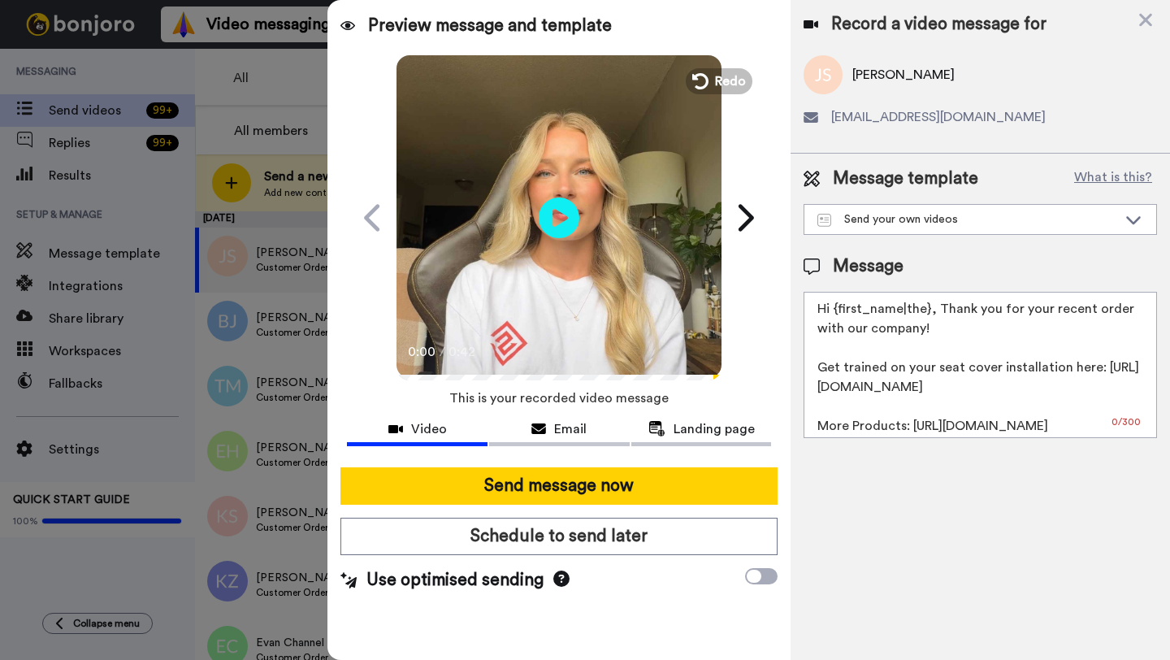
drag, startPoint x: 929, startPoint y: 311, endPoint x: 840, endPoint y: 311, distance: 88.6
click at [840, 311] on textarea "Hi {first_name|the}, Thank you for your recent order with our company! Get trai…" at bounding box center [981, 365] width 354 height 146
paste textarea "Jeff"
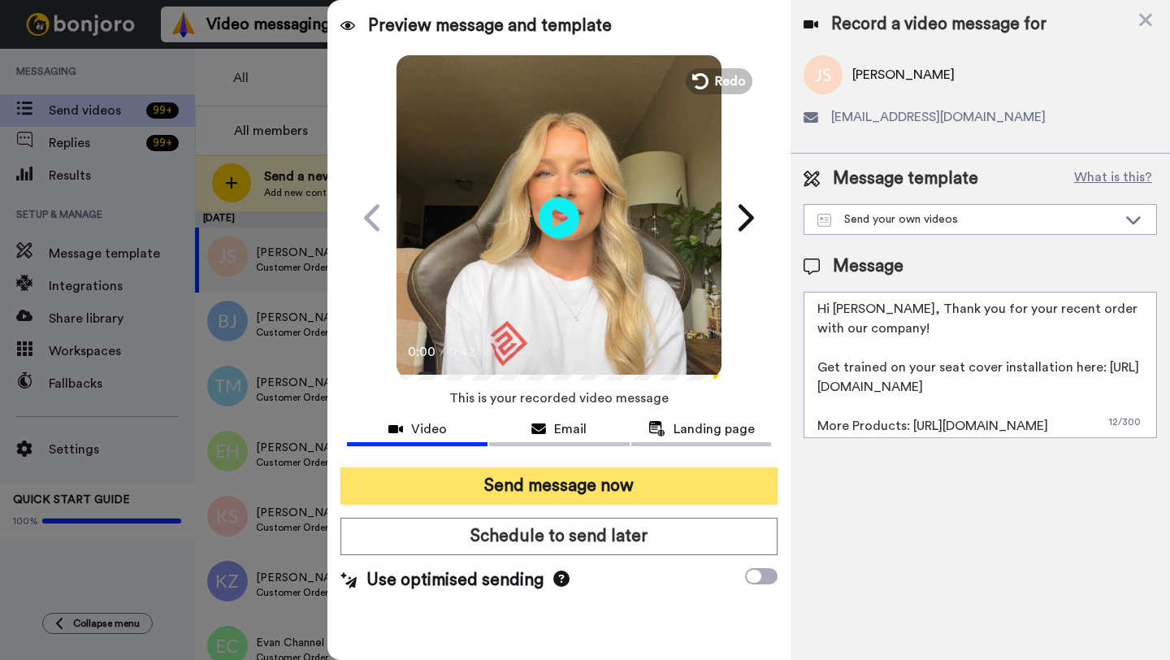
type textarea "Hi Jeff, Thank you for your recent order with our company! Get trained on your …"
click at [646, 497] on button "Send message now" at bounding box center [559, 485] width 437 height 37
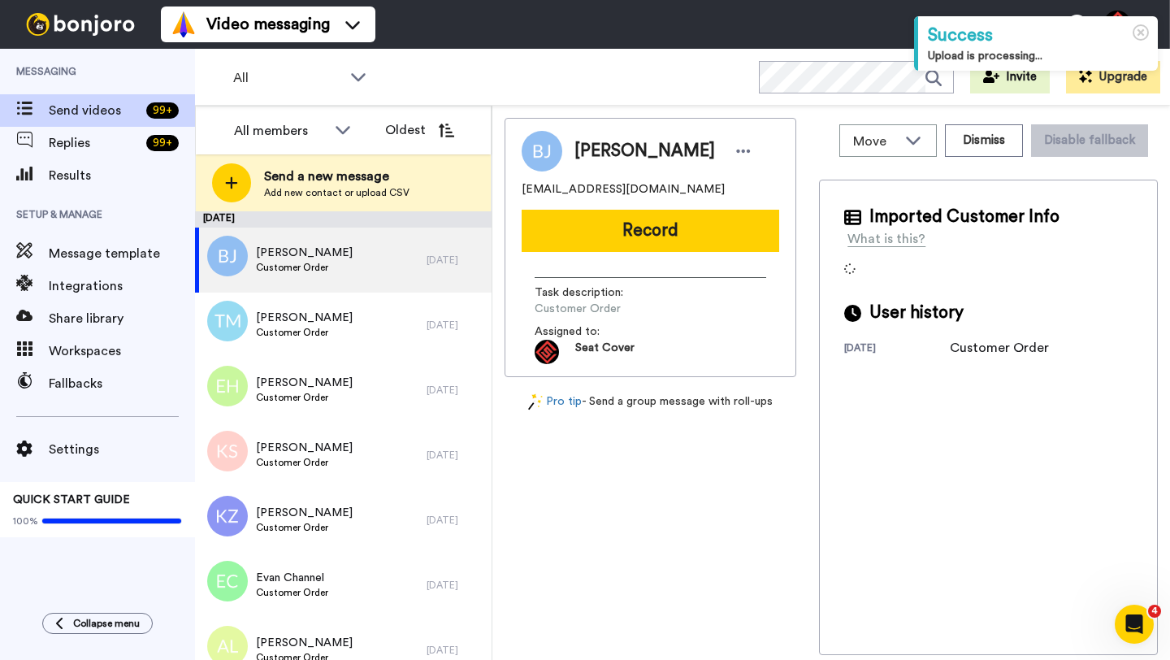
click at [602, 154] on span "[PERSON_NAME]" at bounding box center [645, 151] width 141 height 24
click at [602, 154] on span "Byron Jones" at bounding box center [645, 151] width 141 height 24
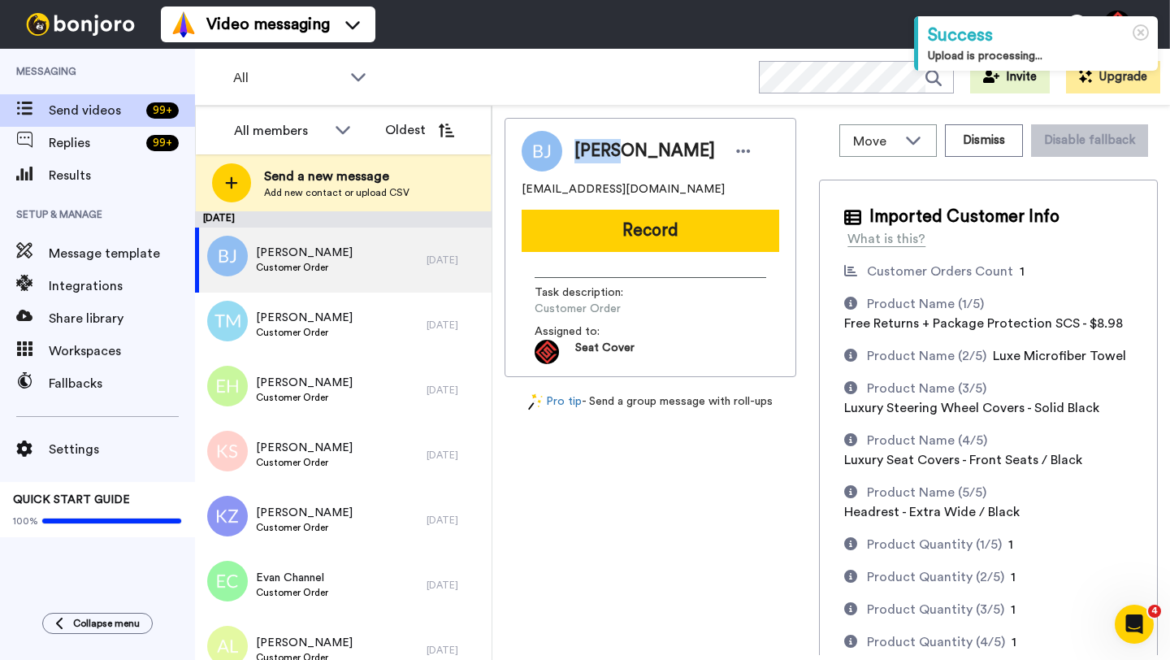
copy span "Byron"
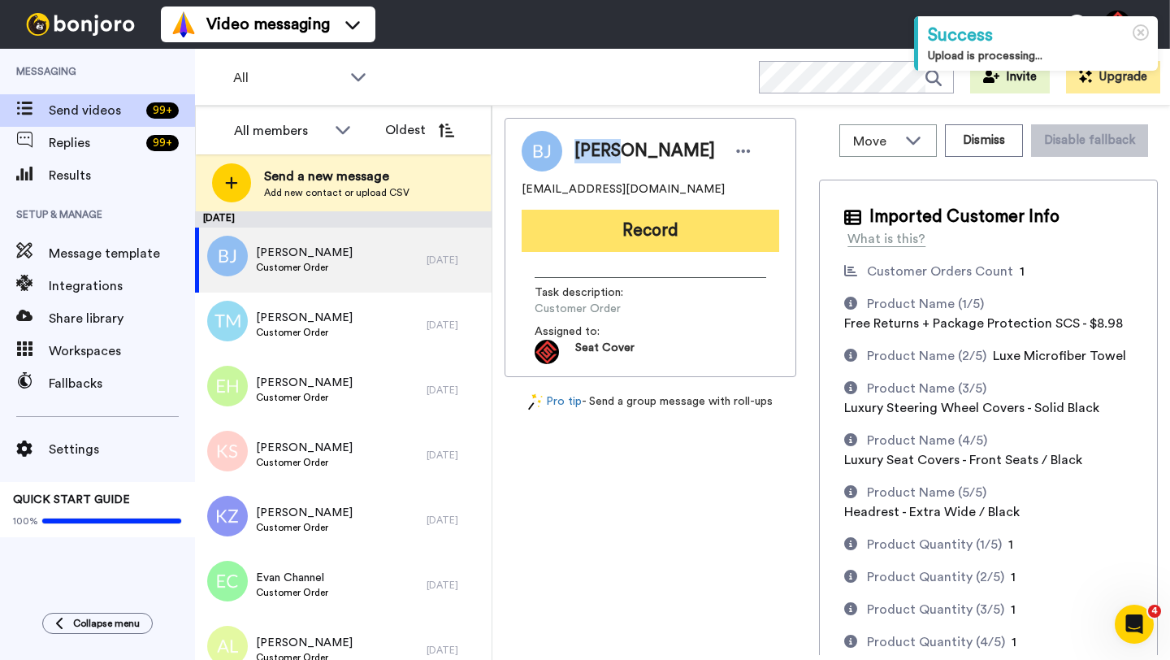
click at [638, 224] on button "Record" at bounding box center [651, 231] width 258 height 42
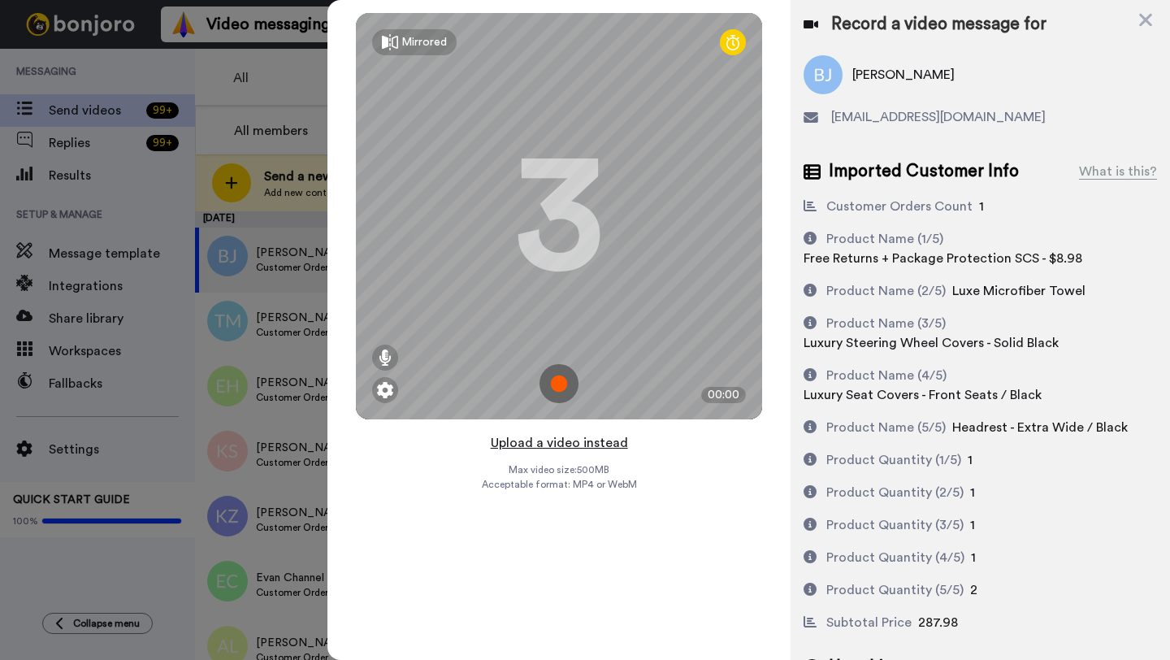
click at [565, 443] on button "Upload a video instead" at bounding box center [559, 442] width 147 height 21
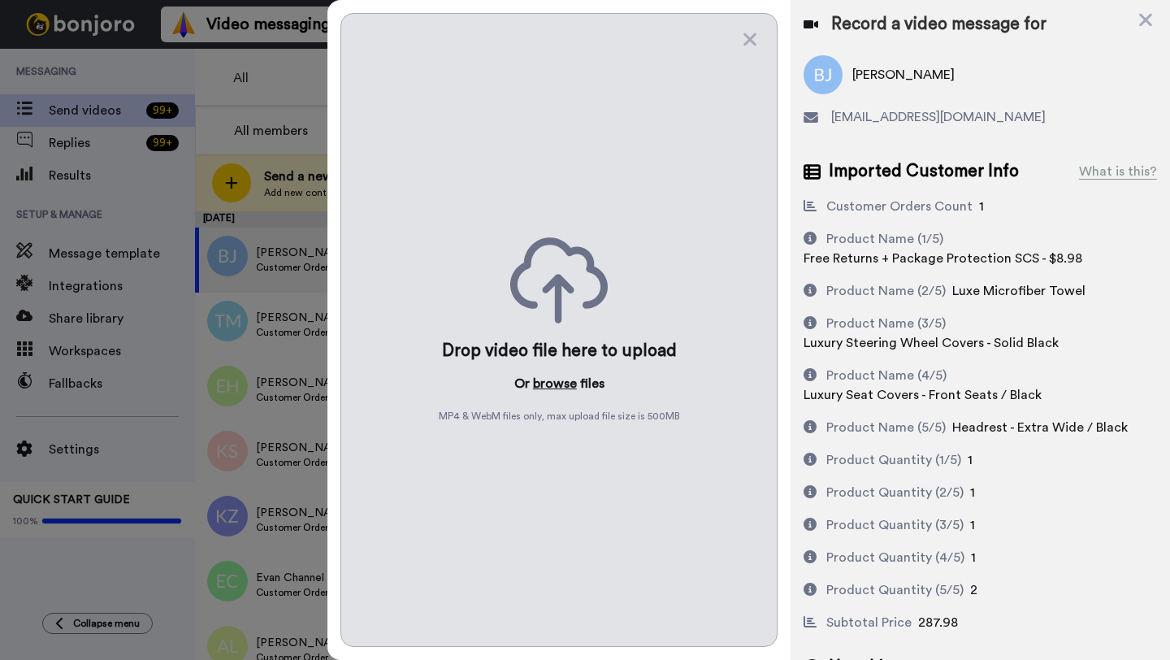
click at [554, 392] on button "browse" at bounding box center [555, 384] width 44 height 20
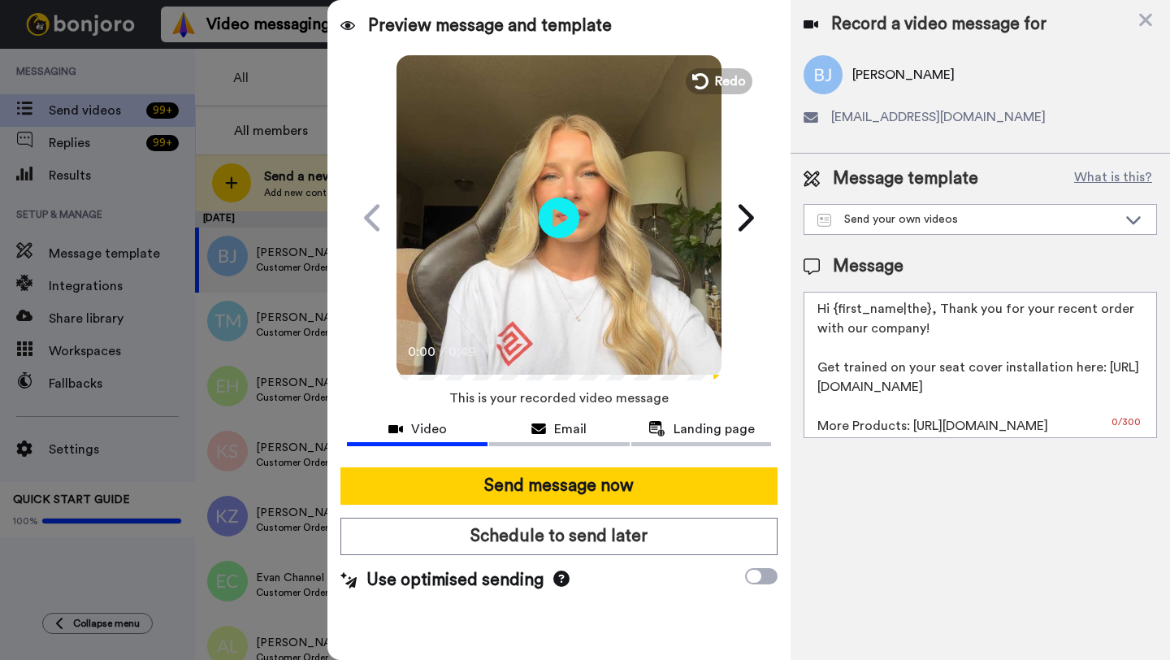
drag, startPoint x: 930, startPoint y: 313, endPoint x: 840, endPoint y: 313, distance: 90.2
click at [840, 313] on textarea "Hi {first_name|the}, Thank you for your recent order with our company! Get trai…" at bounding box center [981, 365] width 354 height 146
paste textarea "Byron"
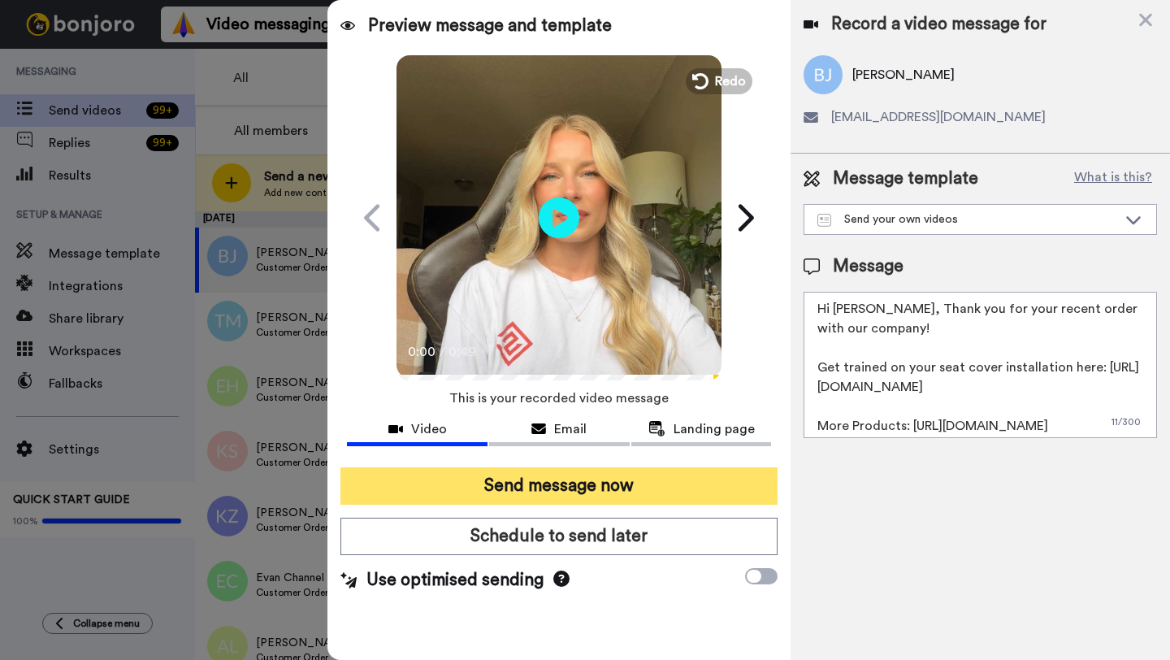
type textarea "Hi Byron, Thank you for your recent order with our company! Get trained on your…"
click at [601, 480] on button "Send message now" at bounding box center [559, 485] width 437 height 37
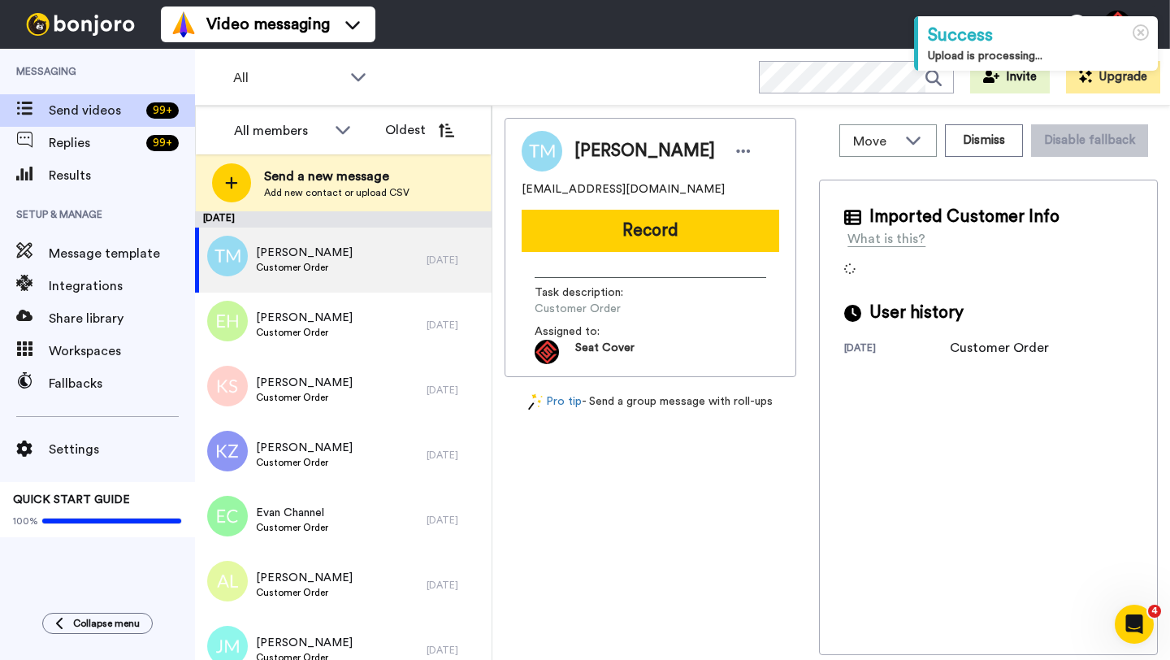
click at [597, 157] on span "[PERSON_NAME]" at bounding box center [645, 151] width 141 height 24
copy span "Tony"
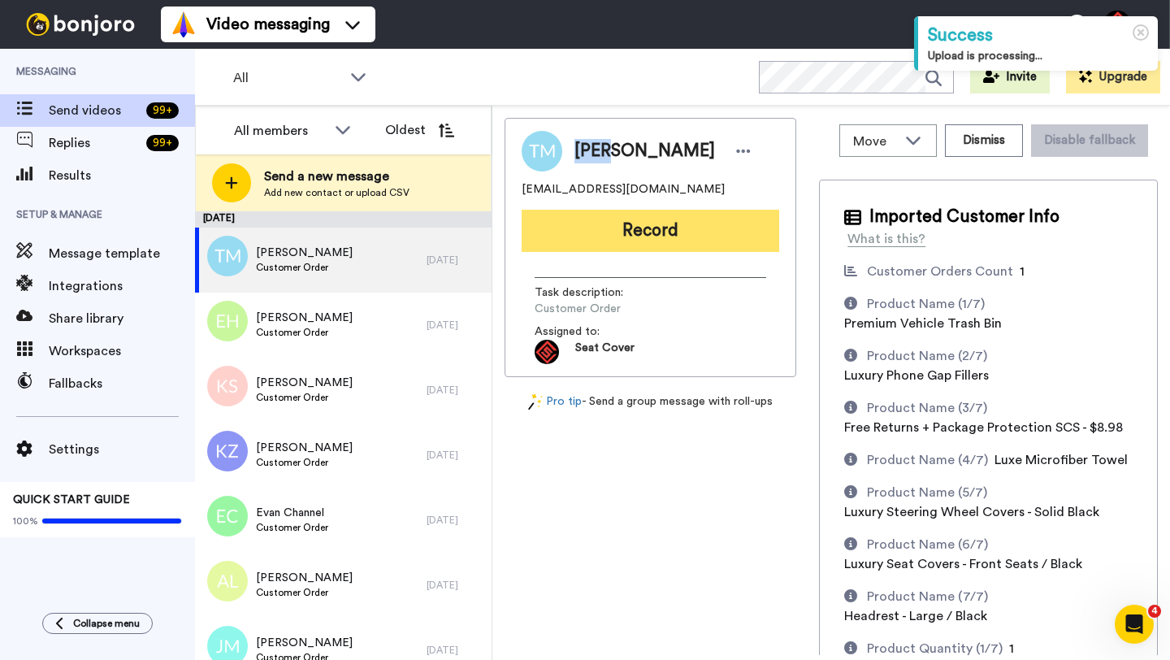
click at [629, 228] on button "Record" at bounding box center [651, 231] width 258 height 42
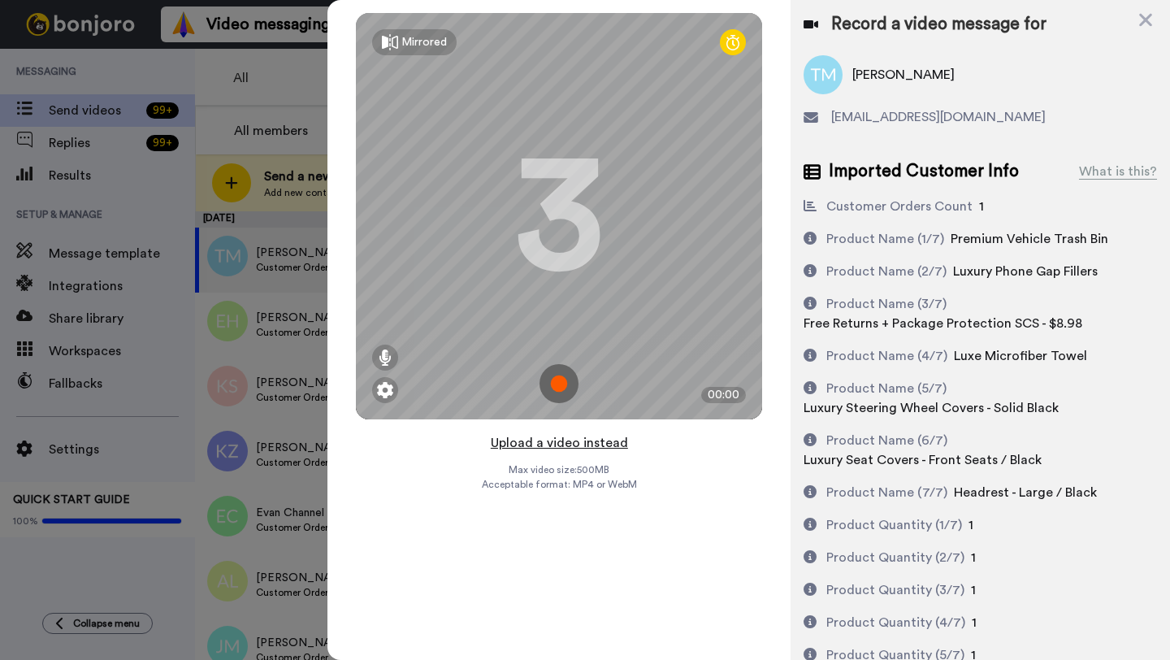
click at [558, 442] on button "Upload a video instead" at bounding box center [559, 442] width 147 height 21
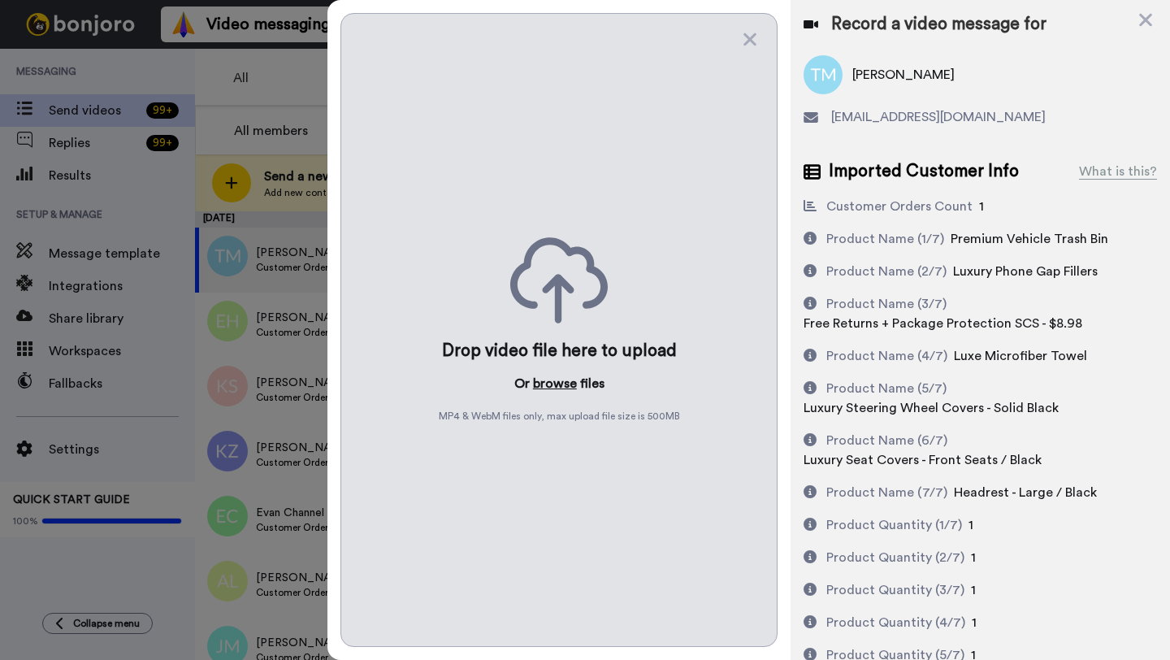
click at [557, 379] on button "browse" at bounding box center [555, 384] width 44 height 20
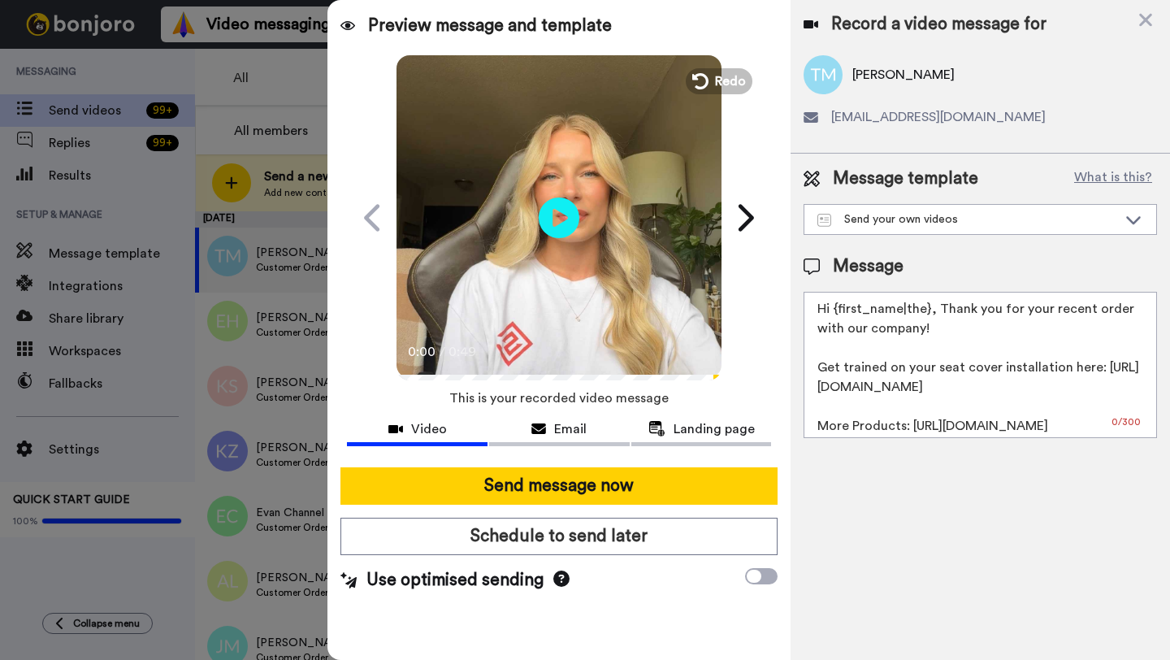
drag, startPoint x: 929, startPoint y: 314, endPoint x: 841, endPoint y: 314, distance: 87.8
click at [841, 314] on textarea "Hi {first_name|the}, Thank you for your recent order with our company! Get trai…" at bounding box center [981, 365] width 354 height 146
paste textarea "Tony"
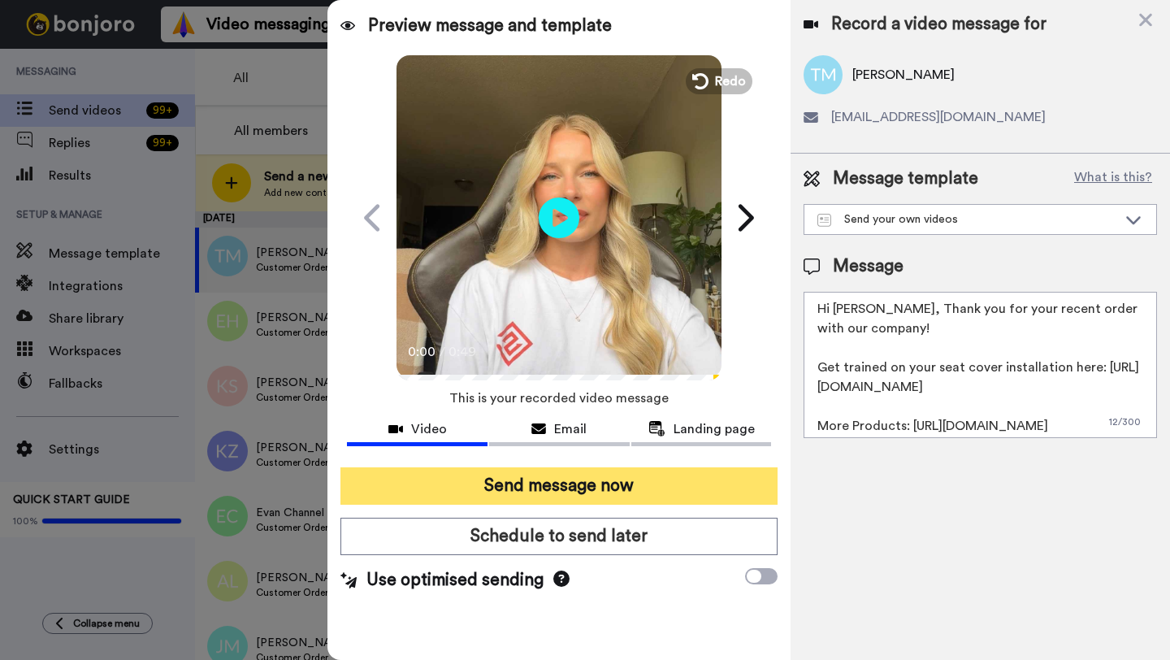
type textarea "Hi Tony, Thank you for your recent order with our company! Get trained on your …"
click at [628, 493] on button "Send message now" at bounding box center [559, 485] width 437 height 37
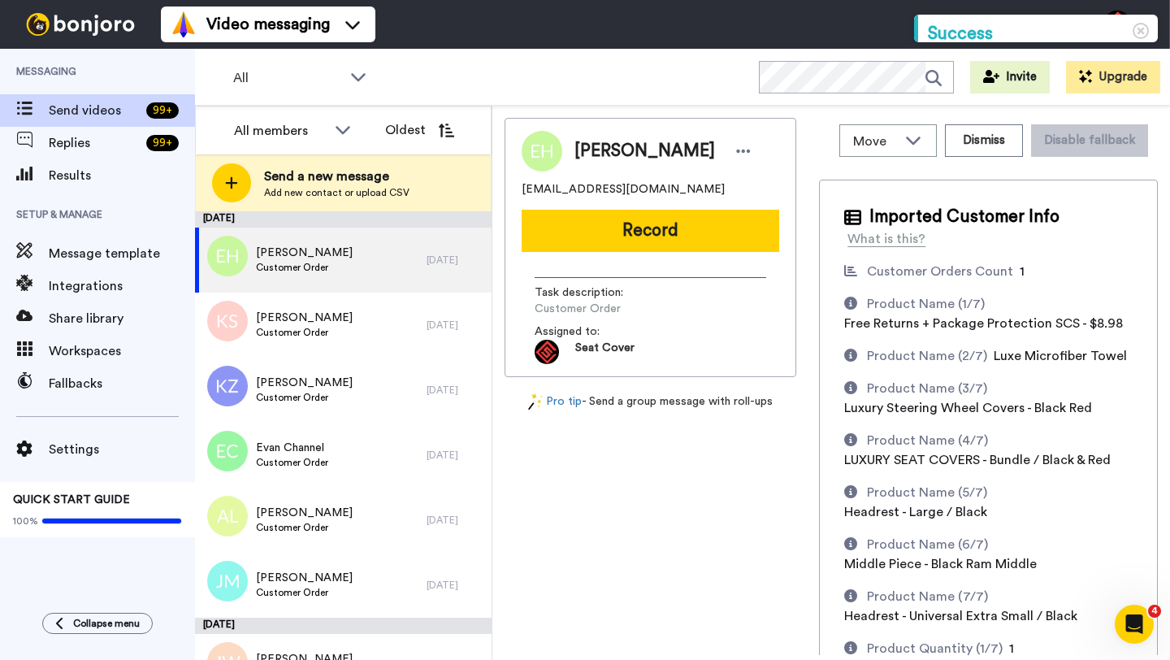
click at [584, 145] on span "[PERSON_NAME]" at bounding box center [645, 151] width 141 height 24
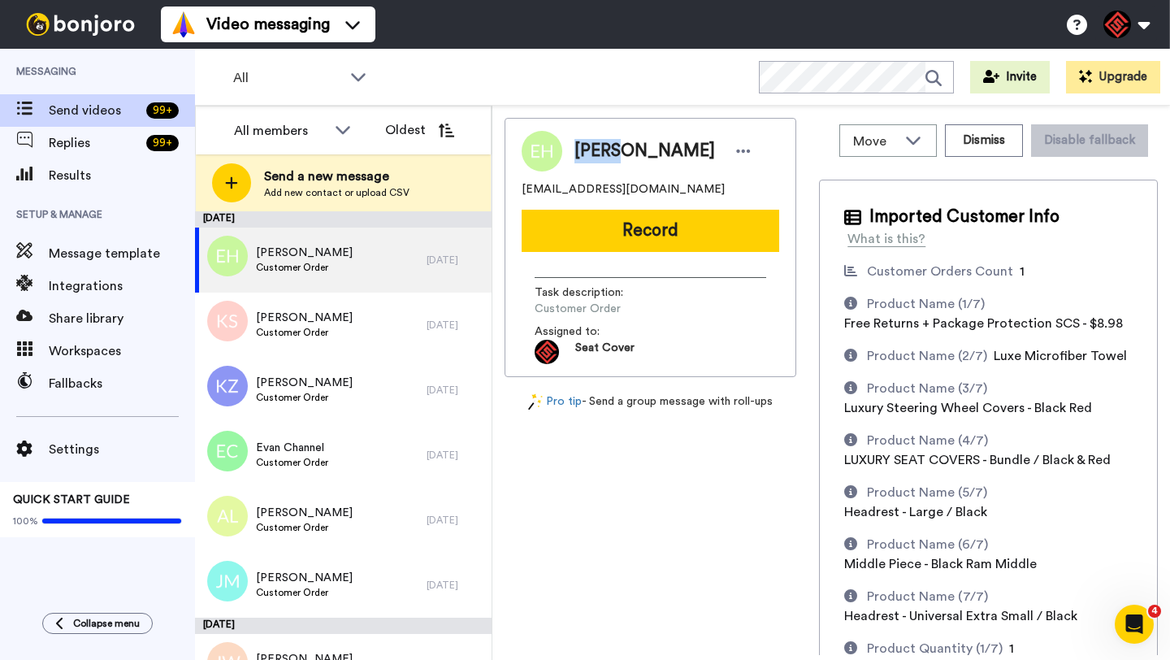
copy span "[PERSON_NAME]"
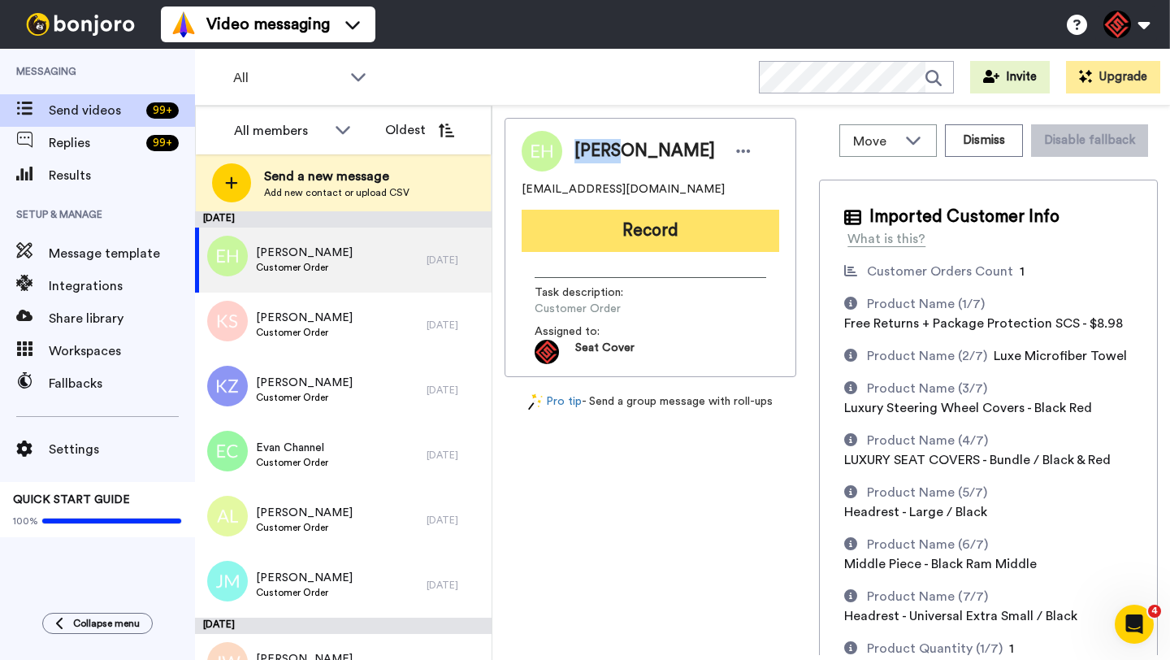
click at [654, 235] on button "Record" at bounding box center [651, 231] width 258 height 42
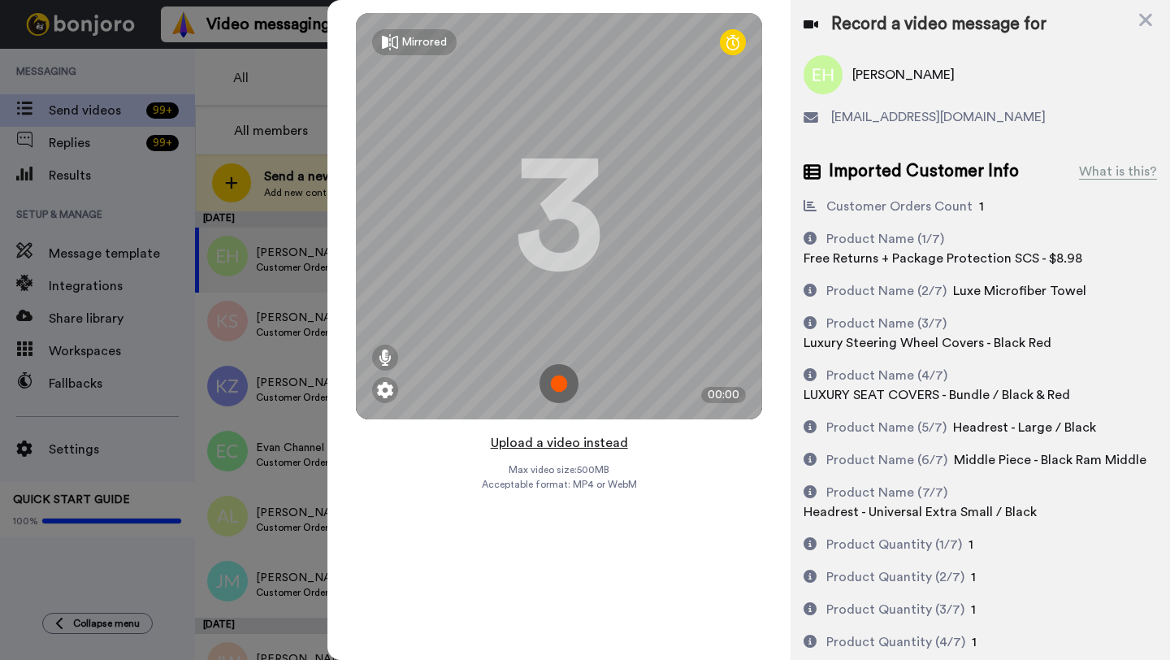
click at [565, 437] on button "Upload a video instead" at bounding box center [559, 442] width 147 height 21
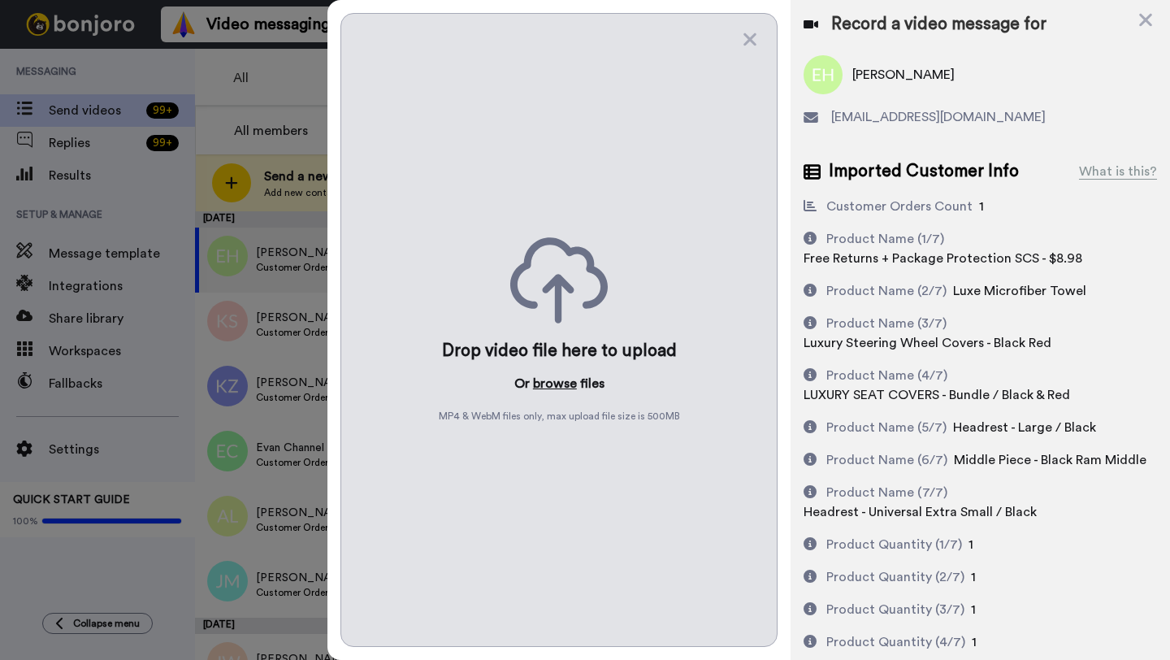
click at [561, 377] on button "browse" at bounding box center [555, 384] width 44 height 20
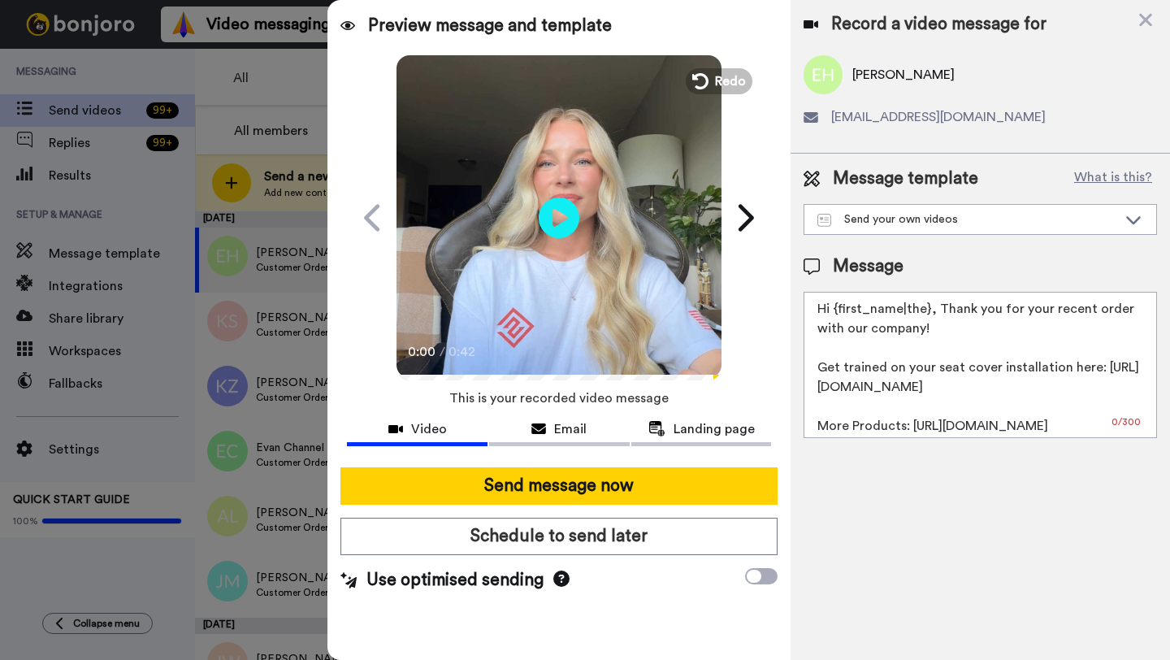
drag, startPoint x: 931, startPoint y: 311, endPoint x: 834, endPoint y: 311, distance: 96.7
click at [834, 311] on textarea "Hi {first_name|the}, Thank you for your recent order with our company! Get trai…" at bounding box center [981, 365] width 354 height 146
paste textarea "Elvin"
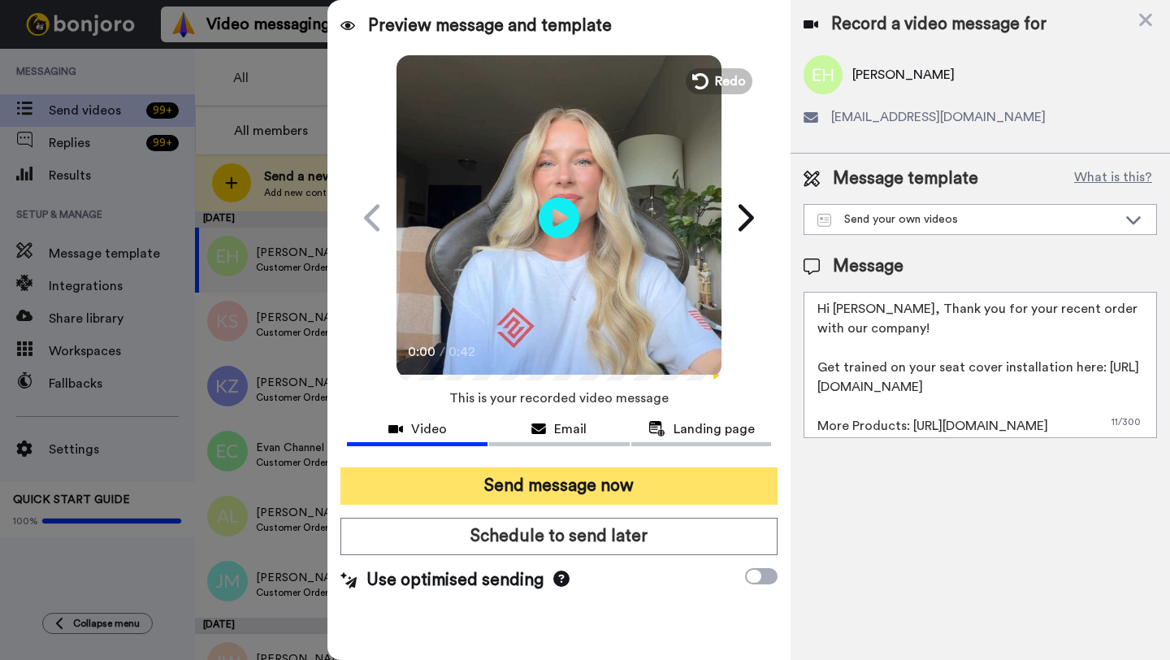
type textarea "Hi Elvin, Thank you for your recent order with our company! Get trained on your…"
click at [614, 493] on button "Send message now" at bounding box center [559, 485] width 437 height 37
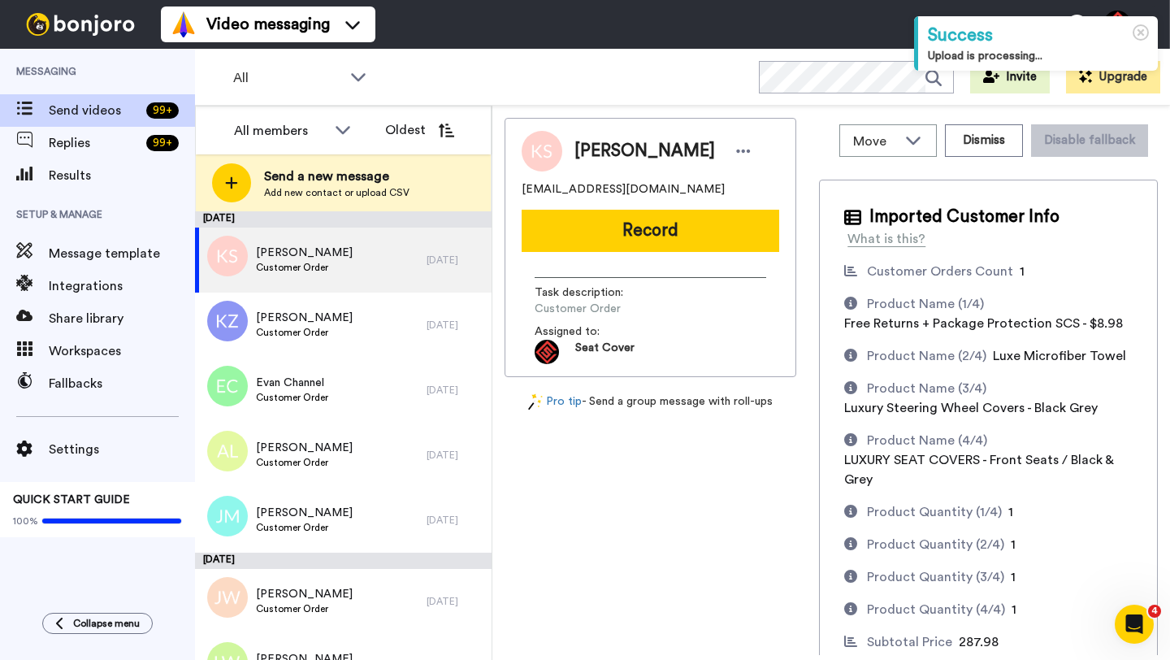
click at [592, 160] on span "[PERSON_NAME]" at bounding box center [645, 151] width 141 height 24
copy span "Kirstie"
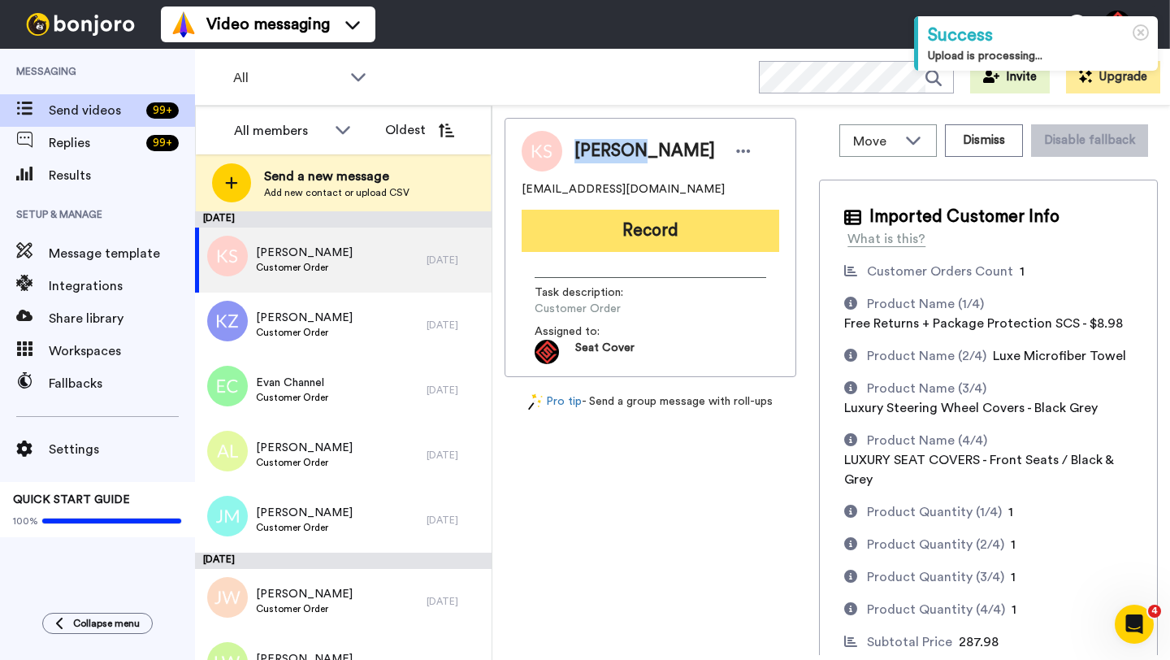
click at [648, 249] on button "Record" at bounding box center [651, 231] width 258 height 42
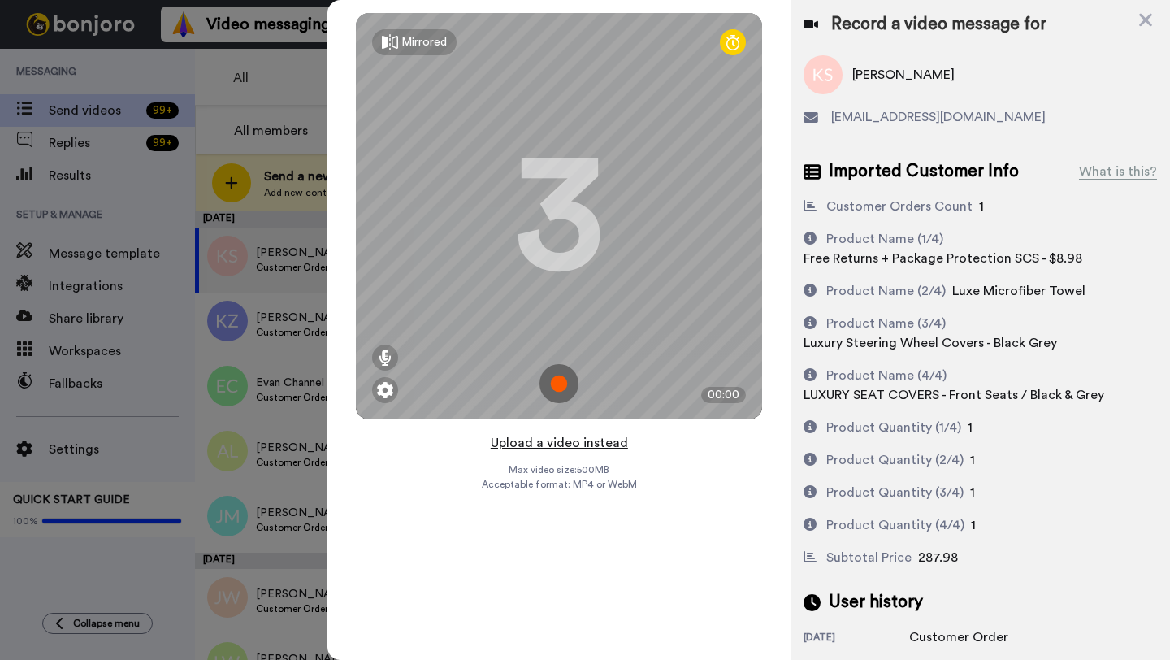
click at [554, 439] on button "Upload a video instead" at bounding box center [559, 442] width 147 height 21
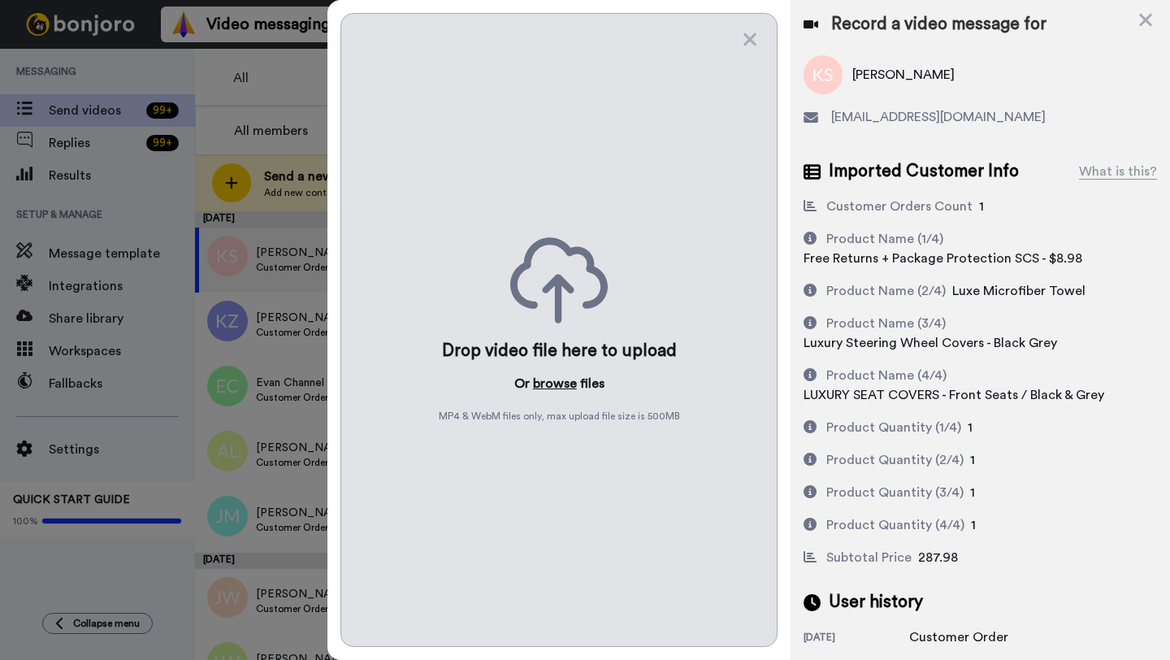
click at [552, 380] on button "browse" at bounding box center [555, 384] width 44 height 20
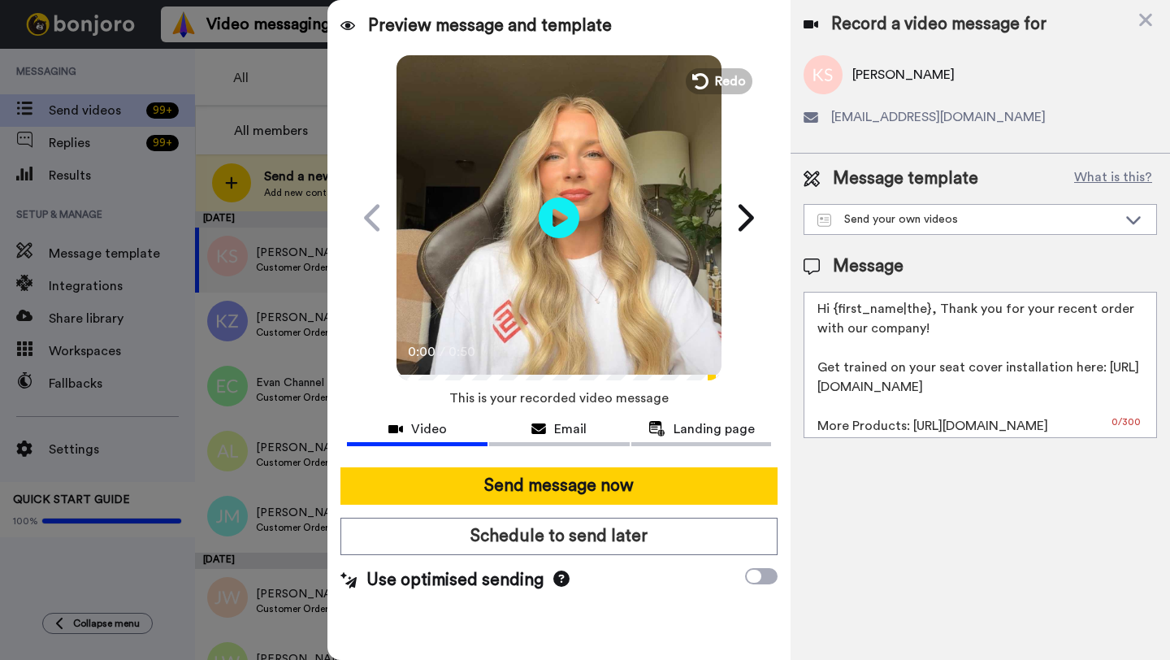
drag, startPoint x: 928, startPoint y: 312, endPoint x: 835, endPoint y: 311, distance: 93.5
click at [835, 311] on textarea "Hi {first_name|the}, Thank you for your recent order with our company! Get trai…" at bounding box center [981, 365] width 354 height 146
paste textarea "Kirstie"
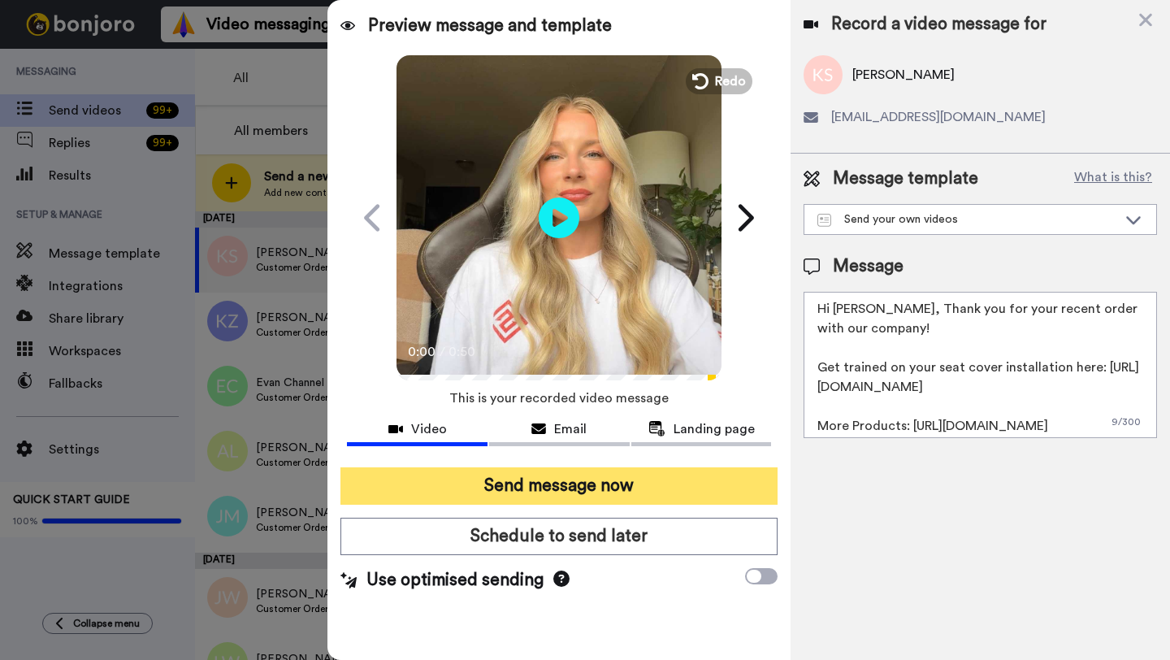
type textarea "Hi Kirstie, Thank you for your recent order with our company! Get trained on yo…"
click at [655, 481] on button "Send message now" at bounding box center [559, 485] width 437 height 37
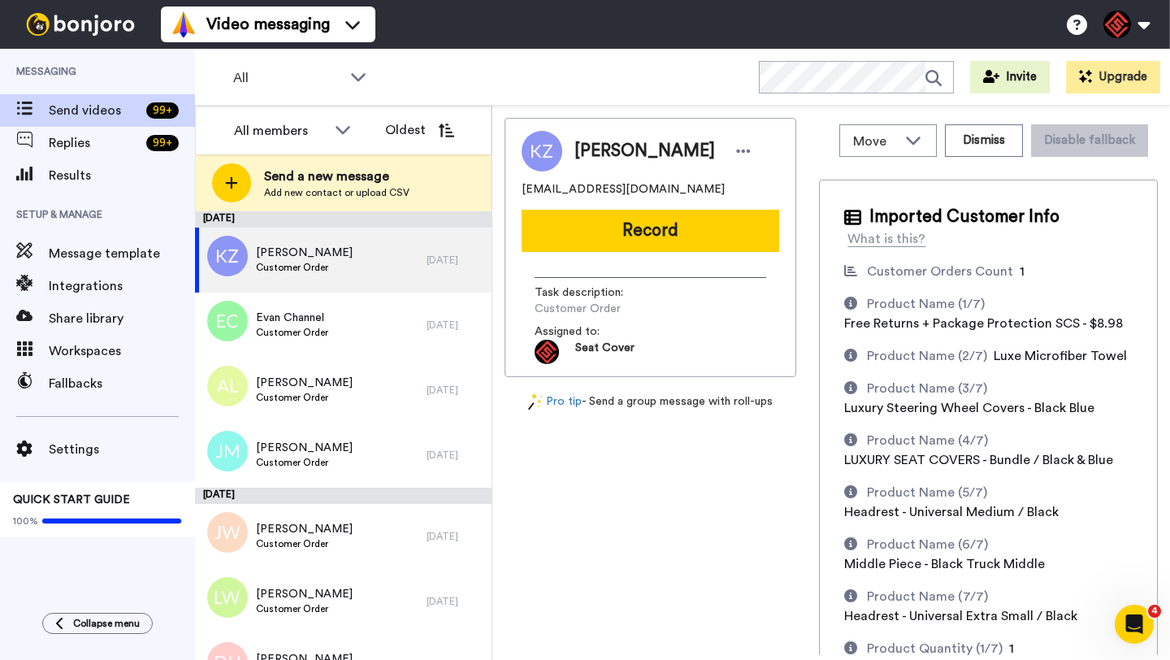
click at [604, 156] on span "[PERSON_NAME]" at bounding box center [645, 151] width 141 height 24
copy span "[PERSON_NAME]"
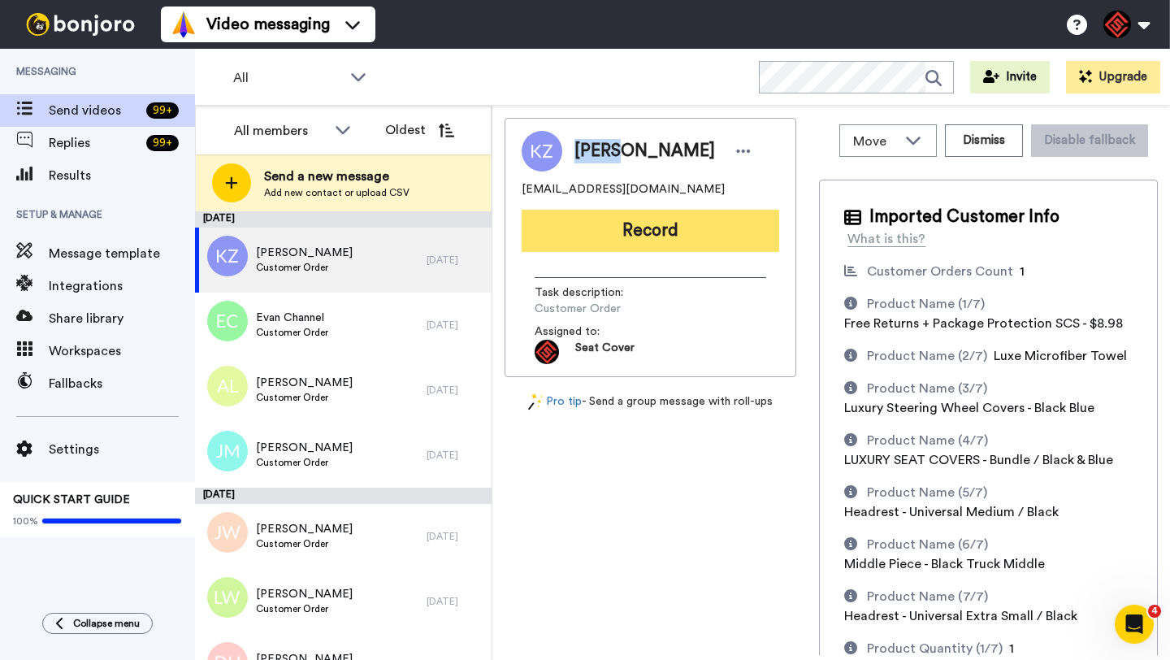
click at [611, 225] on button "Record" at bounding box center [651, 231] width 258 height 42
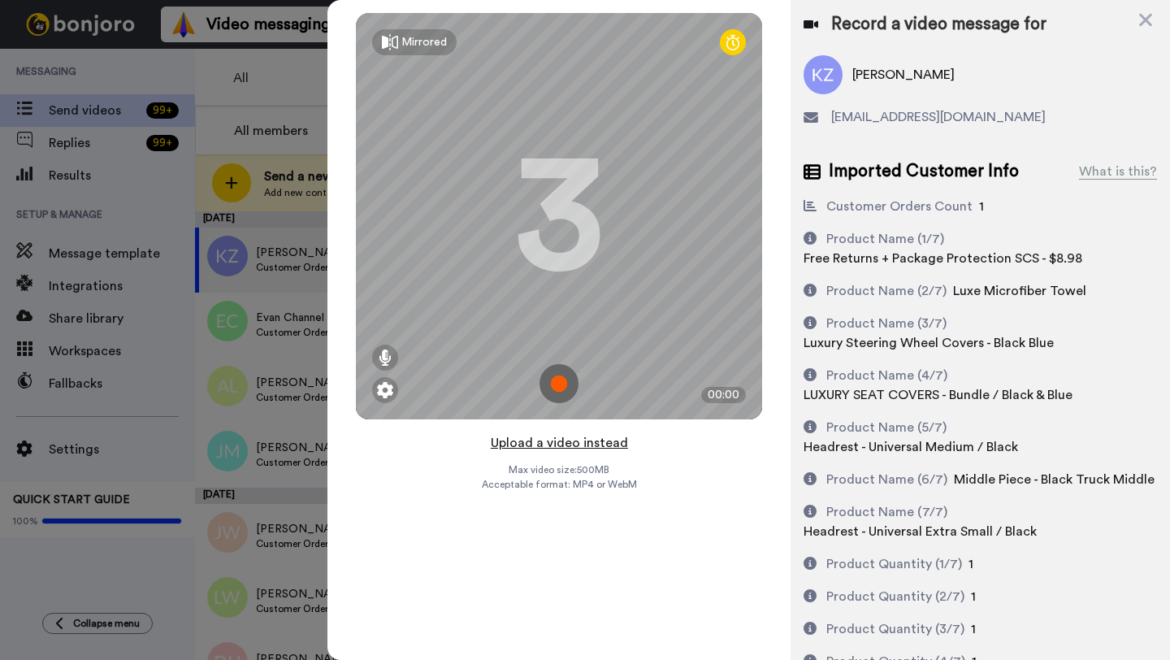
click at [558, 441] on button "Upload a video instead" at bounding box center [559, 442] width 147 height 21
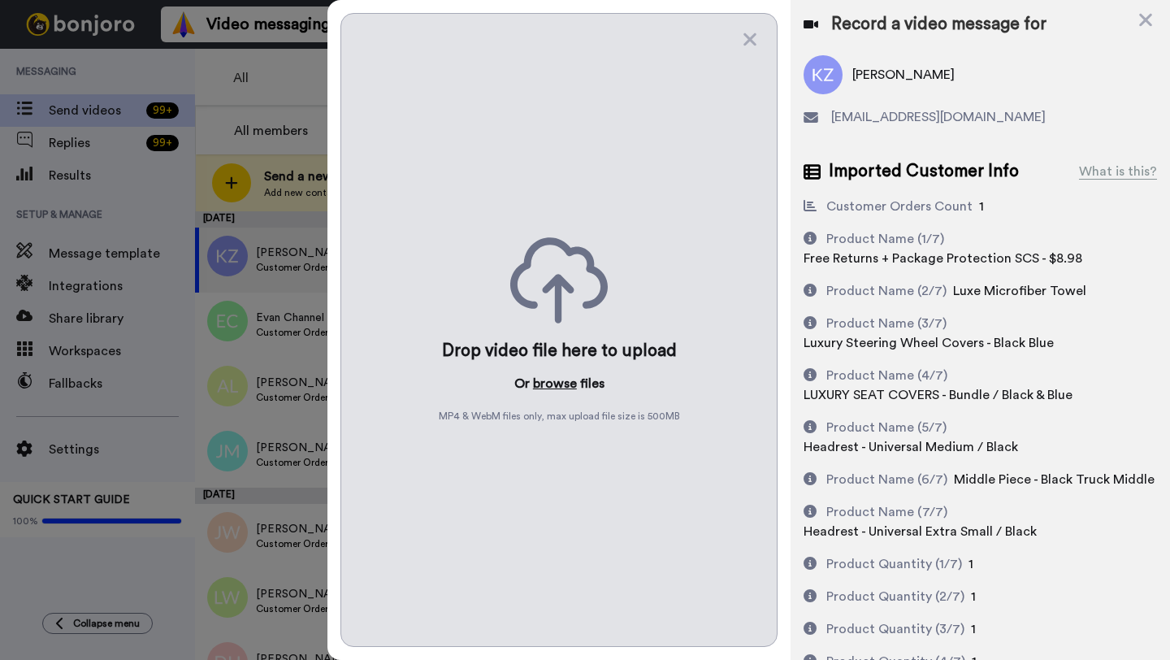
click at [556, 379] on button "browse" at bounding box center [555, 384] width 44 height 20
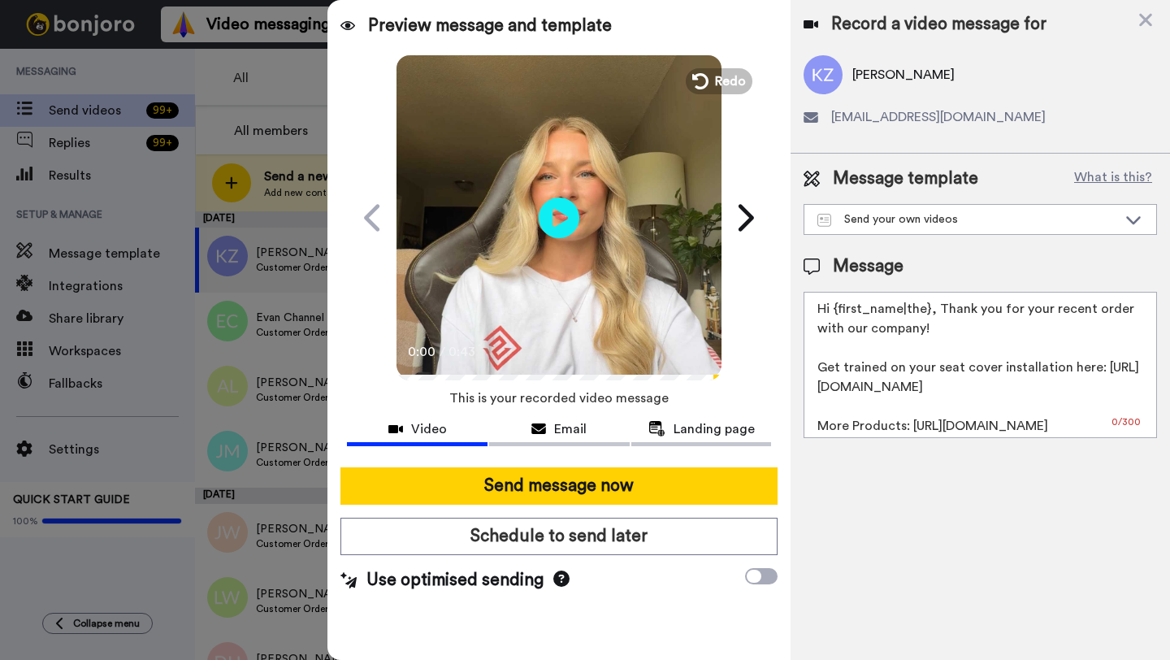
drag, startPoint x: 928, startPoint y: 313, endPoint x: 834, endPoint y: 314, distance: 94.3
click at [834, 314] on textarea "Hi {first_name|the}, Thank you for your recent order with our company! Get trai…" at bounding box center [981, 365] width 354 height 146
paste textarea "Keven"
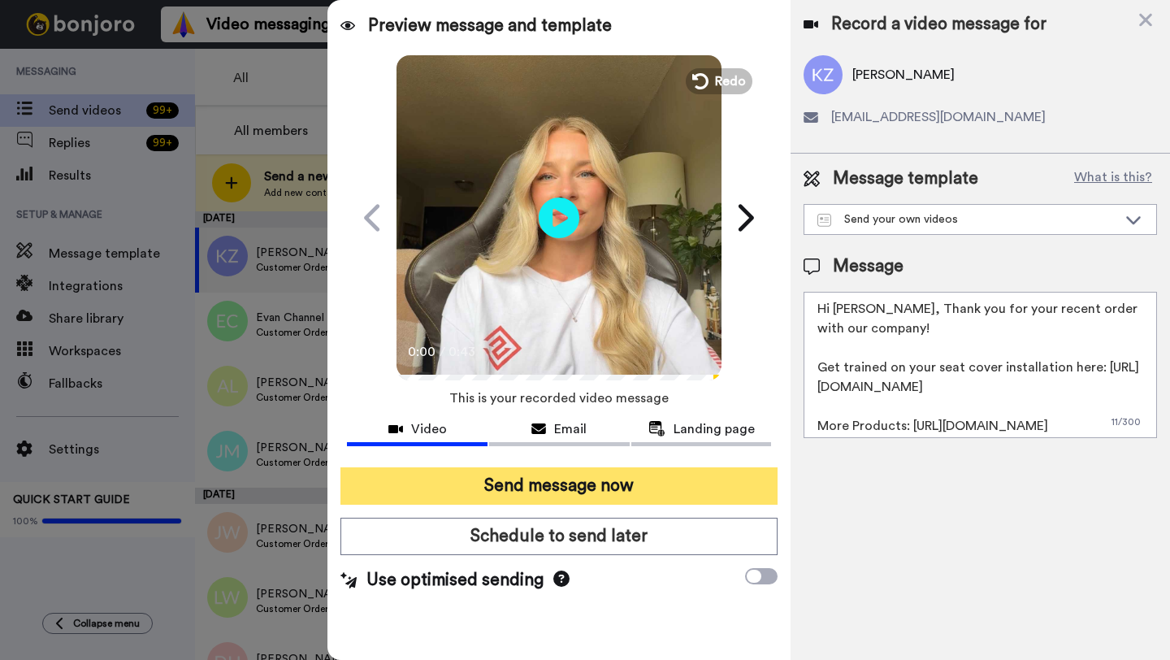
type textarea "Hi Keven, Thank you for your recent order with our company! Get trained on your…"
click at [586, 489] on button "Send message now" at bounding box center [559, 485] width 437 height 37
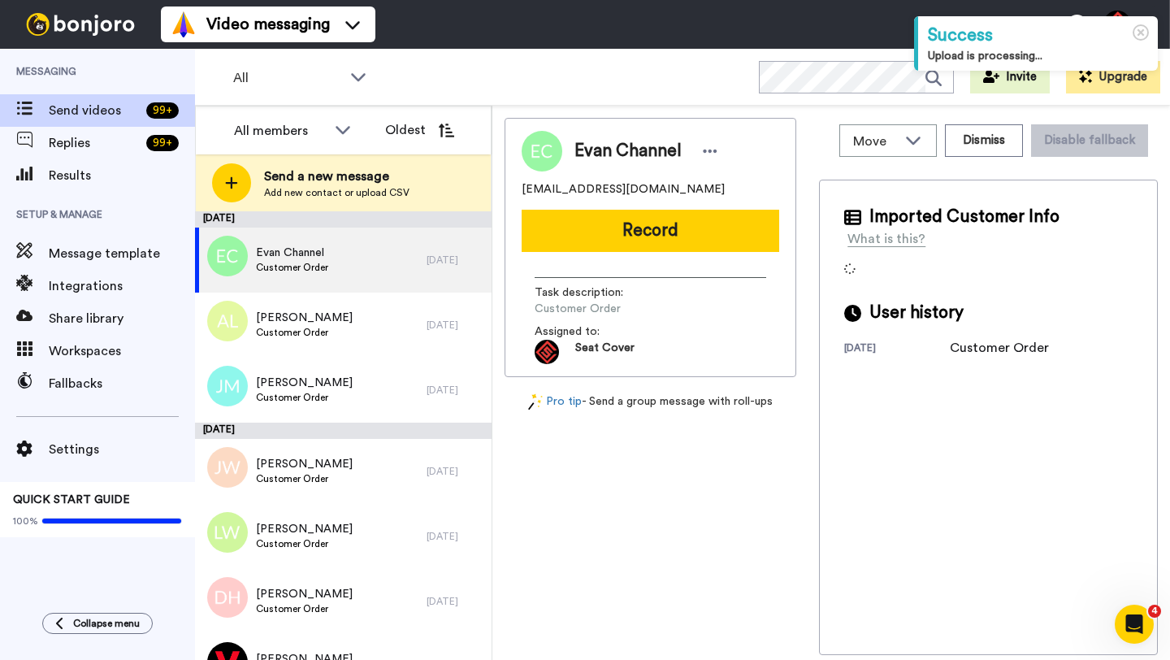
click at [588, 152] on span "Evan Channel" at bounding box center [628, 151] width 107 height 24
copy span "[PERSON_NAME]"
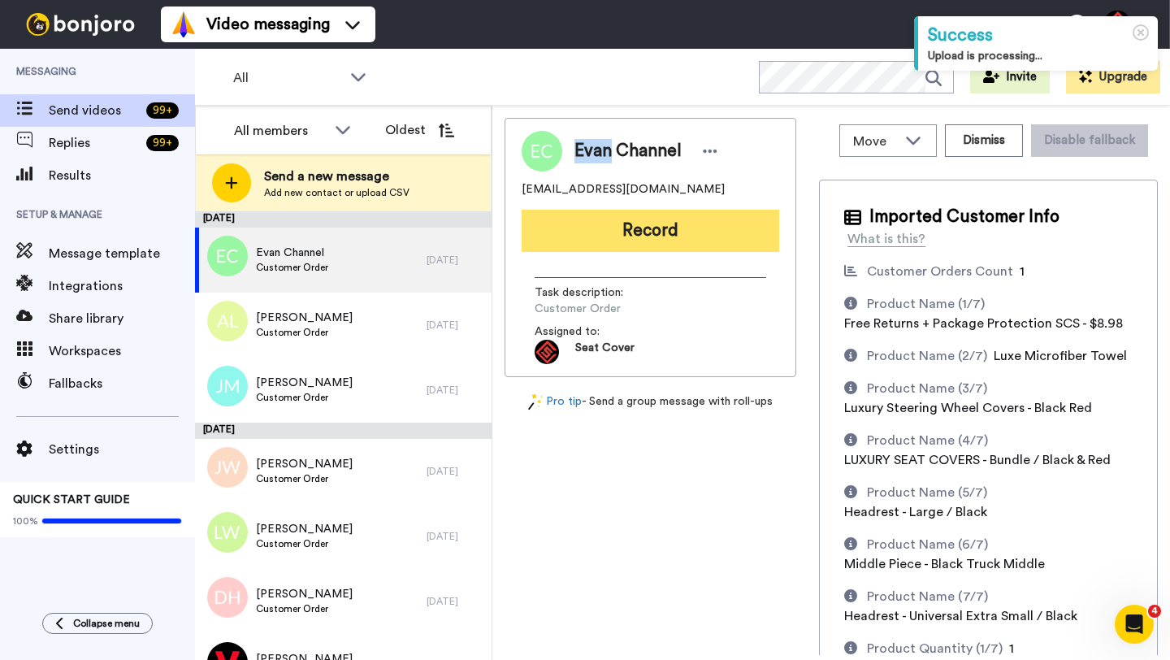
click at [610, 229] on button "Record" at bounding box center [651, 231] width 258 height 42
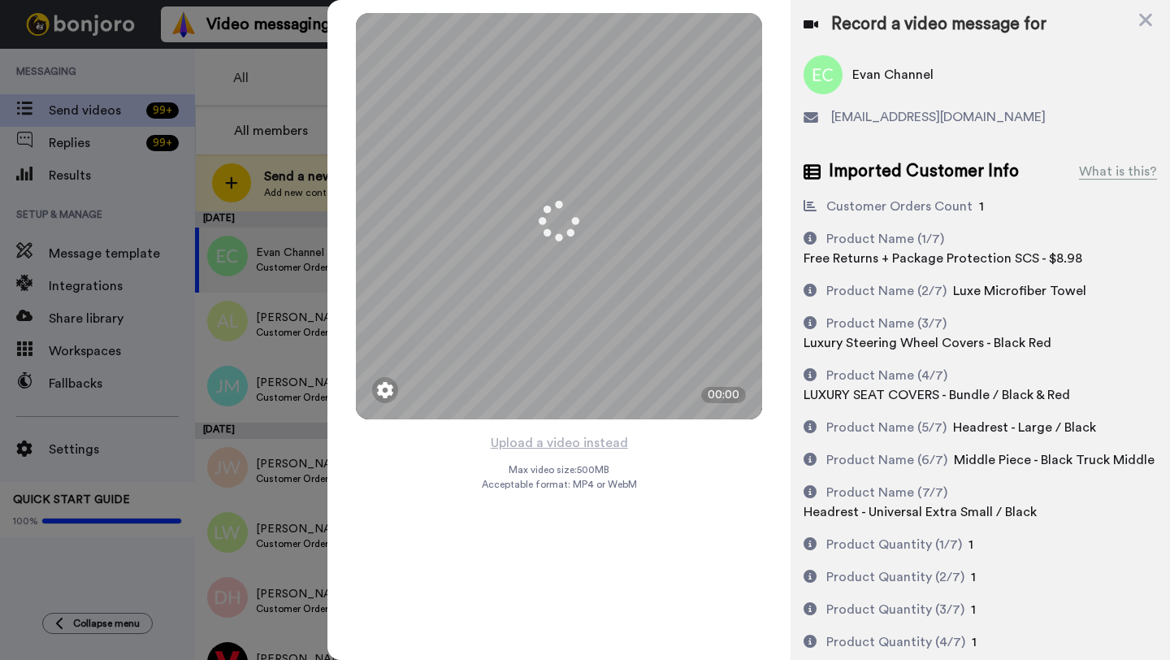
click at [562, 444] on button "Upload a video instead" at bounding box center [559, 442] width 147 height 21
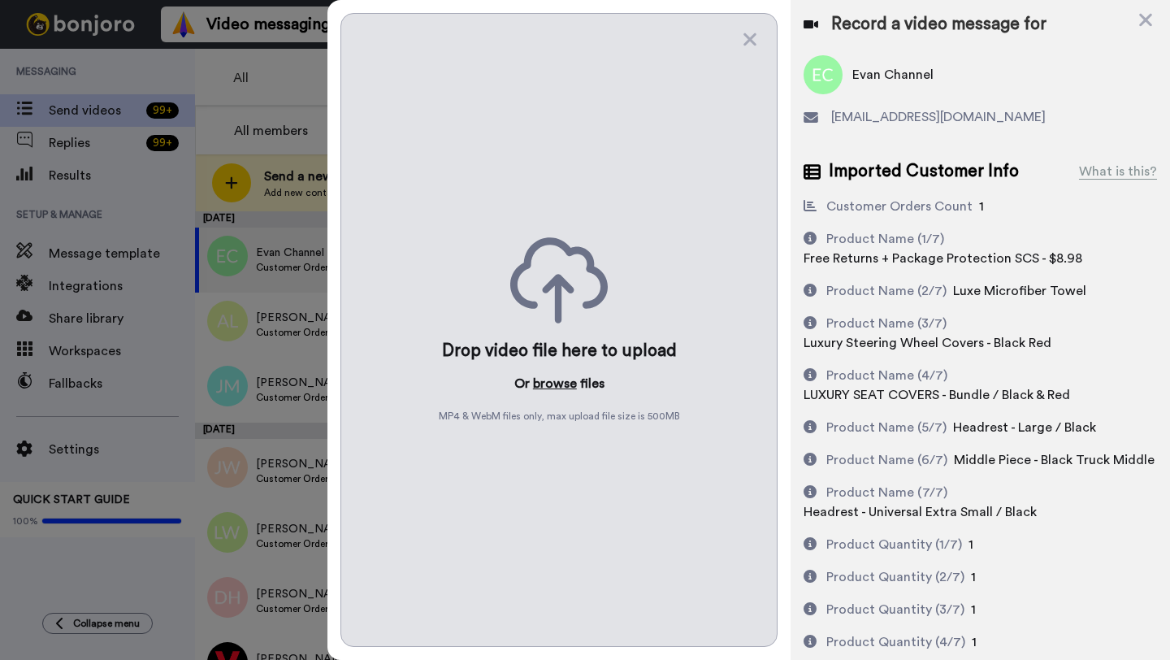
click at [551, 382] on button "browse" at bounding box center [555, 384] width 44 height 20
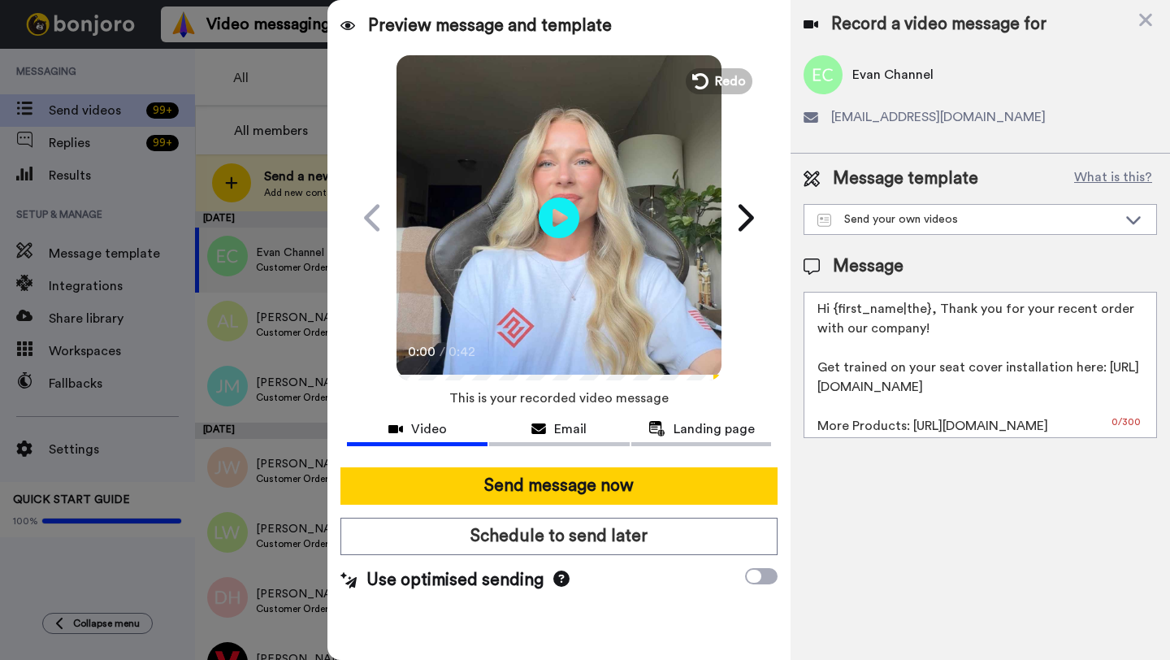
drag, startPoint x: 927, startPoint y: 314, endPoint x: 836, endPoint y: 314, distance: 91.0
click at [836, 314] on textarea "Hi {first_name|the}, Thank you for your recent order with our company! Get trai…" at bounding box center [981, 365] width 354 height 146
paste textarea "Evan"
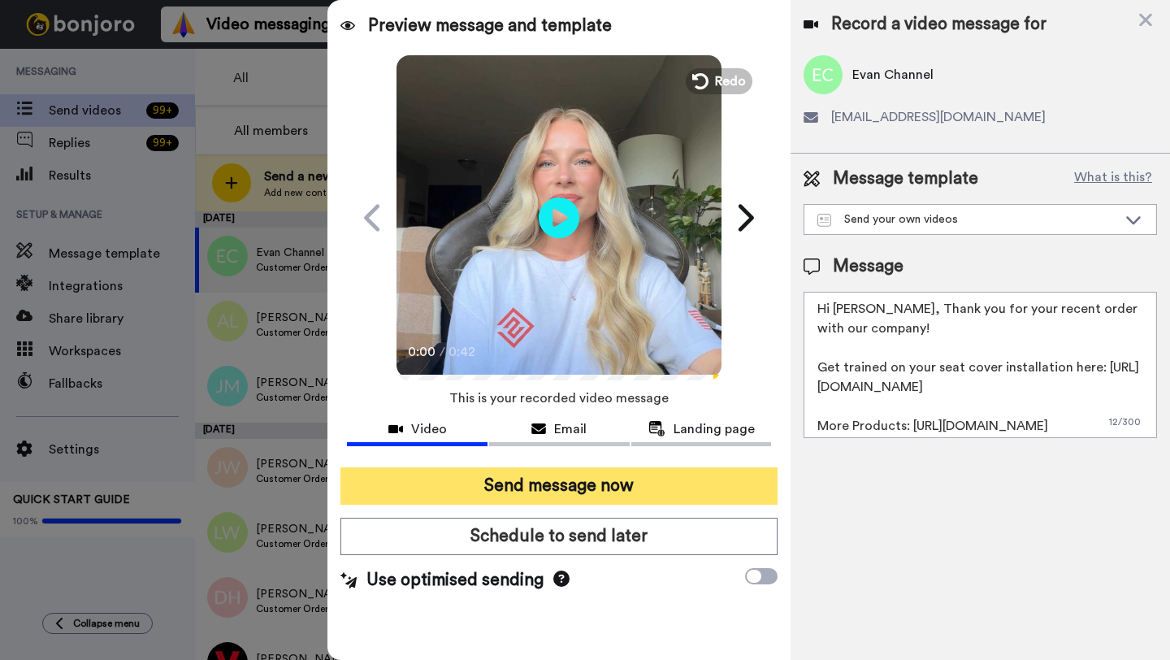
type textarea "Hi Evan, Thank you for your recent order with our company! Get trained on your …"
click at [641, 495] on button "Send message now" at bounding box center [559, 485] width 437 height 37
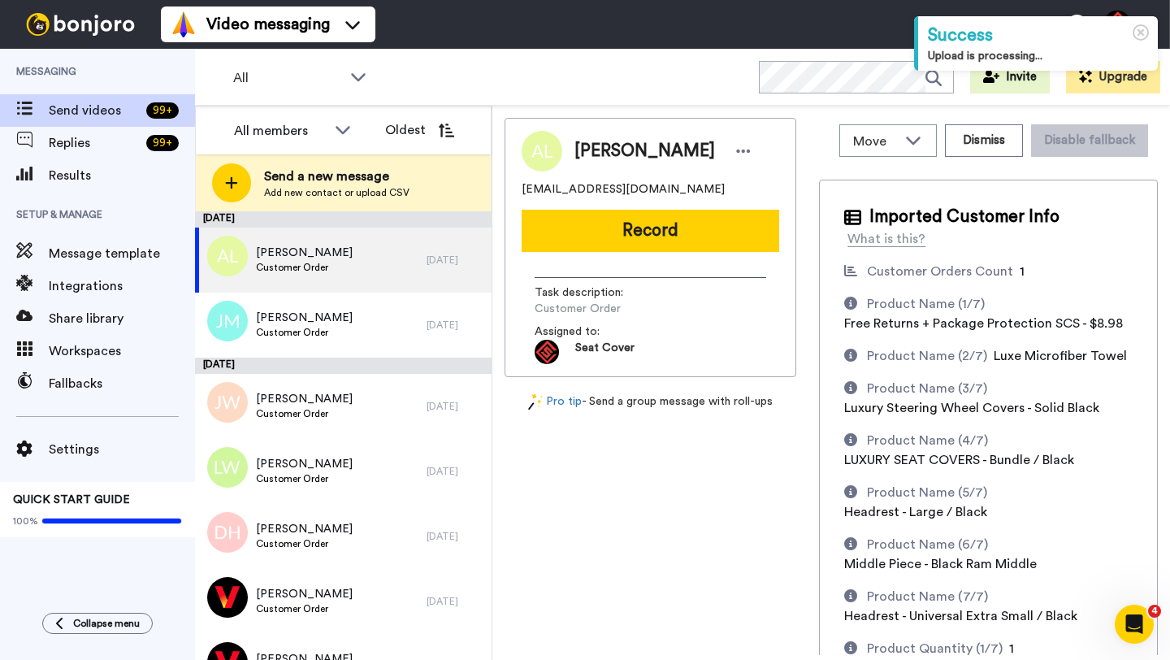
click at [593, 155] on span "[PERSON_NAME]" at bounding box center [645, 151] width 141 height 24
copy span "[PERSON_NAME]"
click at [623, 203] on div "[PERSON_NAME] [EMAIL_ADDRESS][DOMAIN_NAME] Record Task description : Customer O…" at bounding box center [651, 247] width 292 height 259
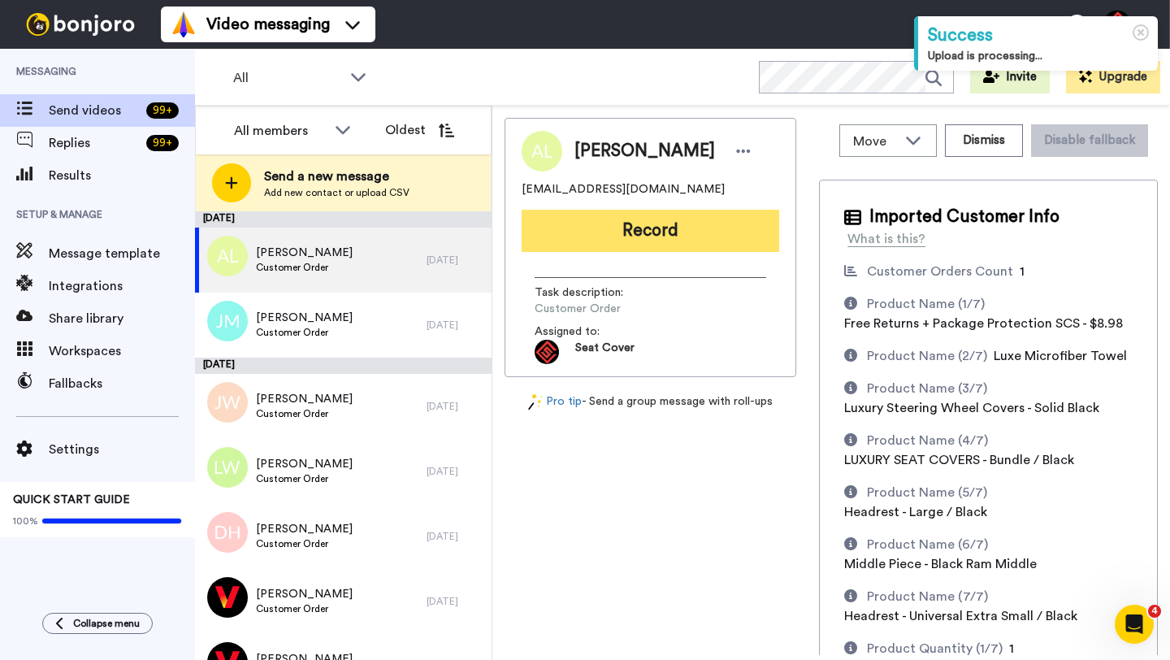
click at [626, 231] on button "Record" at bounding box center [651, 231] width 258 height 42
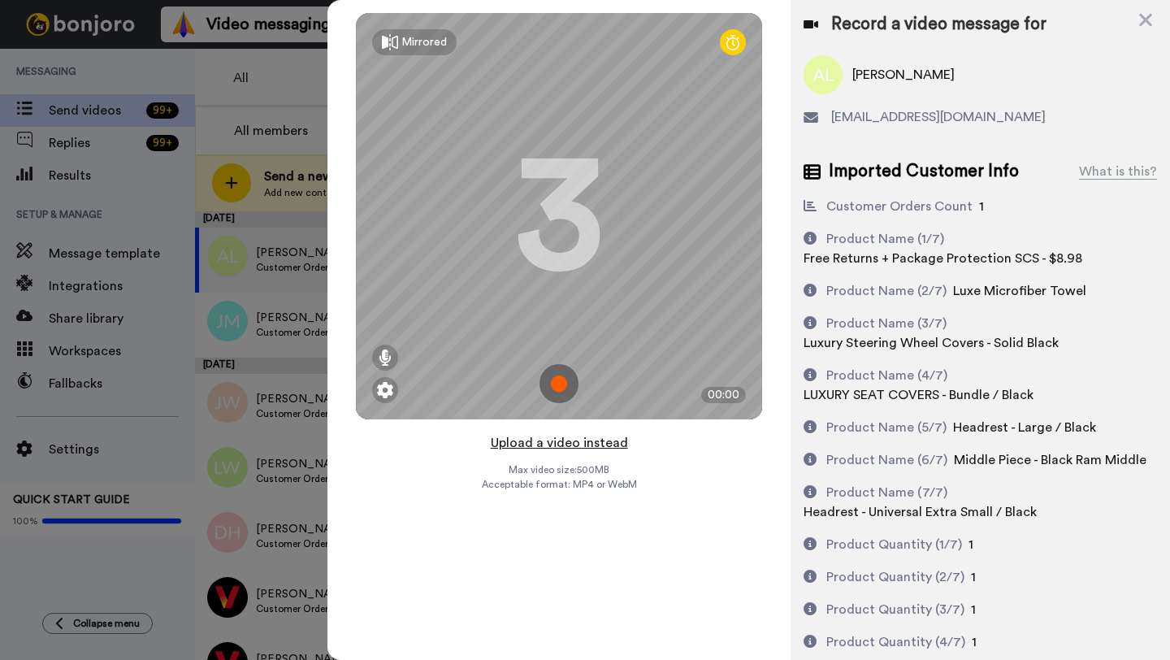
click at [567, 443] on button "Upload a video instead" at bounding box center [559, 442] width 147 height 21
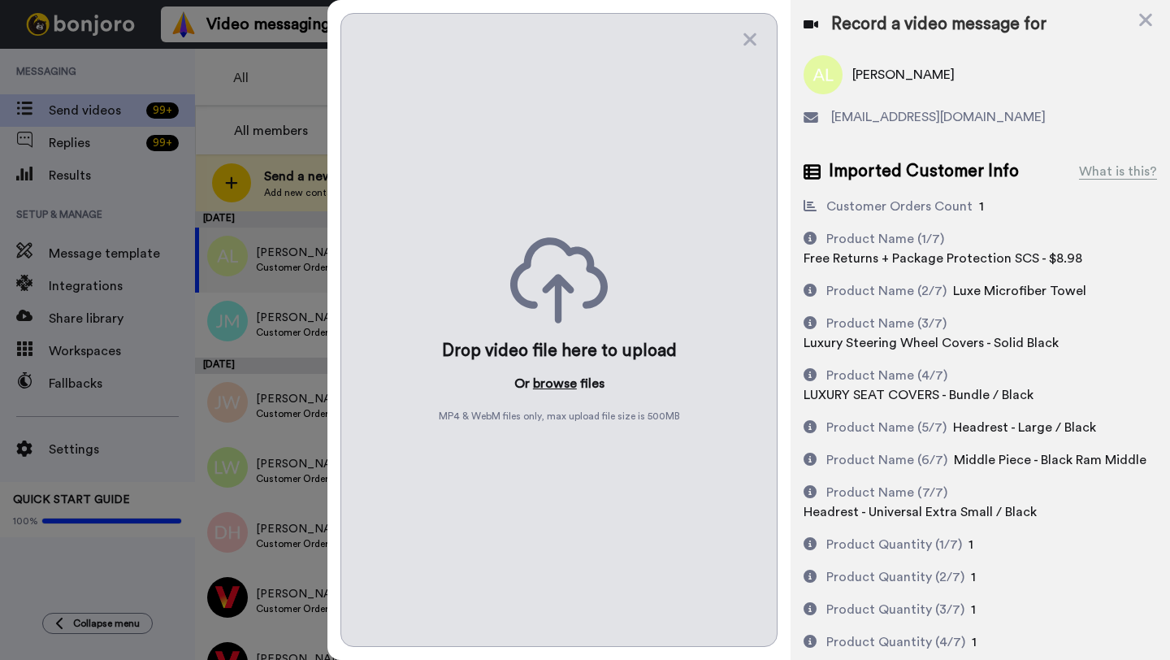
click at [562, 387] on button "browse" at bounding box center [555, 384] width 44 height 20
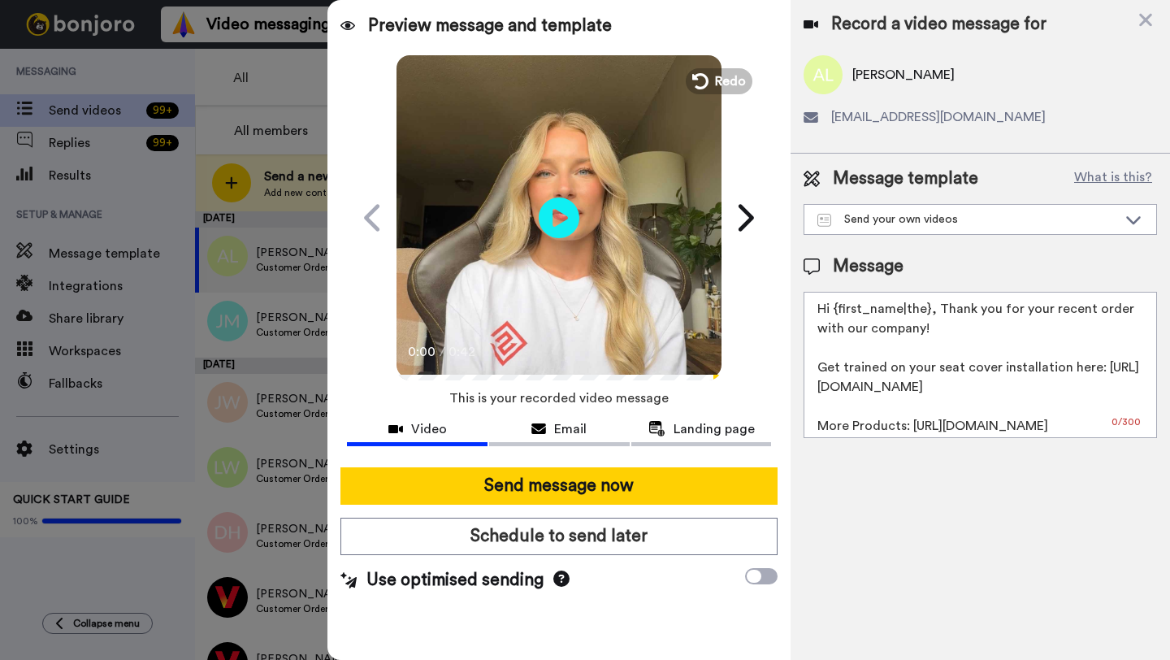
drag, startPoint x: 928, startPoint y: 314, endPoint x: 834, endPoint y: 315, distance: 94.3
click at [834, 315] on textarea "Hi {first_name|the}, Thank you for your recent order with our company! Get trai…" at bounding box center [981, 365] width 354 height 146
paste textarea "Andrew"
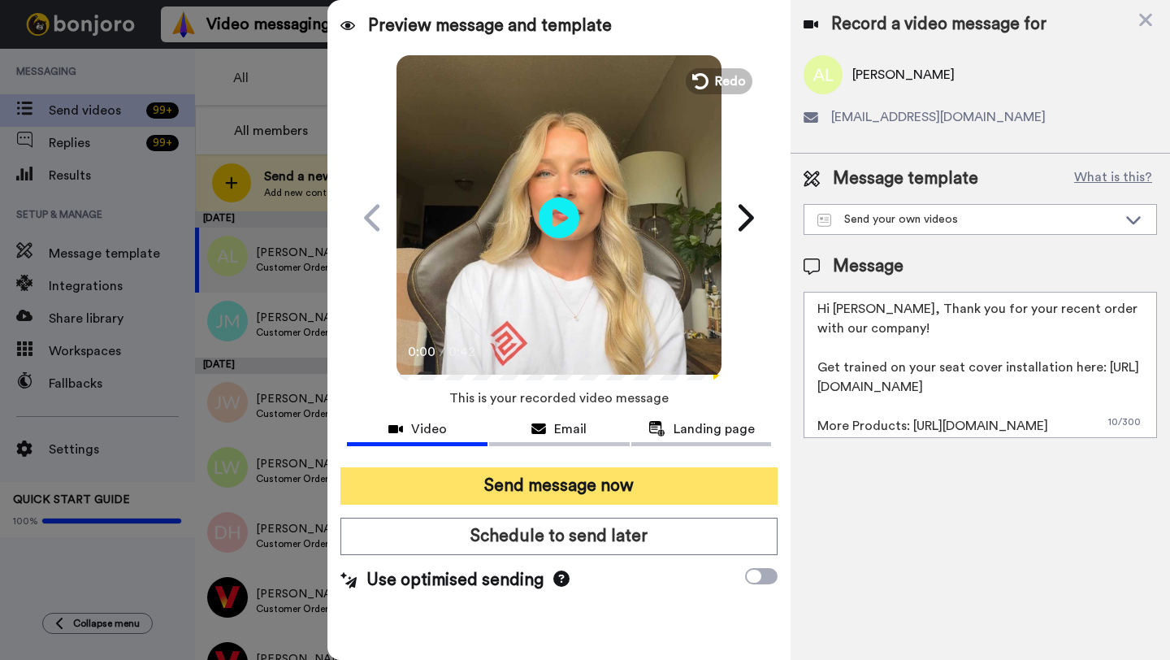
type textarea "Hi Andrew, Thank you for your recent order with our company! Get trained on you…"
click at [636, 478] on button "Send message now" at bounding box center [559, 485] width 437 height 37
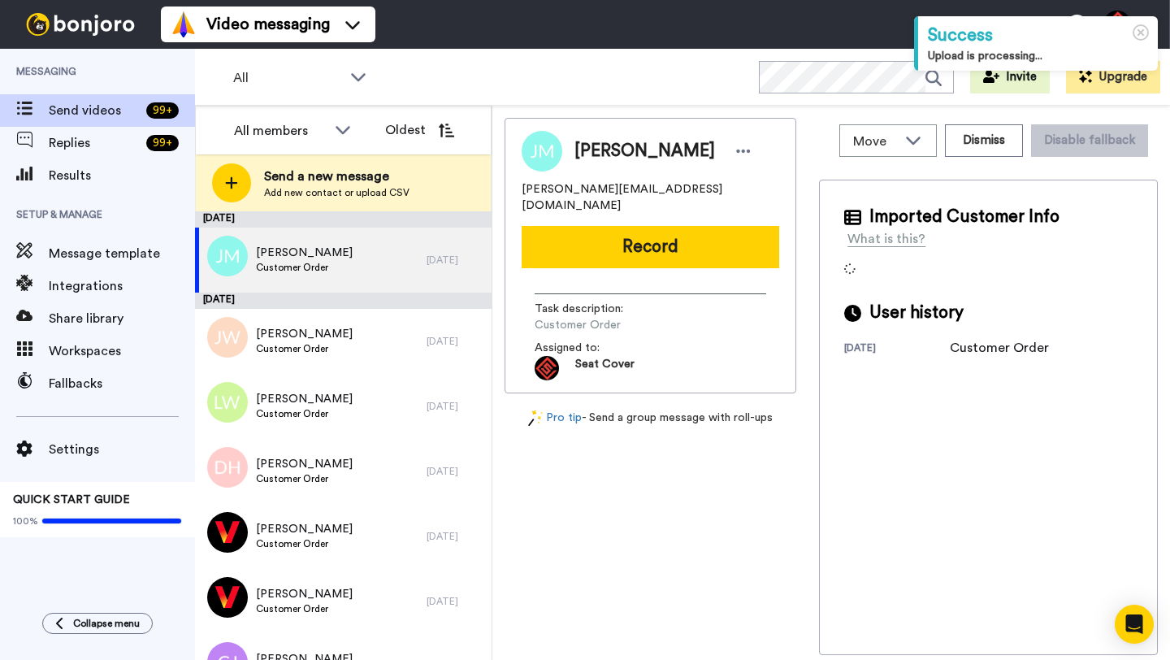
click at [588, 139] on span "[PERSON_NAME]" at bounding box center [645, 151] width 141 height 24
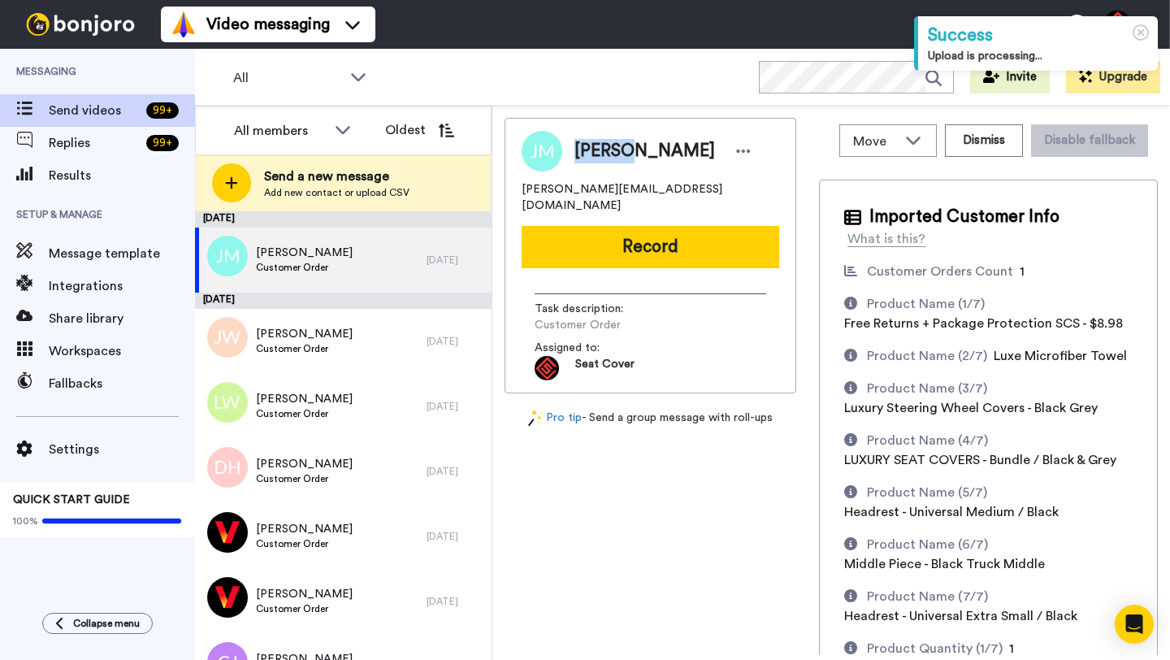
copy span "[PERSON_NAME]"
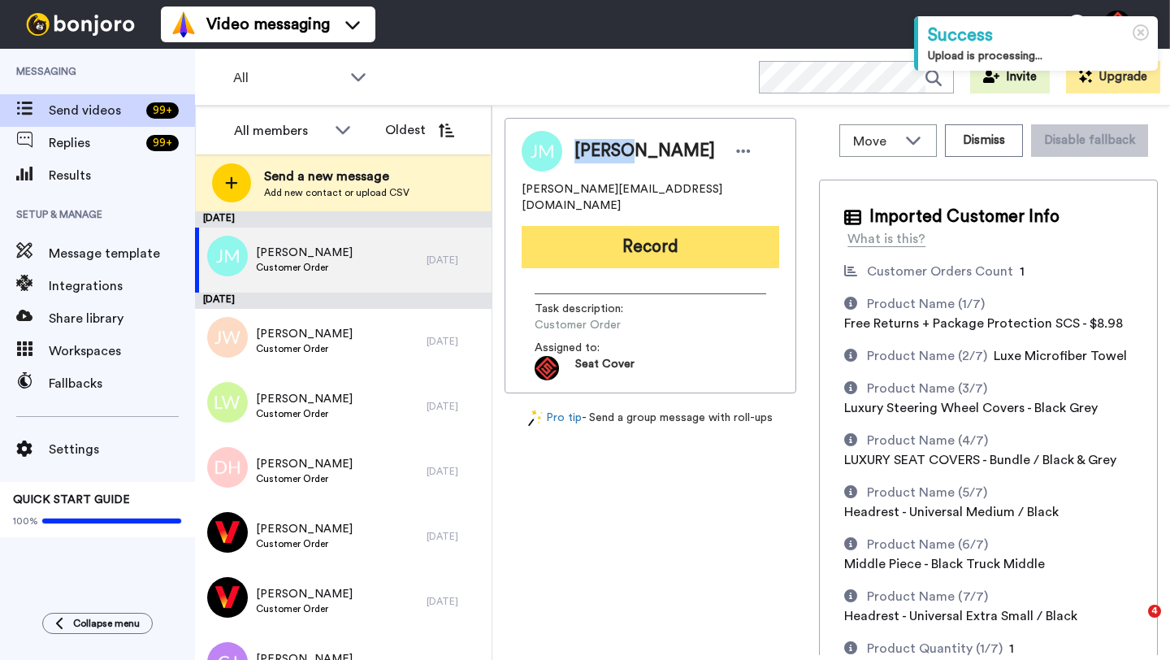
click at [631, 230] on button "Record" at bounding box center [651, 247] width 258 height 42
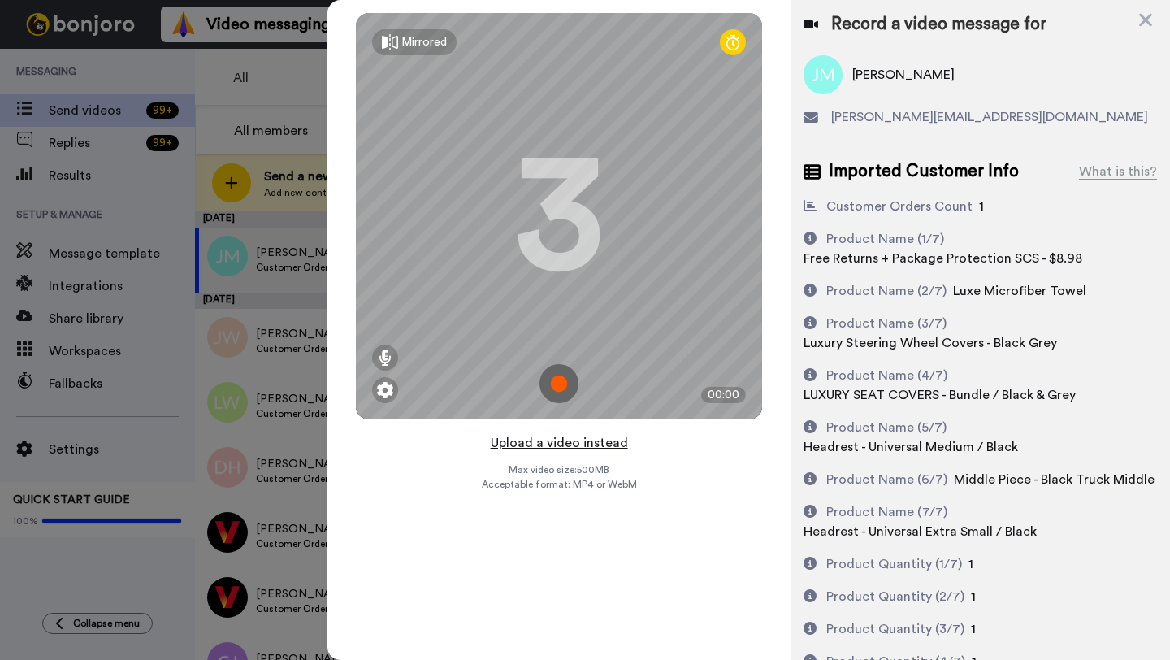
click at [559, 442] on button "Upload a video instead" at bounding box center [559, 442] width 147 height 21
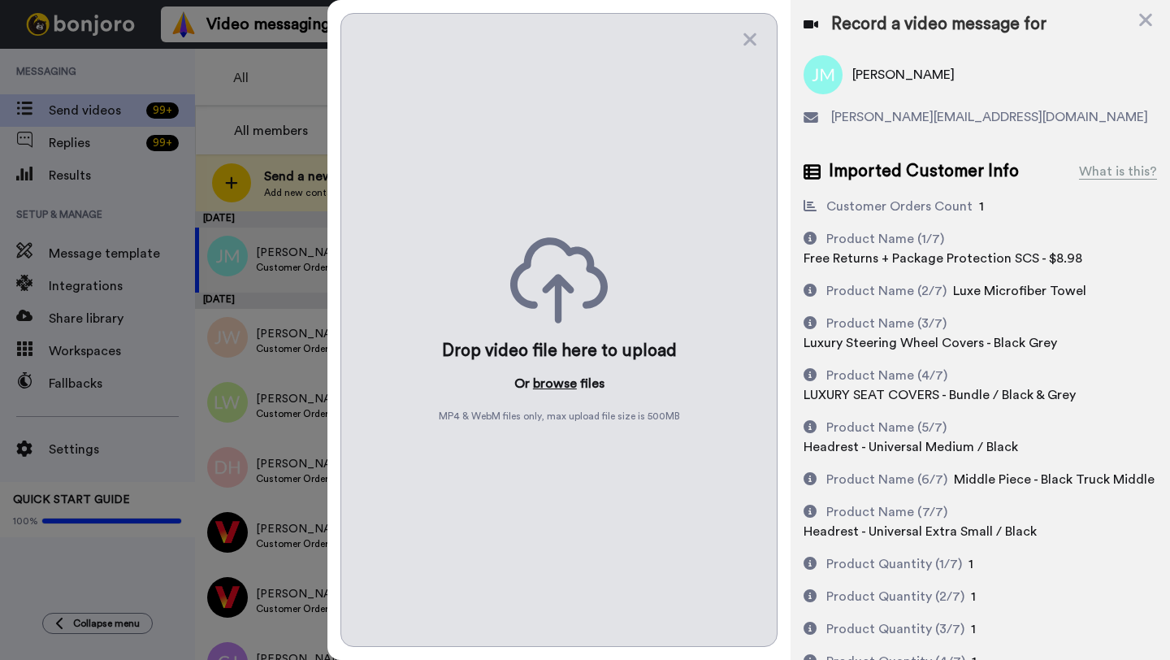
click at [560, 382] on button "browse" at bounding box center [555, 384] width 44 height 20
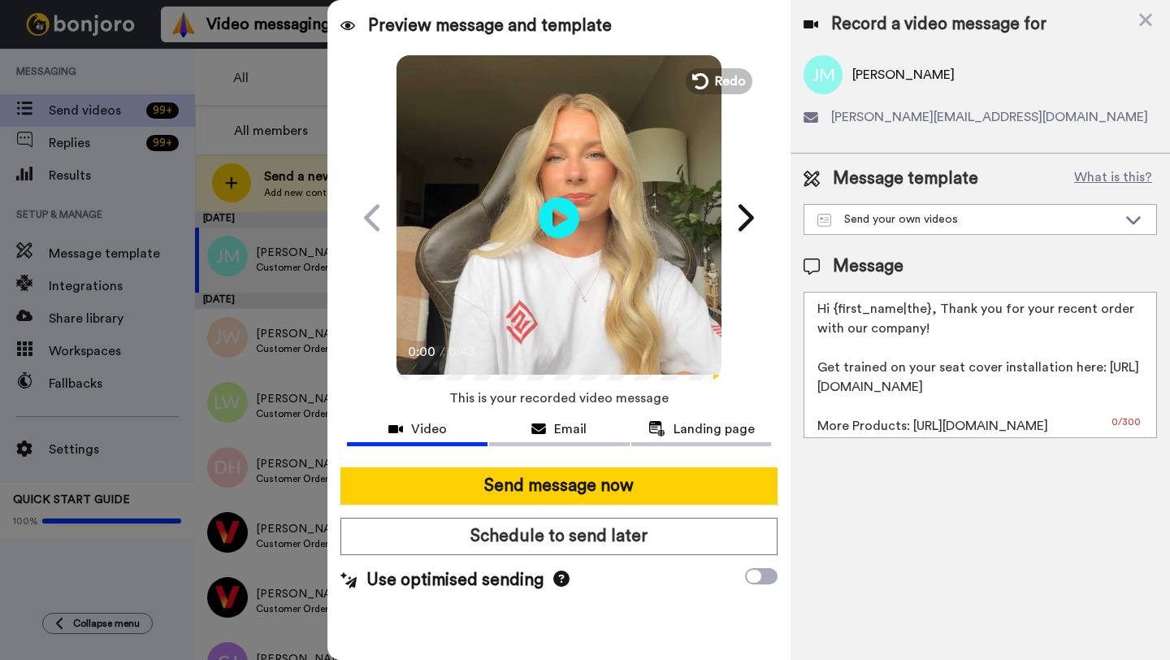
drag, startPoint x: 930, startPoint y: 315, endPoint x: 836, endPoint y: 314, distance: 93.5
click at [836, 314] on textarea "Hi {first_name|the}, Thank you for your recent order with our company! Get trai…" at bounding box center [981, 365] width 354 height 146
paste textarea "Justin"
type textarea "Hi Justin, Thank you for your recent order with our company! Get trained on you…"
click at [633, 485] on button "Send message now" at bounding box center [559, 485] width 437 height 37
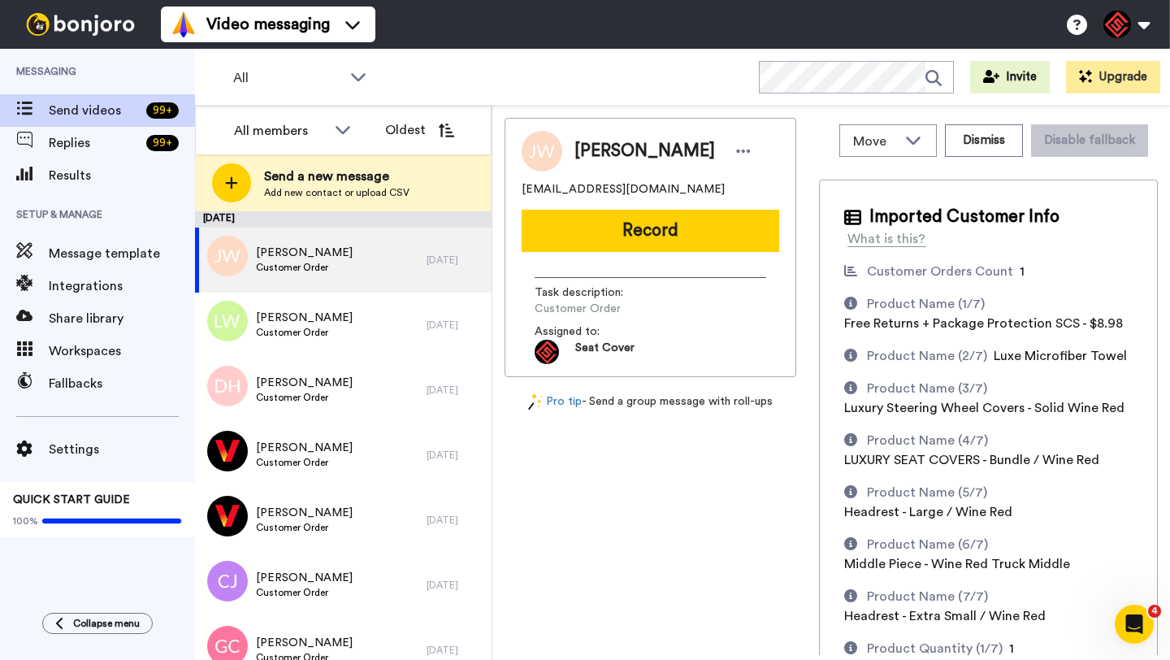
click at [593, 154] on span "Justin Wooley" at bounding box center [645, 151] width 141 height 24
copy span "Justin"
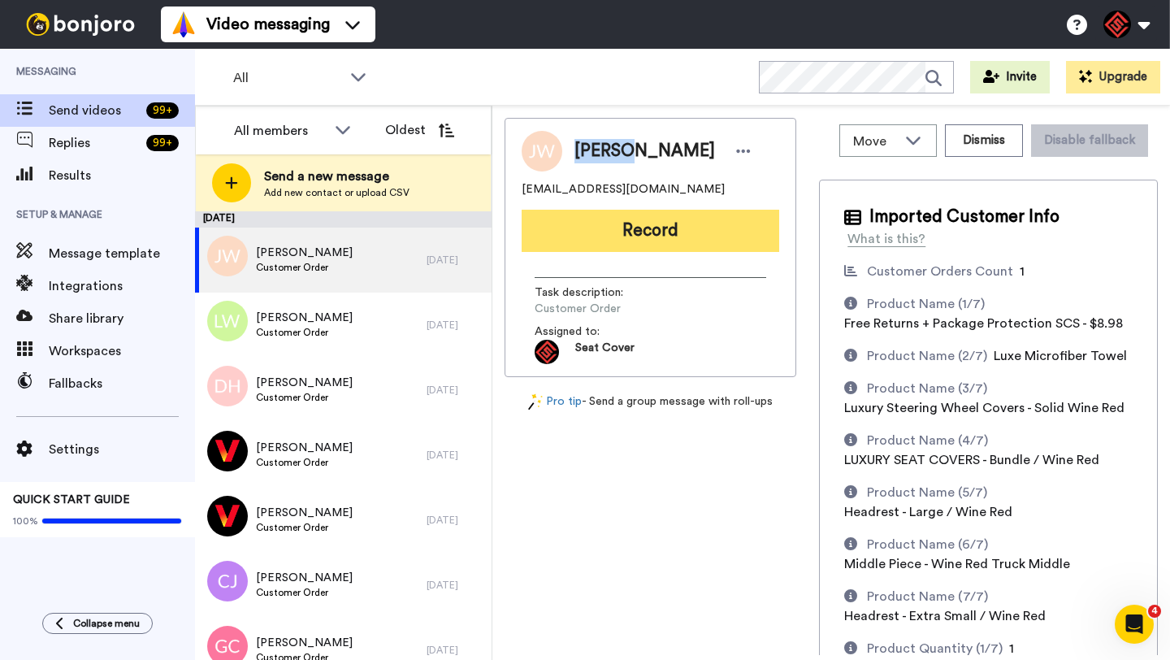
click at [616, 230] on button "Record" at bounding box center [651, 231] width 258 height 42
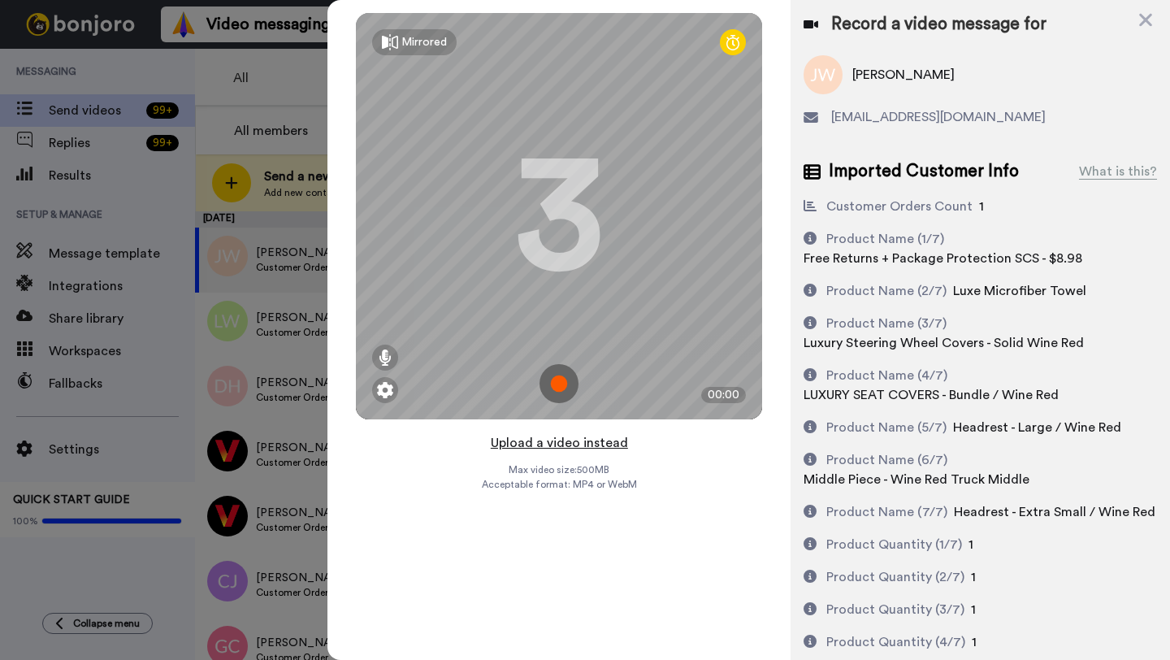
click at [554, 441] on button "Upload a video instead" at bounding box center [559, 442] width 147 height 21
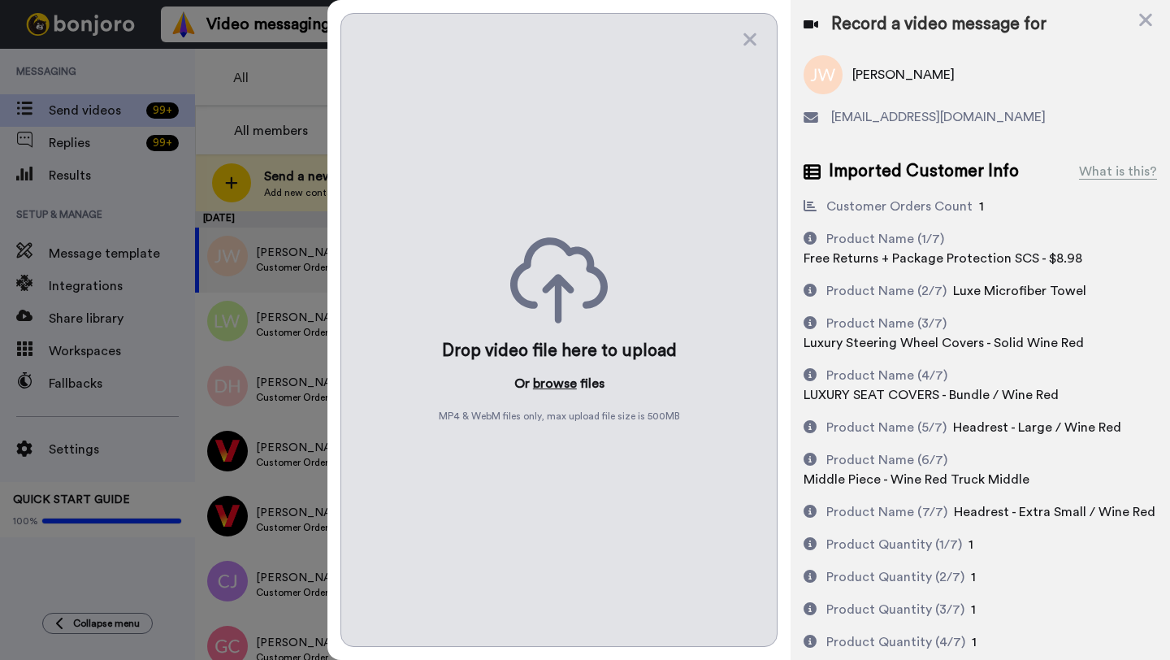
click at [551, 381] on button "browse" at bounding box center [555, 384] width 44 height 20
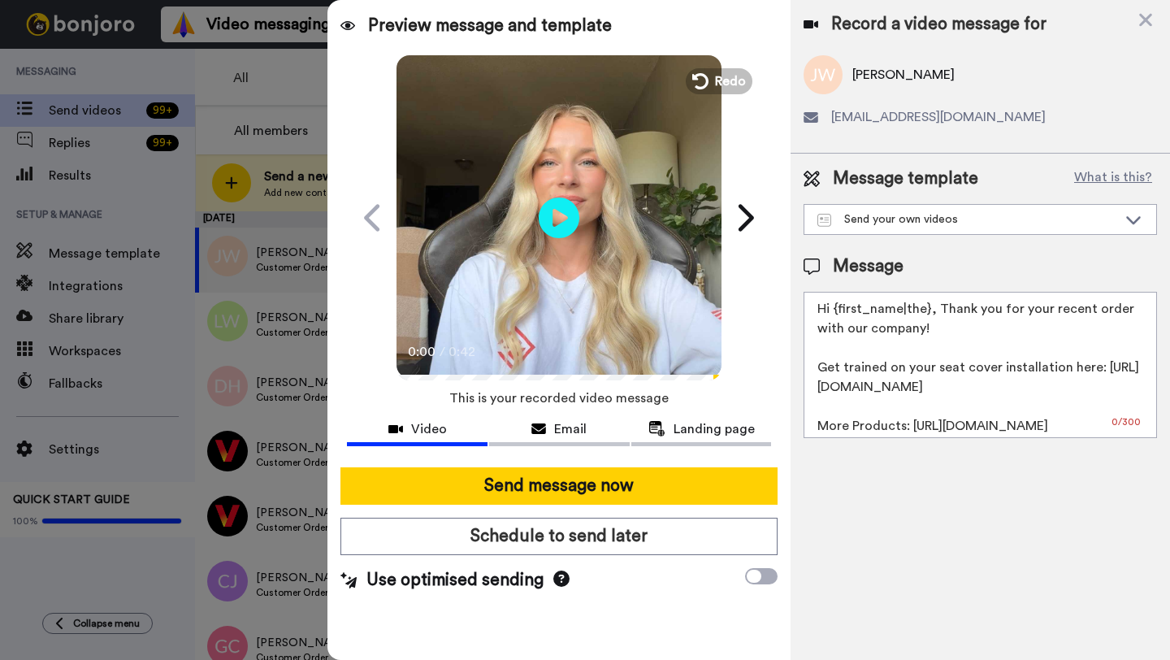
drag, startPoint x: 930, startPoint y: 313, endPoint x: 834, endPoint y: 312, distance: 95.9
click at [834, 312] on textarea "Hi {first_name|the}, Thank you for your recent order with our company! Get trai…" at bounding box center [981, 365] width 354 height 146
paste textarea "Justin"
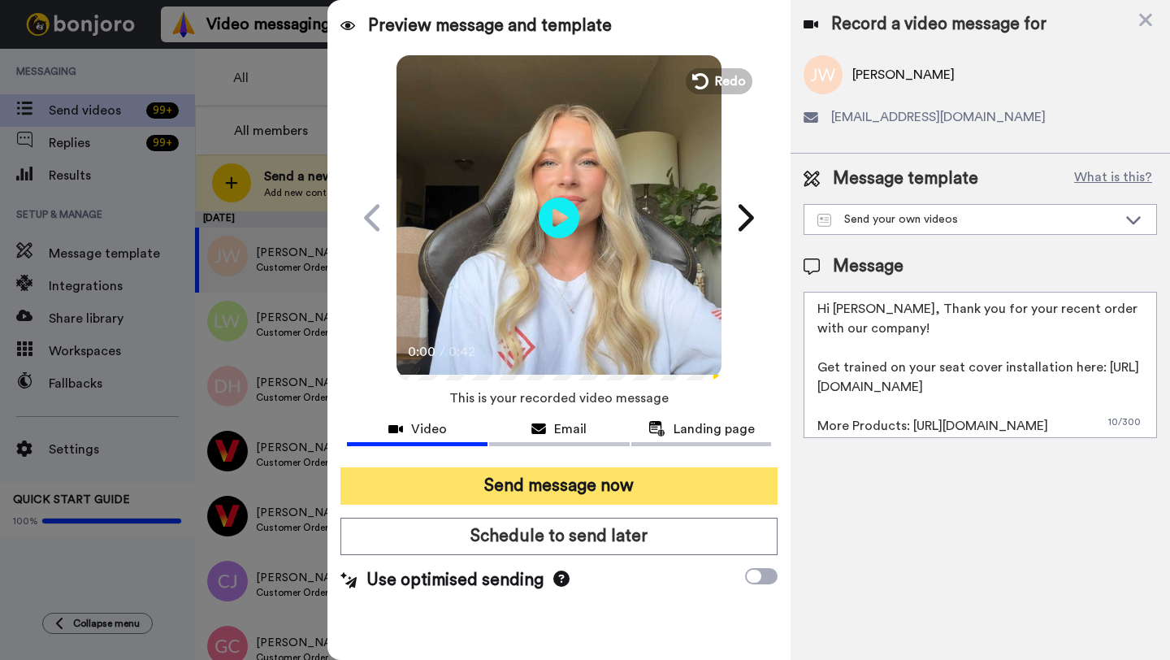
type textarea "Hi Justin, Thank you for your recent order with our company! Get trained on you…"
click at [670, 487] on button "Send message now" at bounding box center [559, 485] width 437 height 37
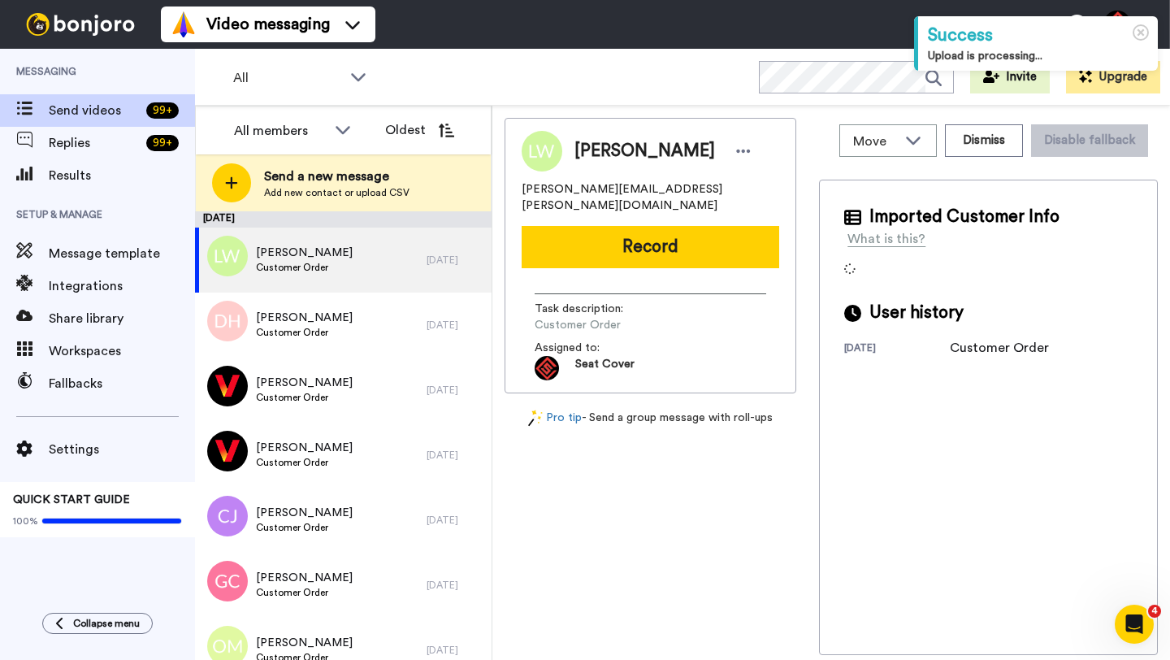
click at [595, 154] on span "[PERSON_NAME]" at bounding box center [645, 151] width 141 height 24
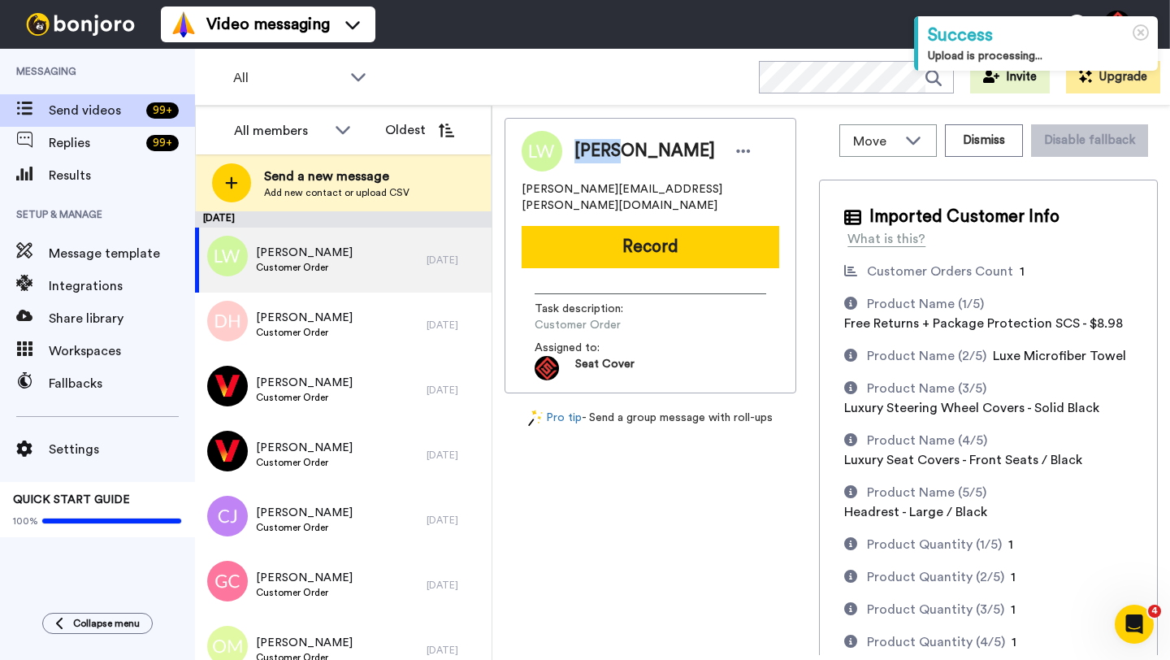
copy span "[PERSON_NAME]"
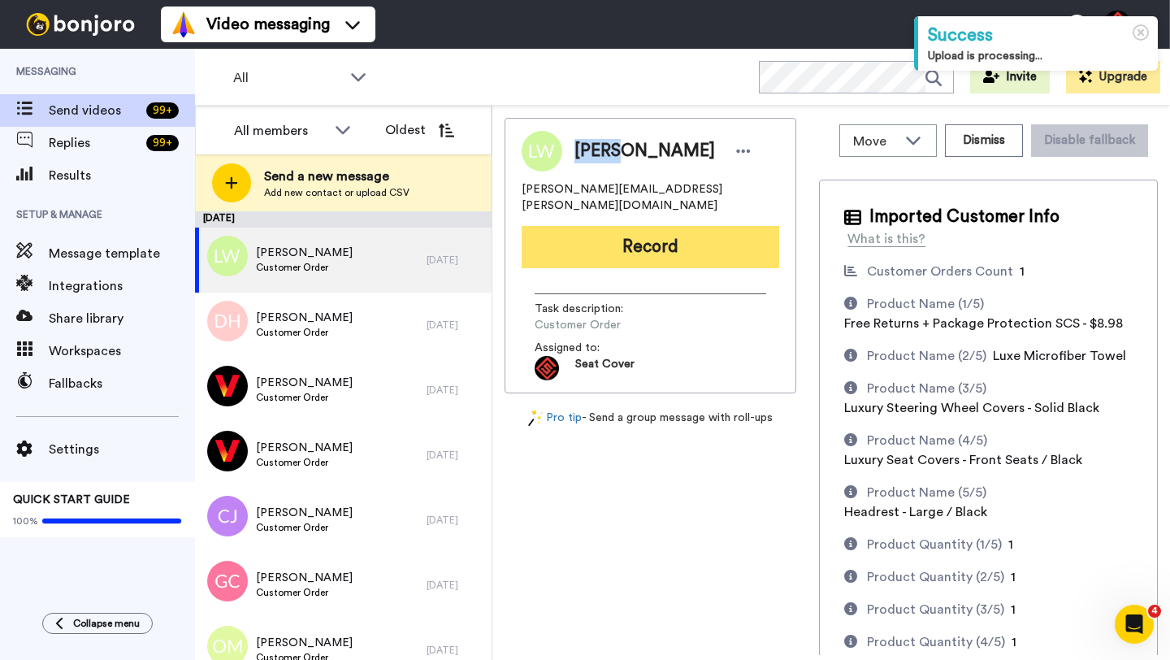
click at [624, 228] on button "Record" at bounding box center [651, 247] width 258 height 42
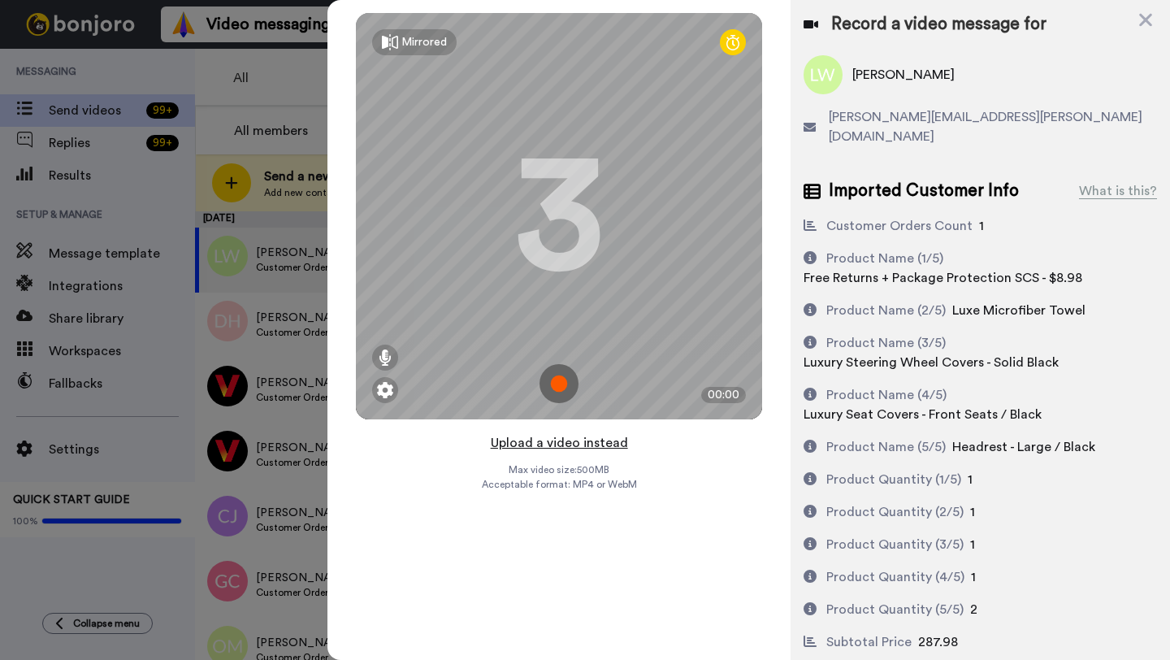
click at [555, 445] on button "Upload a video instead" at bounding box center [559, 442] width 147 height 21
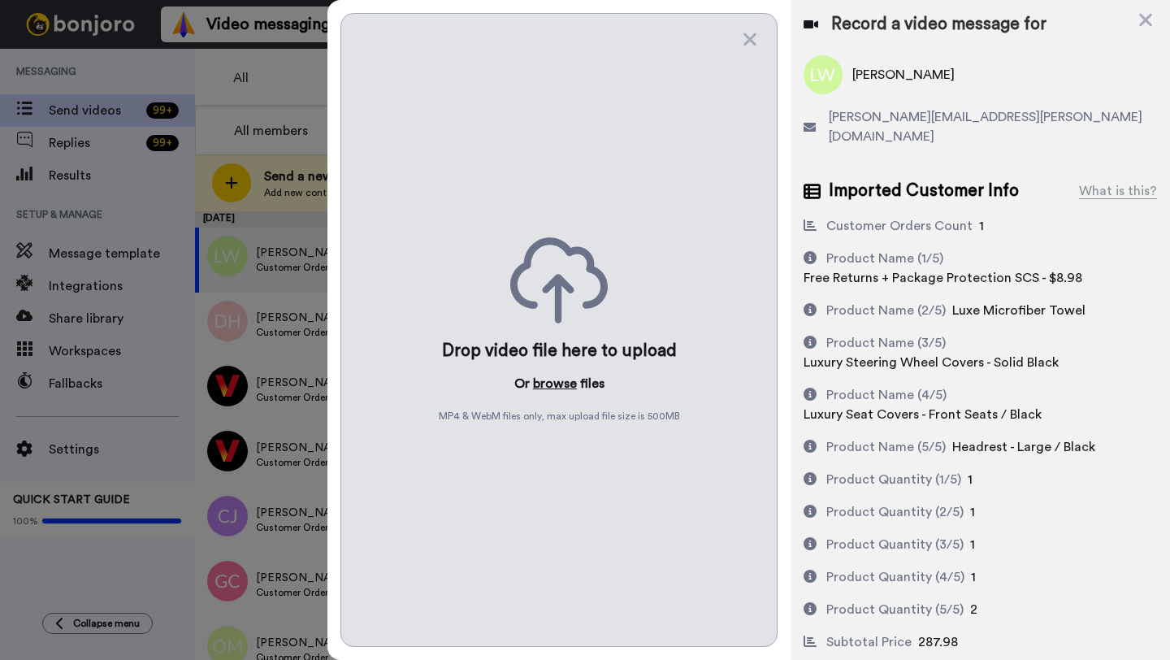
click at [552, 389] on button "browse" at bounding box center [555, 384] width 44 height 20
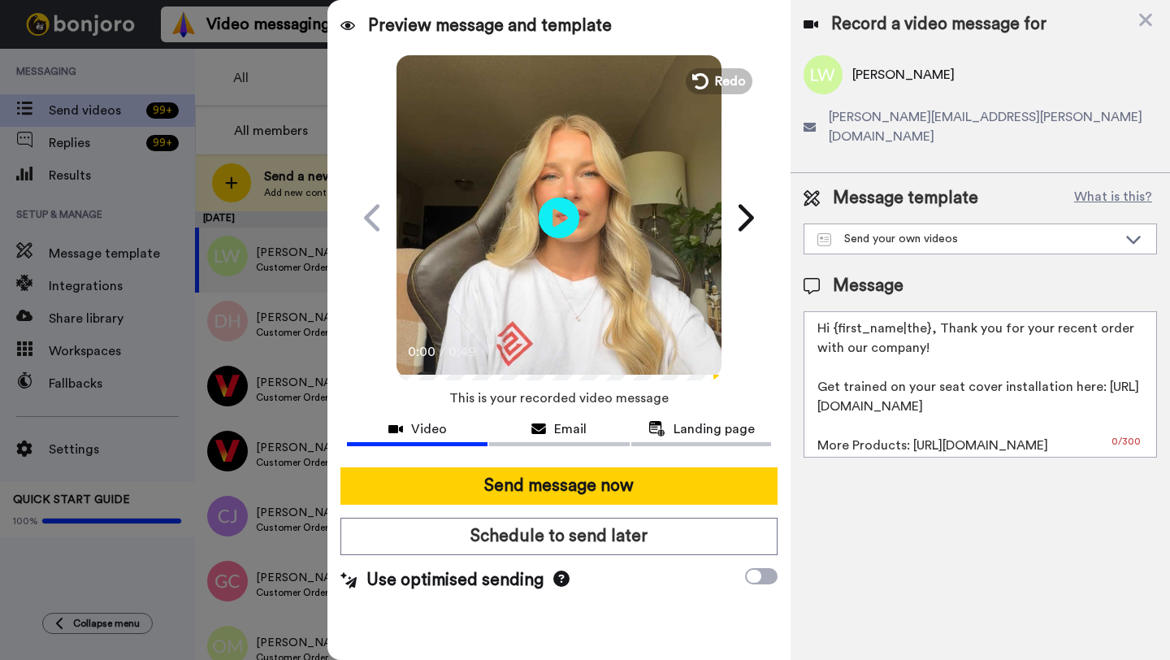
drag, startPoint x: 929, startPoint y: 316, endPoint x: 836, endPoint y: 315, distance: 92.7
click at [836, 315] on textarea "Hi {first_name|the}, Thank you for your recent order with our company! Get trai…" at bounding box center [981, 384] width 354 height 146
paste textarea "Logan"
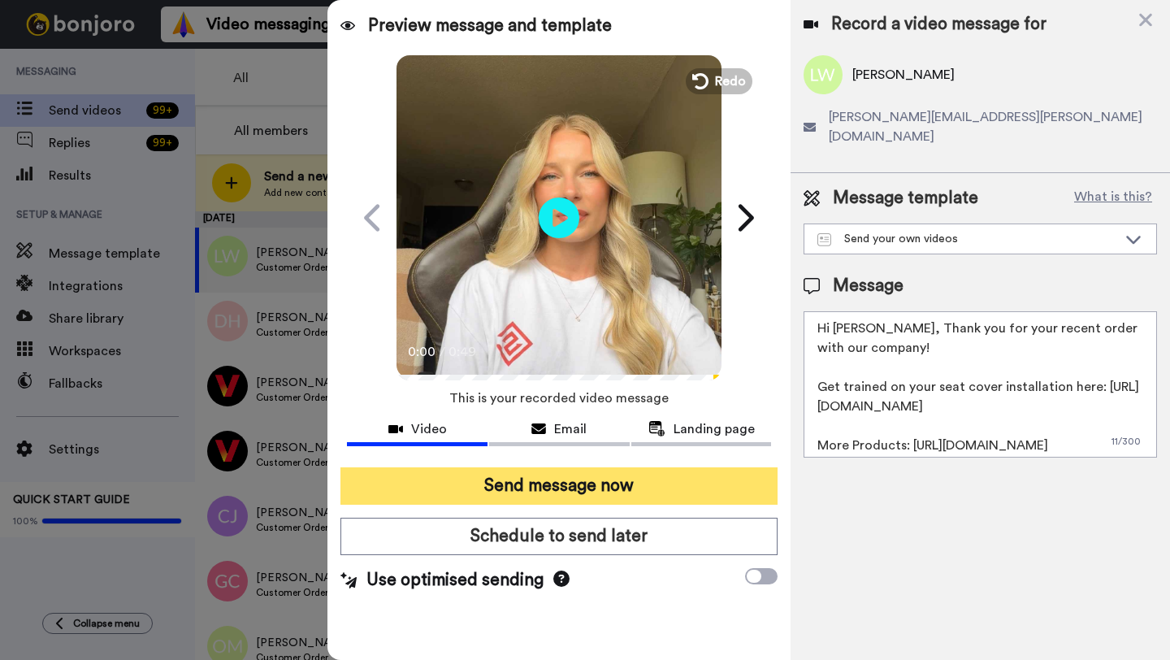
type textarea "Hi Logan, Thank you for your recent order with our company! Get trained on your…"
click at [645, 488] on button "Send message now" at bounding box center [559, 485] width 437 height 37
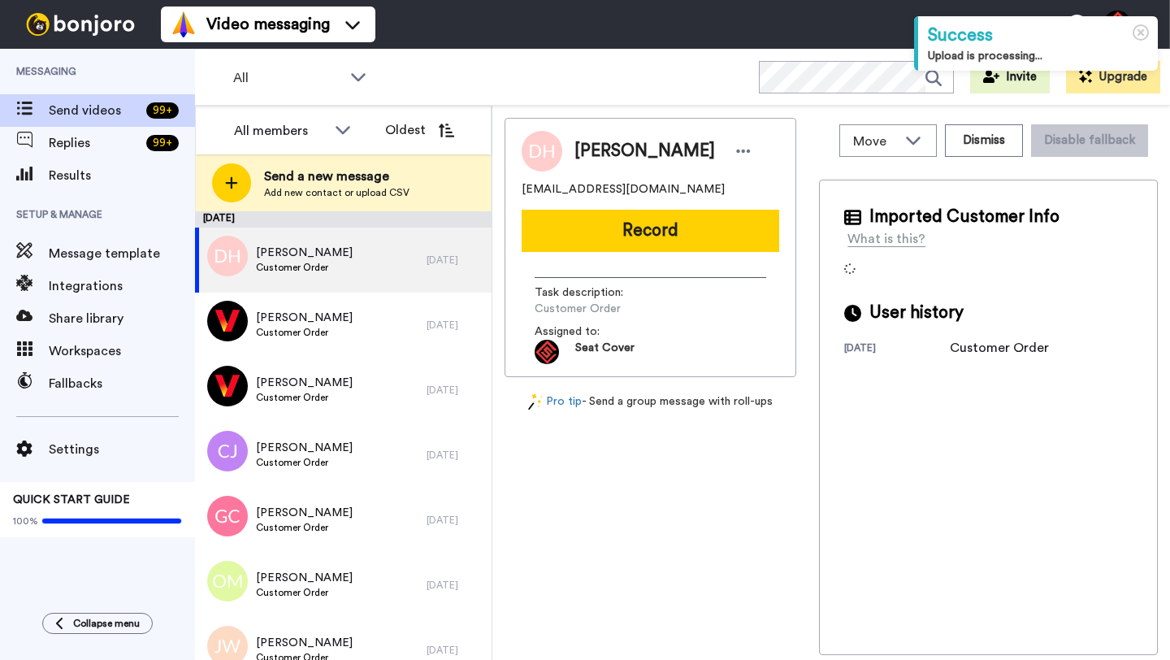
click at [602, 148] on span "Dalton Hart" at bounding box center [645, 151] width 141 height 24
copy span "Dalton"
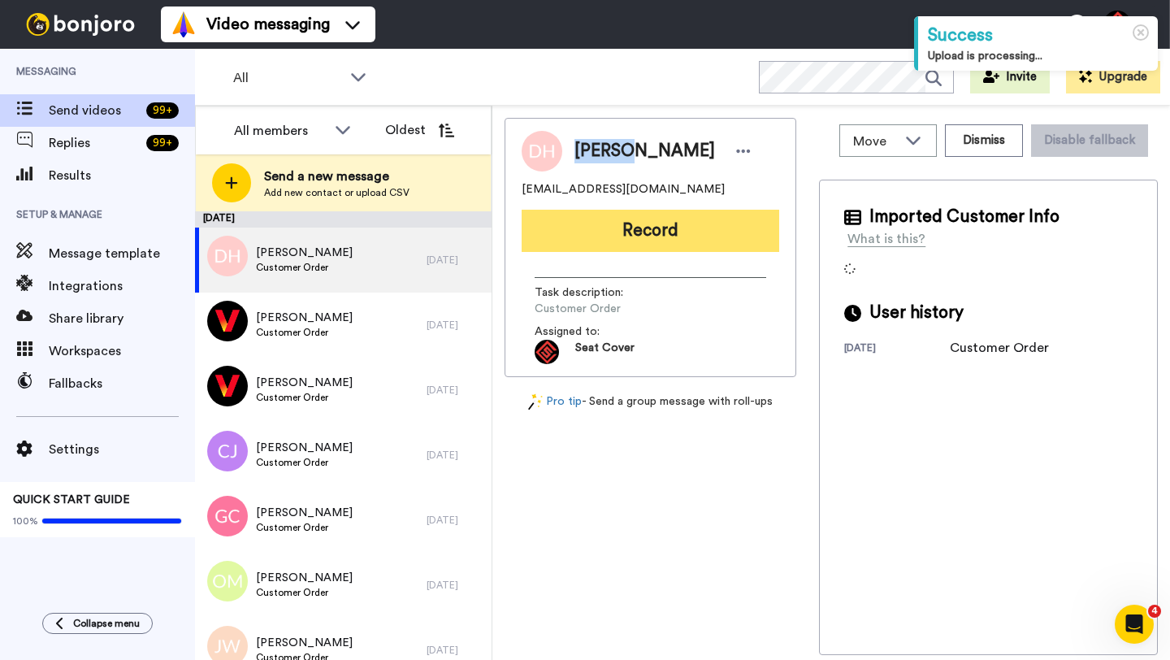
click at [626, 217] on button "Record" at bounding box center [651, 231] width 258 height 42
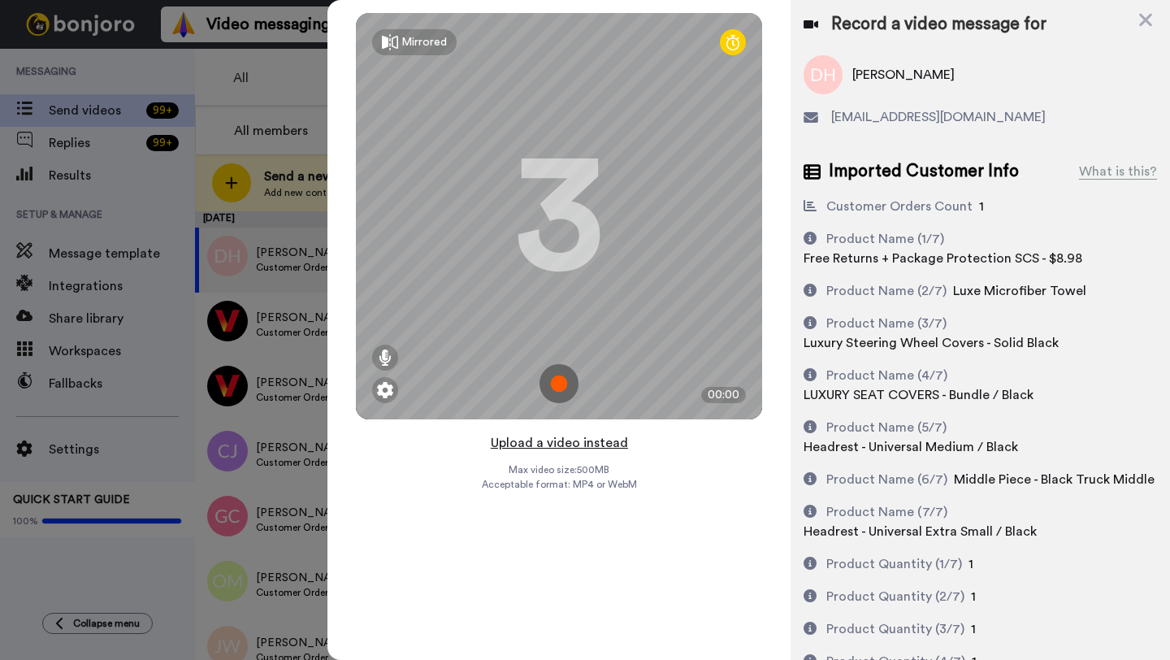
click at [554, 443] on button "Upload a video instead" at bounding box center [559, 442] width 147 height 21
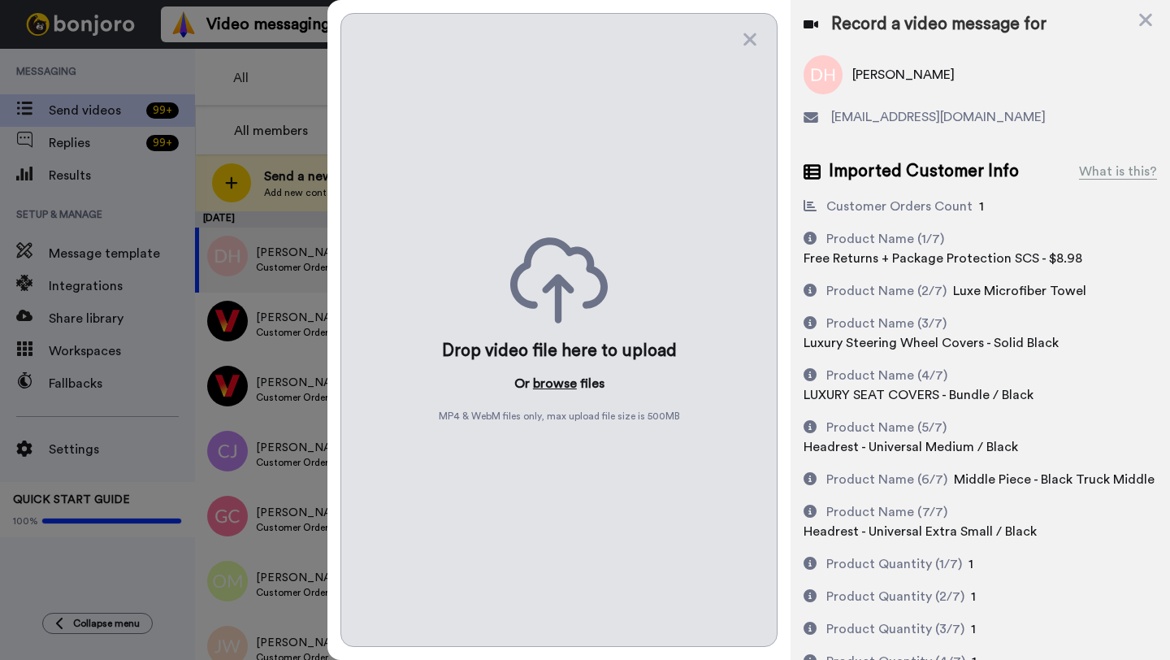
click at [546, 383] on button "browse" at bounding box center [555, 384] width 44 height 20
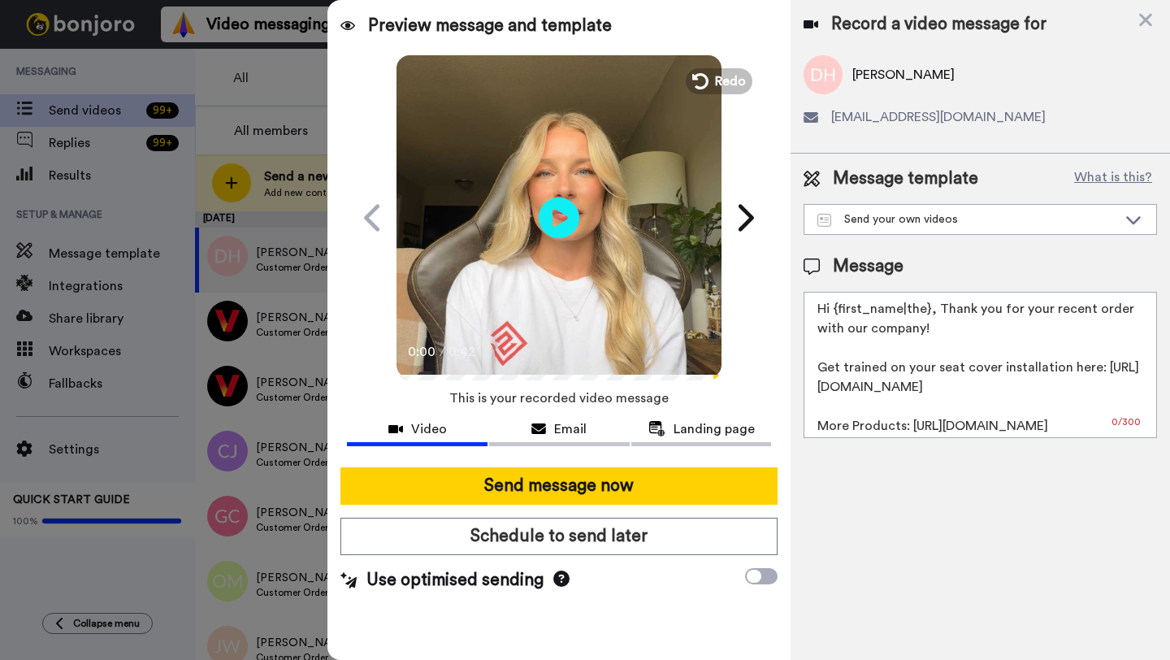
drag, startPoint x: 927, startPoint y: 314, endPoint x: 837, endPoint y: 312, distance: 89.4
click at [837, 312] on textarea "Hi {first_name|the}, Thank you for your recent order with our company! Get trai…" at bounding box center [981, 365] width 354 height 146
paste textarea "Dalton"
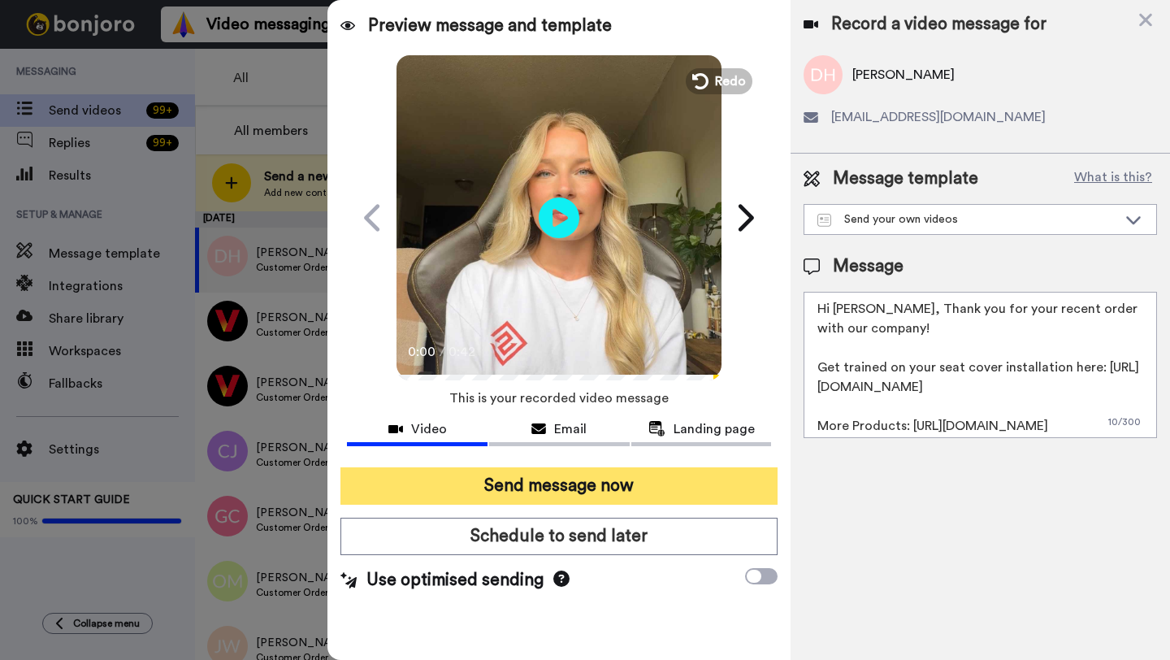
type textarea "Hi Dalton, Thank you for your recent order with our company! Get trained on you…"
click at [668, 479] on button "Send message now" at bounding box center [559, 485] width 437 height 37
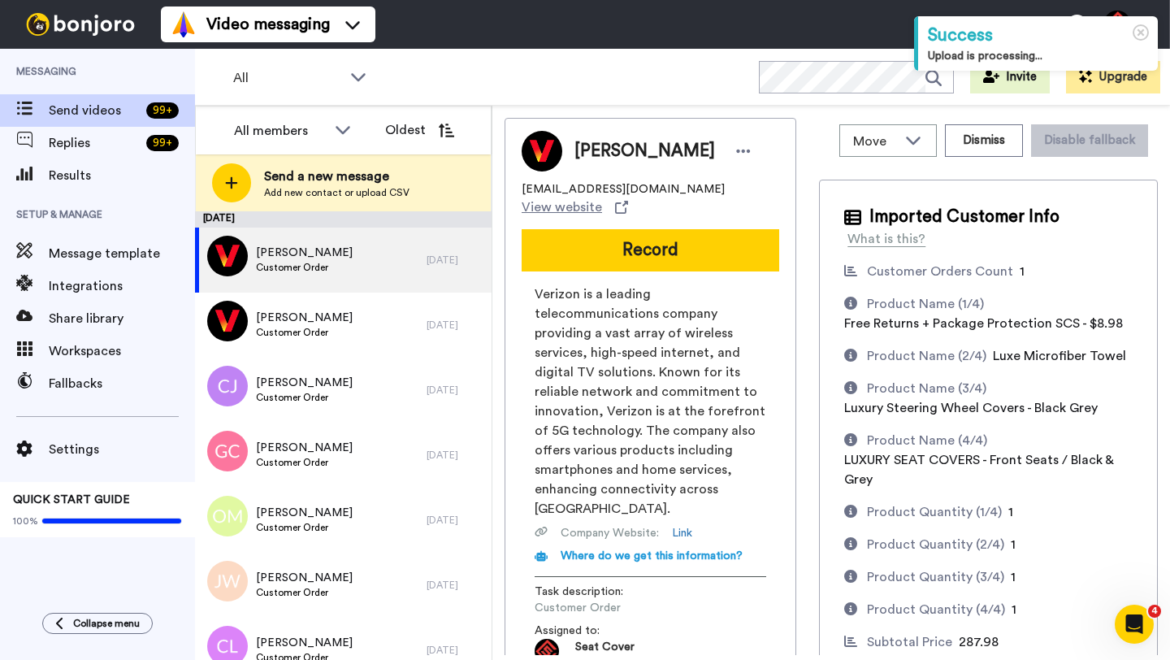
click at [593, 139] on span "[PERSON_NAME]" at bounding box center [645, 151] width 141 height 24
copy span "[PERSON_NAME]"
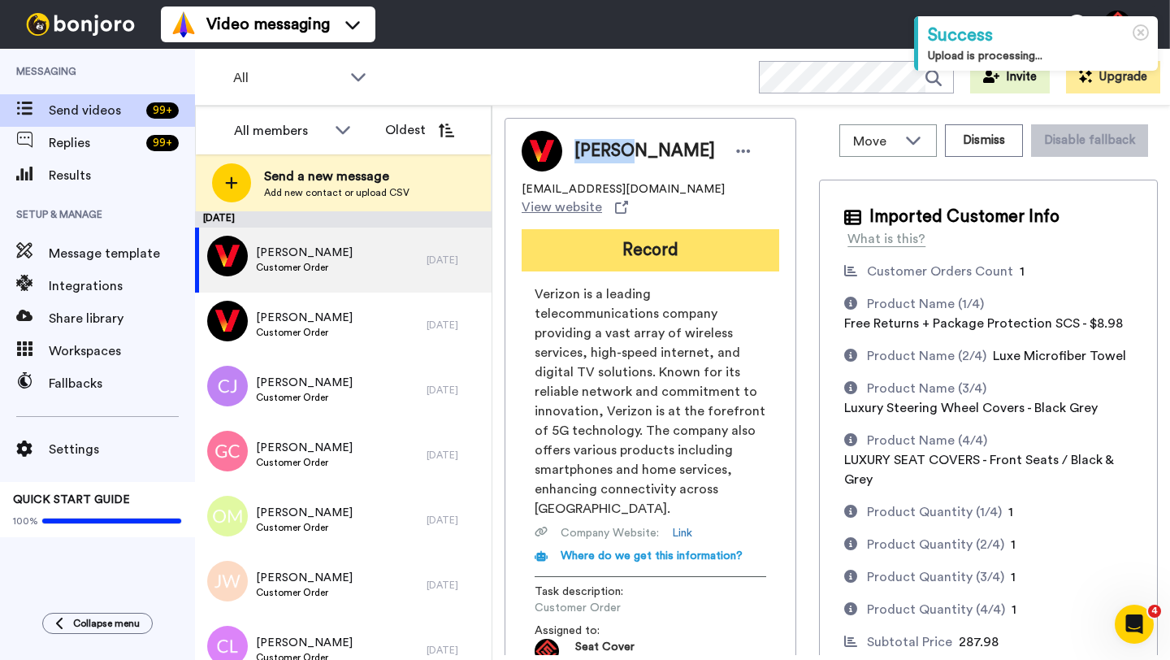
click at [624, 237] on button "Record" at bounding box center [651, 250] width 258 height 42
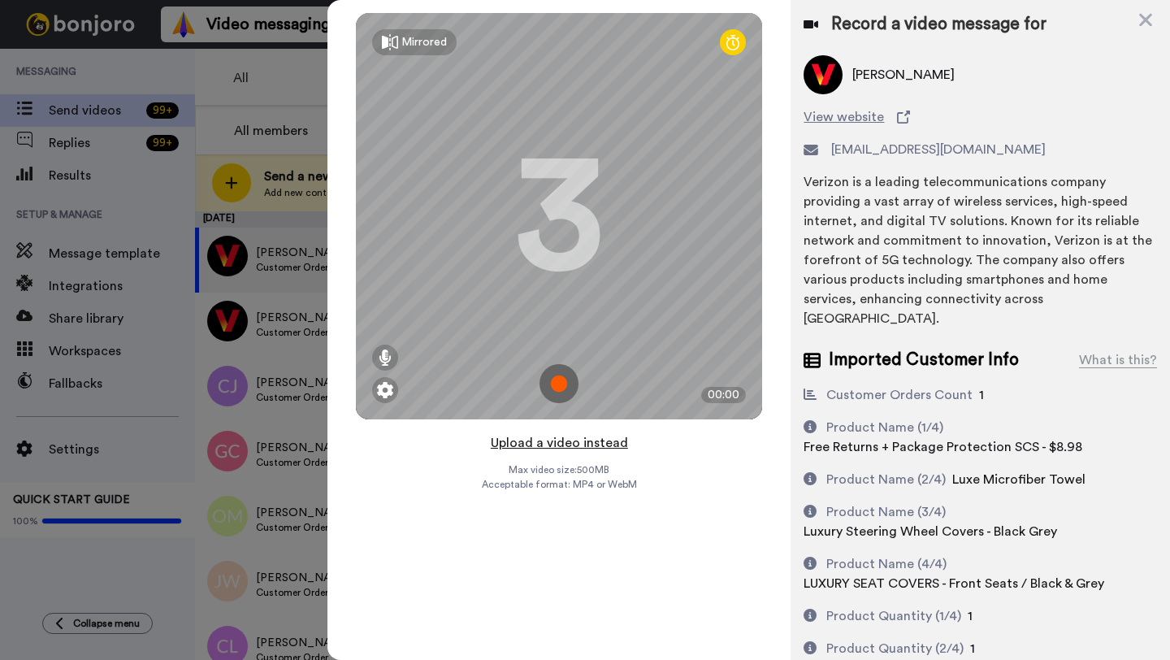
click at [547, 443] on button "Upload a video instead" at bounding box center [559, 442] width 147 height 21
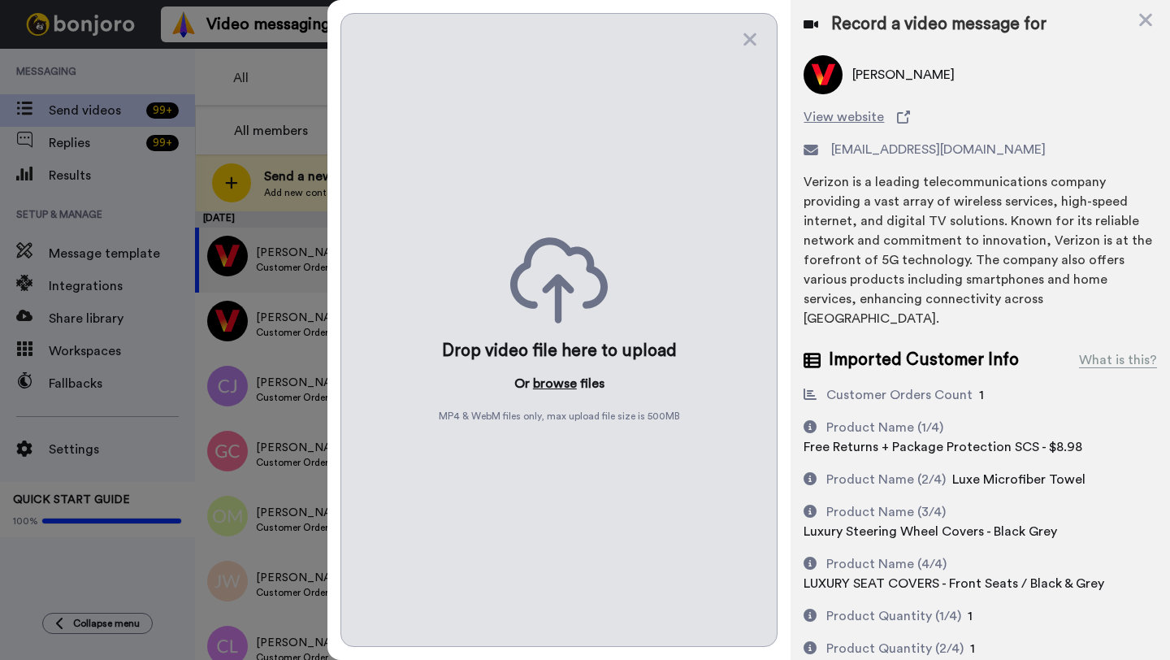
click at [549, 389] on button "browse" at bounding box center [555, 384] width 44 height 20
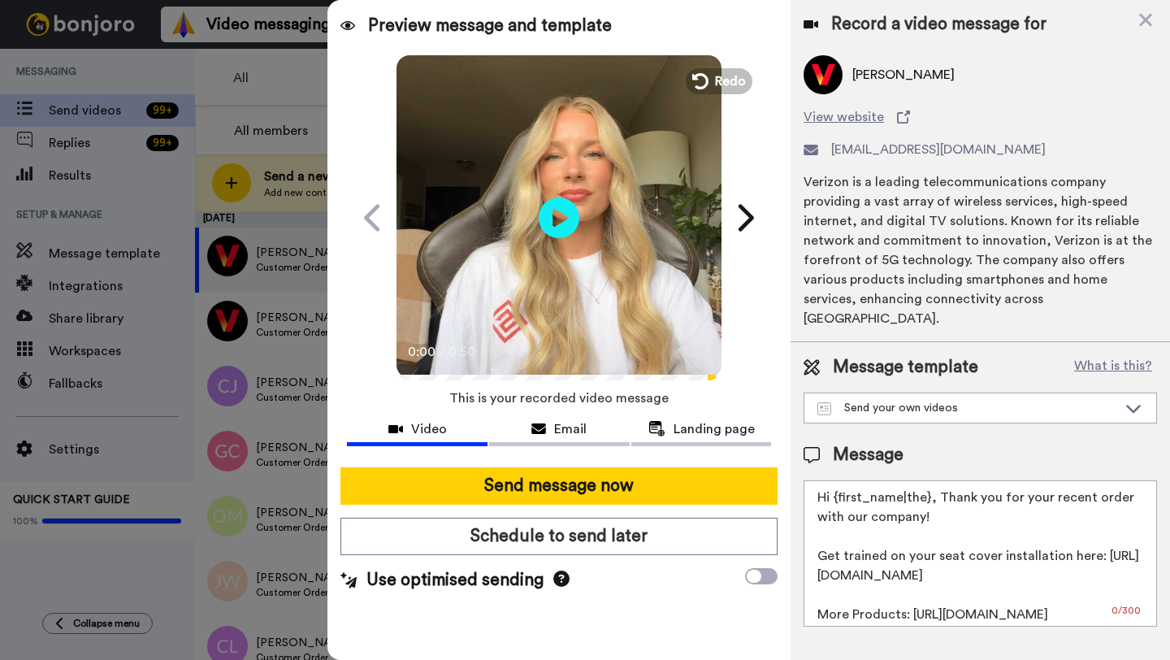
drag, startPoint x: 929, startPoint y: 480, endPoint x: 836, endPoint y: 481, distance: 93.5
click at [836, 481] on textarea "Hi {first_name|the}, Thank you for your recent order with our company! Get trai…" at bounding box center [981, 553] width 354 height 146
paste textarea "[PERSON_NAME]"
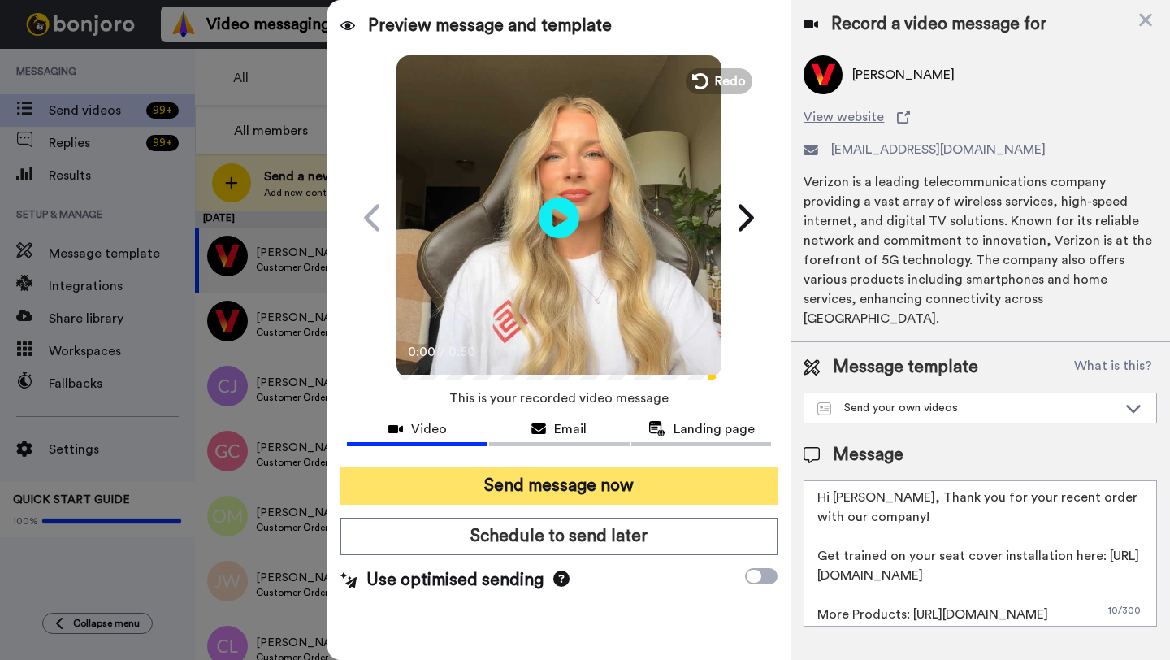
type textarea "Hi [PERSON_NAME], Thank you for your recent order with our company! Get trained…"
click at [624, 491] on button "Send message now" at bounding box center [559, 485] width 437 height 37
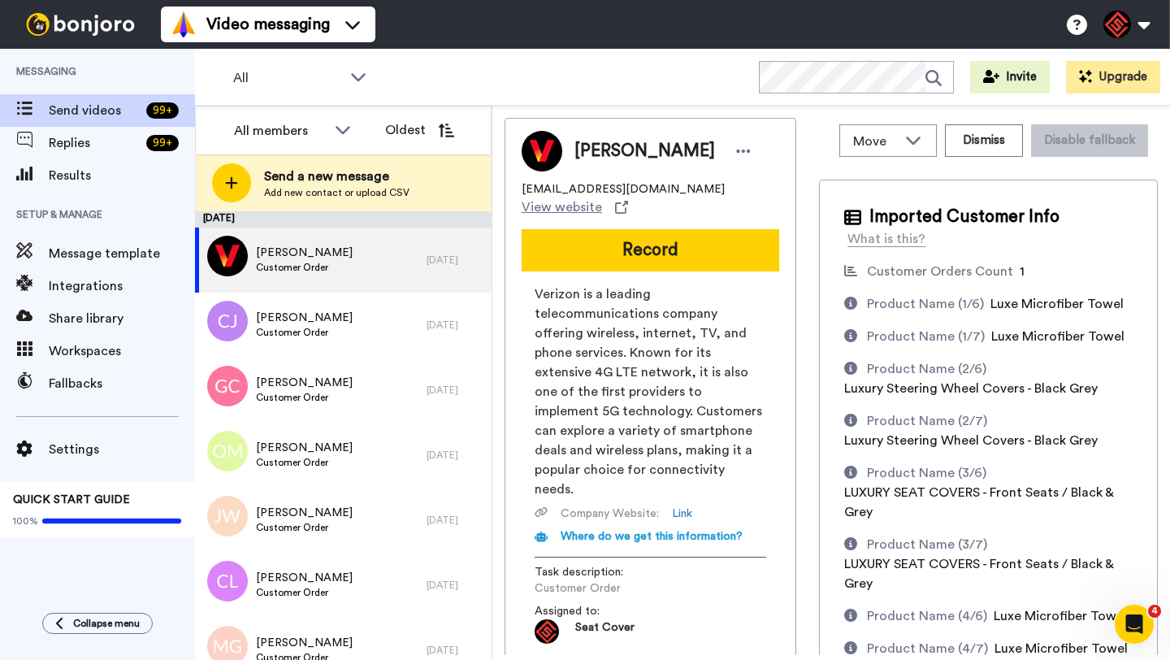
click at [589, 159] on span "[PERSON_NAME]" at bounding box center [645, 151] width 141 height 24
copy span "[PERSON_NAME]"
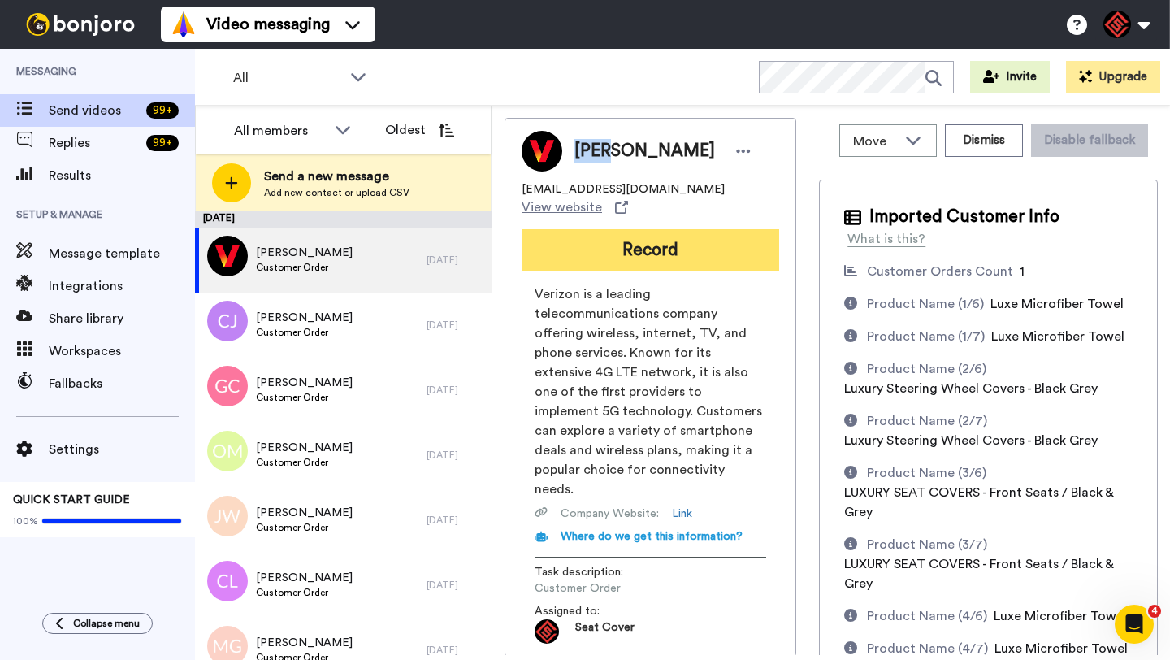
click at [619, 245] on button "Record" at bounding box center [651, 250] width 258 height 42
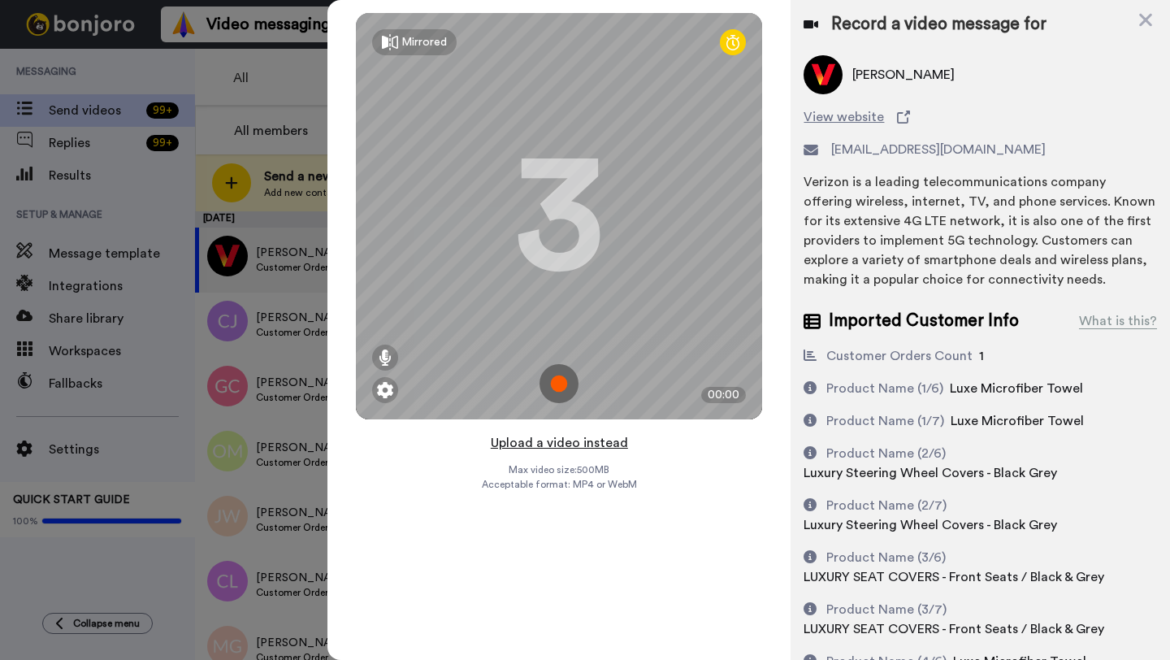
click at [562, 445] on button "Upload a video instead" at bounding box center [559, 442] width 147 height 21
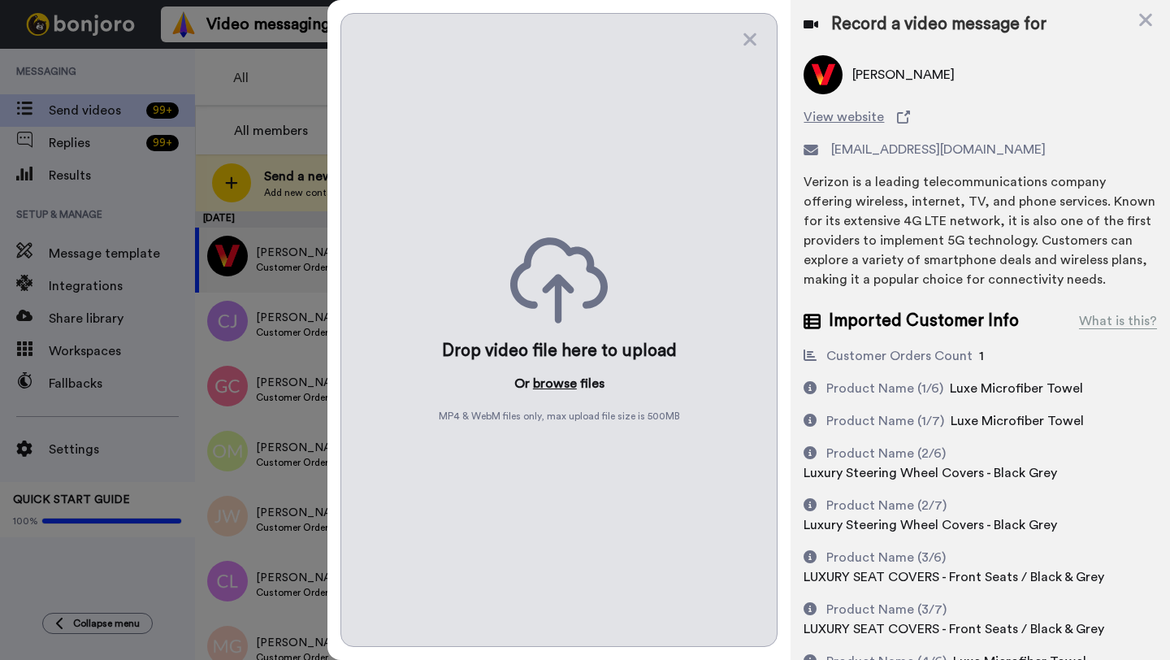
click at [549, 390] on button "browse" at bounding box center [555, 384] width 44 height 20
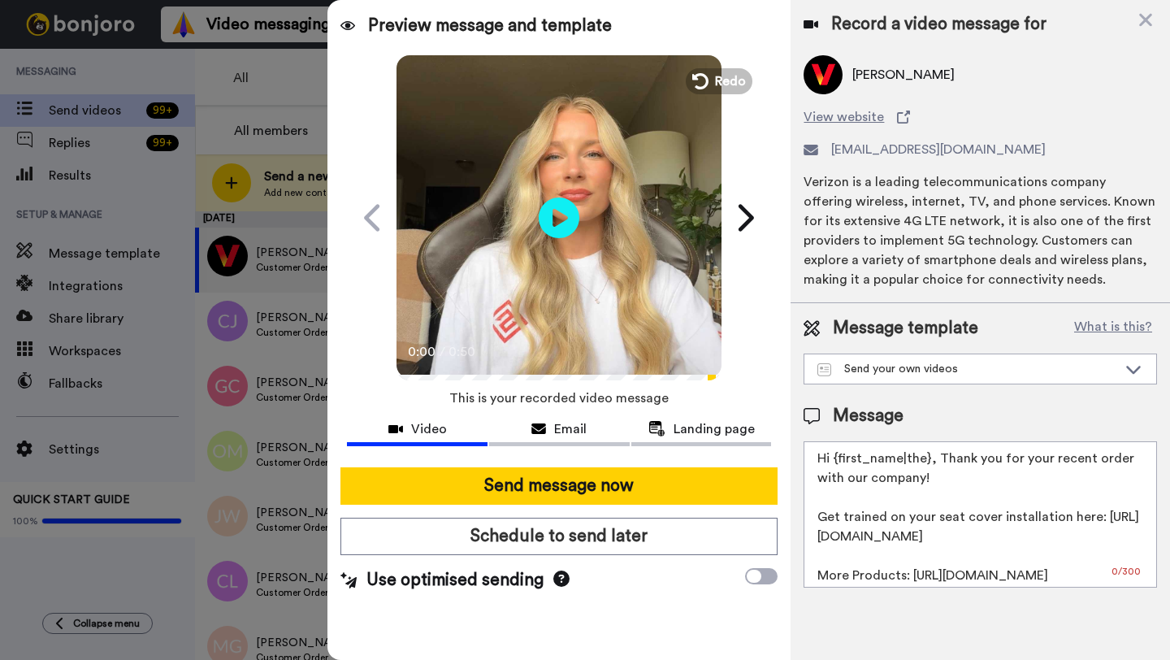
drag, startPoint x: 930, startPoint y: 462, endPoint x: 834, endPoint y: 461, distance: 95.9
click at [834, 461] on textarea "Hi {first_name|the}, Thank you for your recent order with our company! Get trai…" at bounding box center [981, 514] width 354 height 146
paste textarea "[PERSON_NAME]"
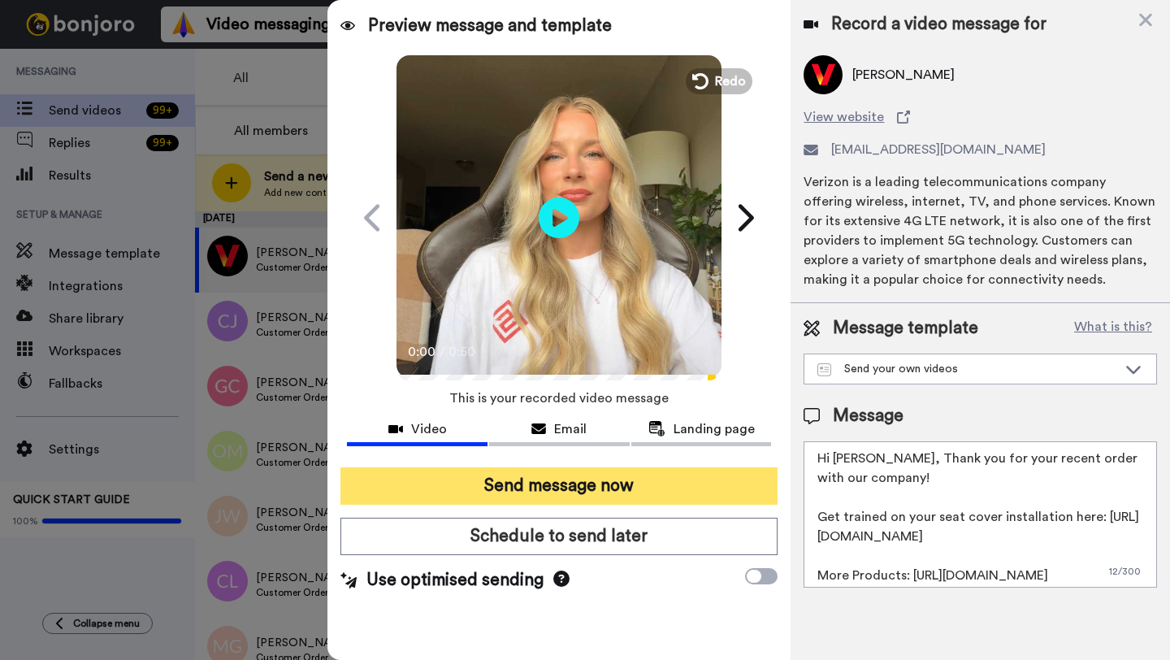
type textarea "Hi [PERSON_NAME], Thank you for your recent order with our company! Get trained…"
click at [656, 498] on button "Send message now" at bounding box center [559, 485] width 437 height 37
